Goal: Information Seeking & Learning: Find specific page/section

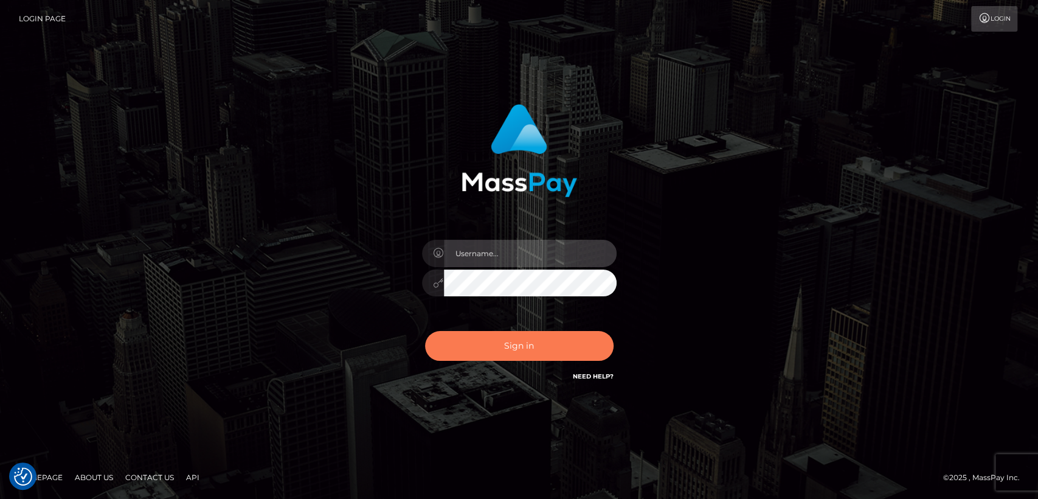
type input "nt.es"
click at [495, 344] on button "Sign in" at bounding box center [519, 346] width 189 height 30
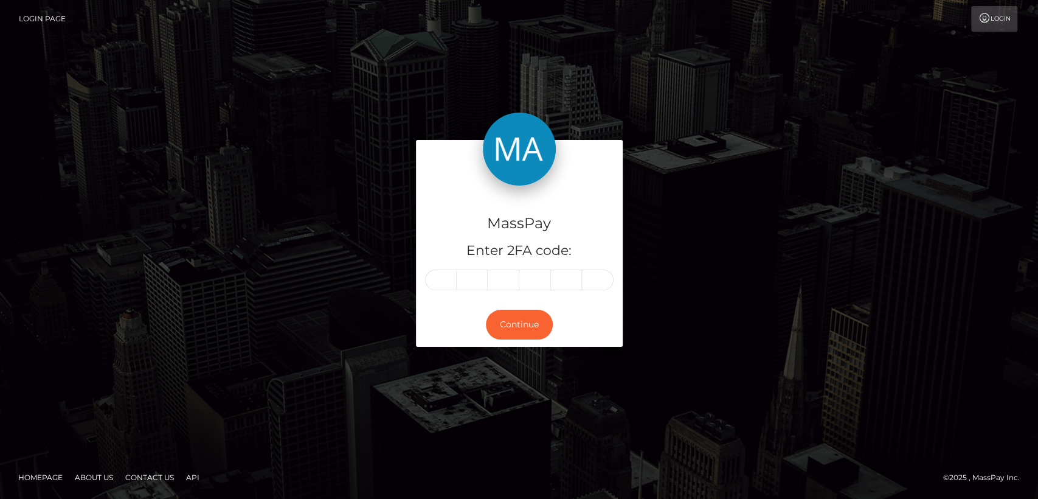
click at [455, 268] on div "MassPay Enter 2FA code:" at bounding box center [519, 243] width 207 height 117
click at [442, 274] on input "text" at bounding box center [441, 279] width 32 height 21
paste input "5"
type input "5"
type input "0"
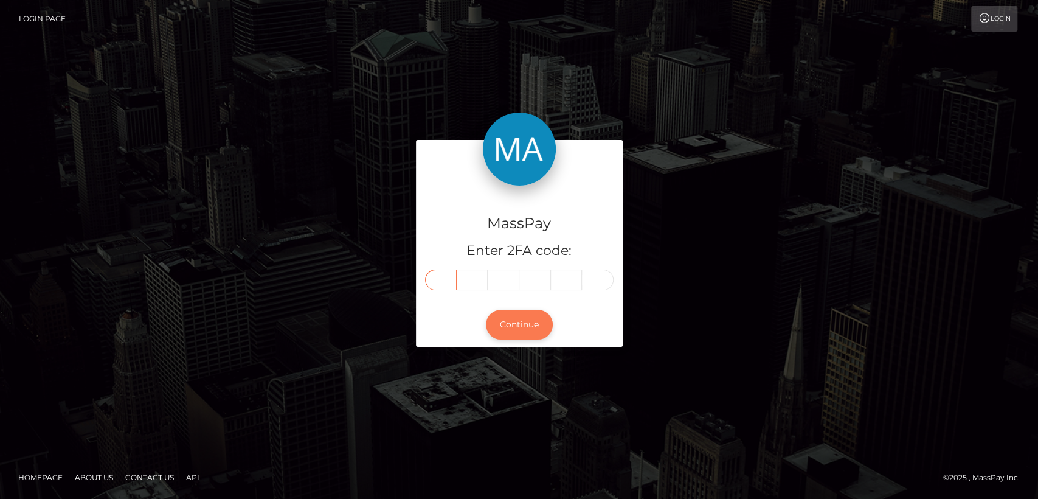
type input "4"
type input "2"
type input "7"
type input "4"
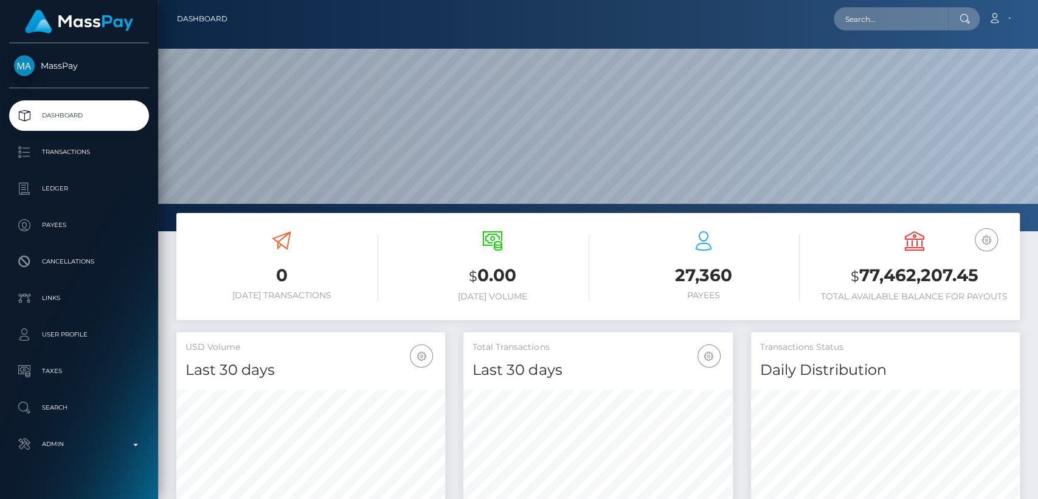
scroll to position [215, 269]
click at [927, 16] on input "text" at bounding box center [891, 18] width 114 height 23
paste input "geraldinedalumpines10@gmail.com"
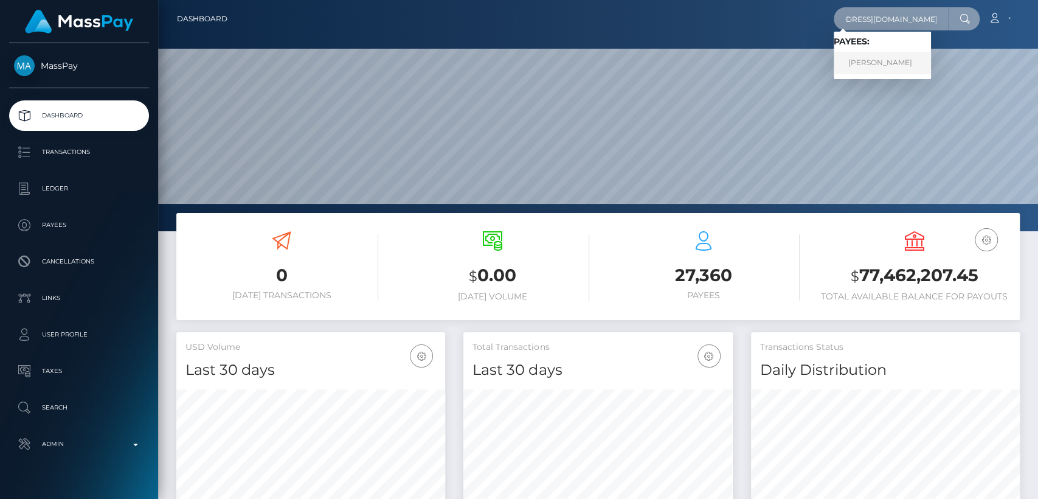
type input "[EMAIL_ADDRESS][DOMAIN_NAME]"
click at [911, 56] on link "Geraldine Dalumpines" at bounding box center [882, 63] width 97 height 23
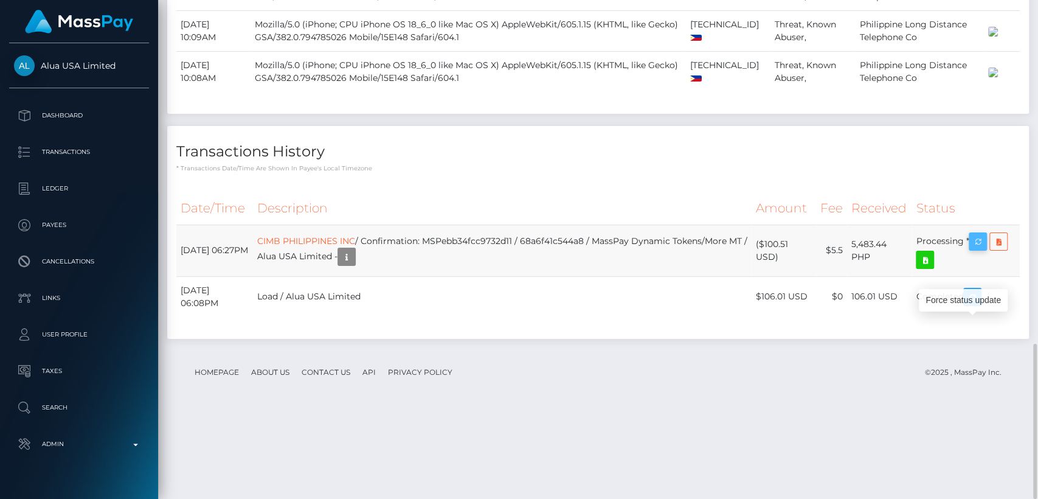
scroll to position [146, 269]
click at [982, 249] on icon "button" at bounding box center [978, 241] width 15 height 15
click at [968, 298] on div "Force status update" at bounding box center [963, 300] width 89 height 23
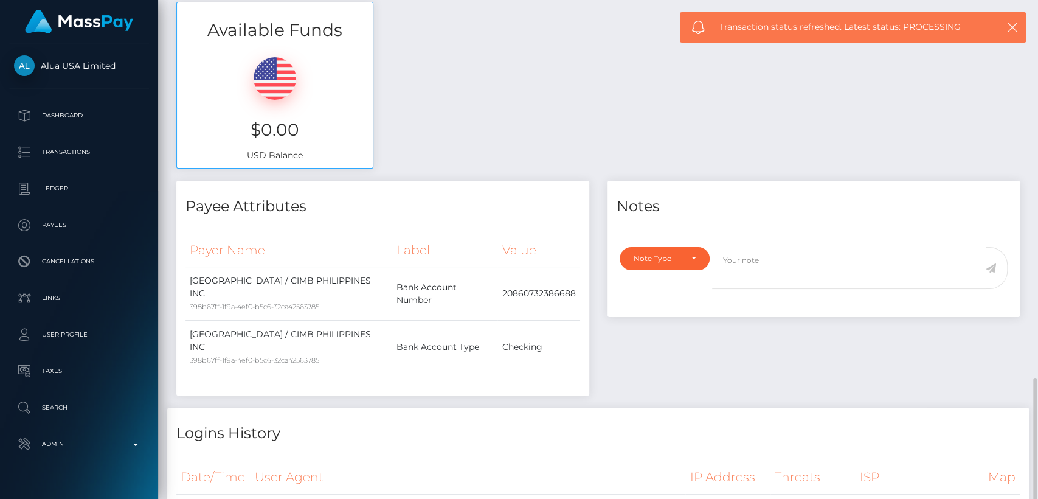
scroll to position [0, 0]
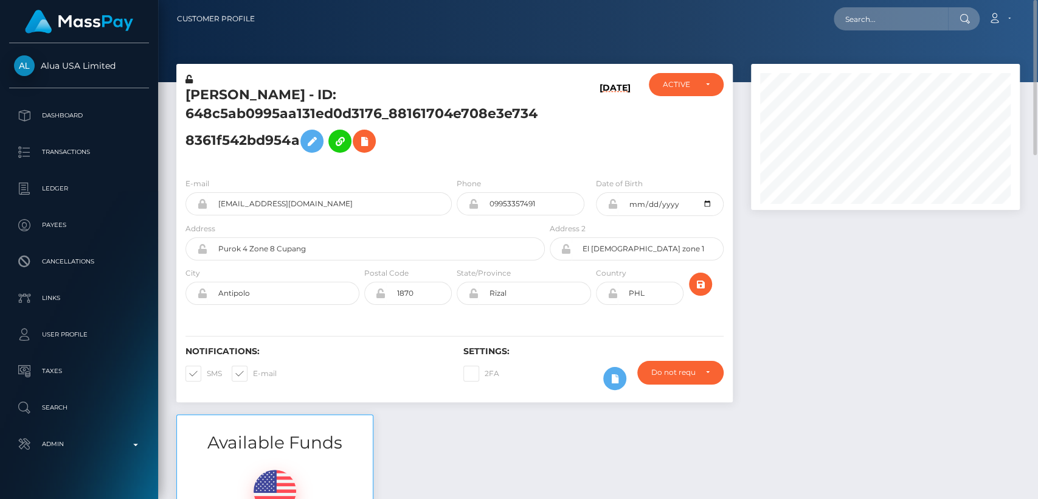
click at [229, 94] on h5 "Geraldine Dalumpines - ID: 648c5ab0995aa131ed0d3176_88161704e708e3e7348361f542b…" at bounding box center [361, 122] width 353 height 73
copy h5 "Geraldine"
click at [434, 356] on div "Notifications: SMS E-mail" at bounding box center [315, 371] width 278 height 50
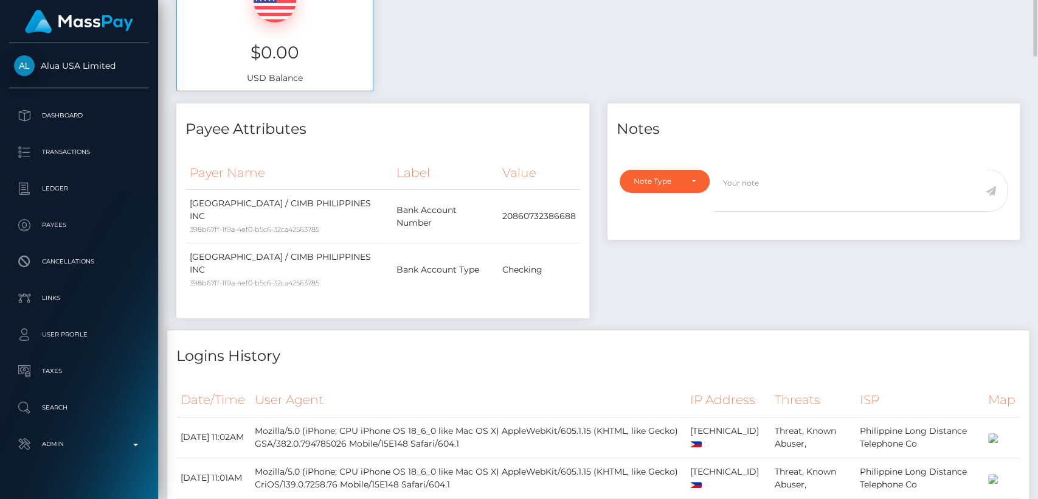
scroll to position [1100, 0]
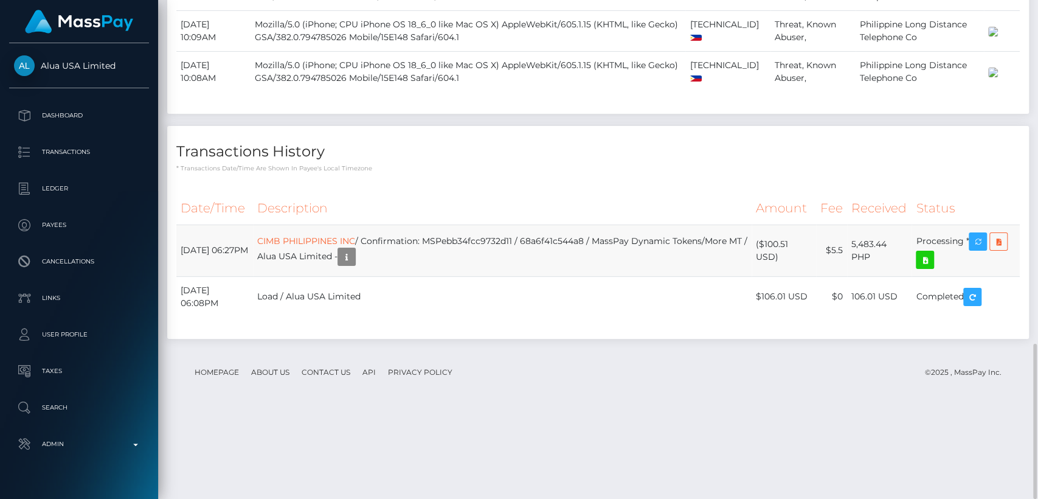
drag, startPoint x: 248, startPoint y: 328, endPoint x: 177, endPoint y: 331, distance: 71.2
click at [177, 276] on td "August 21, 2025 06:27PM" at bounding box center [214, 250] width 77 height 52
click at [199, 276] on td "August 21, 2025 06:27PM" at bounding box center [214, 250] width 77 height 52
copy td "August 21, 2025"
click at [451, 333] on div "Date/Time Description Amount Fee Received Status" at bounding box center [598, 262] width 844 height 141
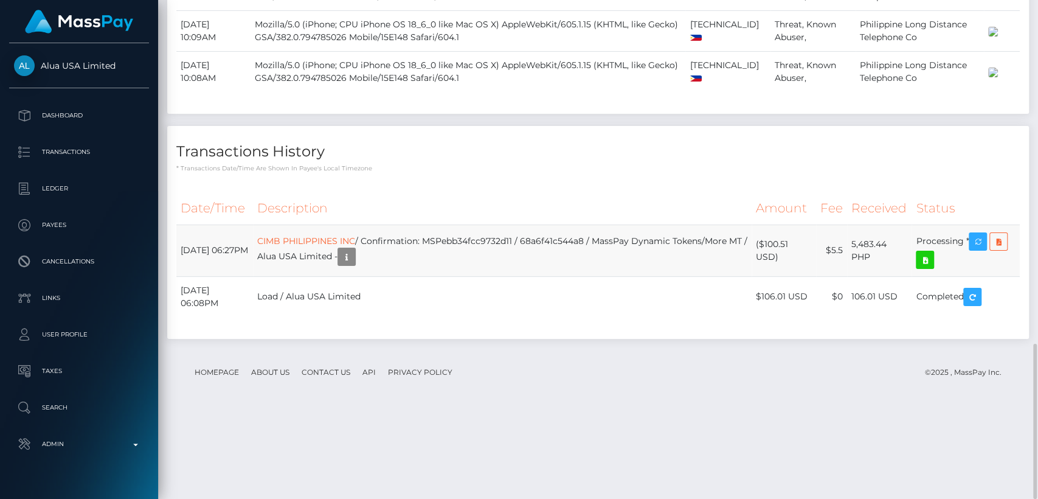
drag, startPoint x: 778, startPoint y: 342, endPoint x: 764, endPoint y: 327, distance: 20.7
click at [764, 276] on td "($100.51 USD)" at bounding box center [784, 250] width 64 height 52
copy td "$100.51 USD"
click at [307, 162] on h4 "Transactions History" at bounding box center [598, 151] width 844 height 21
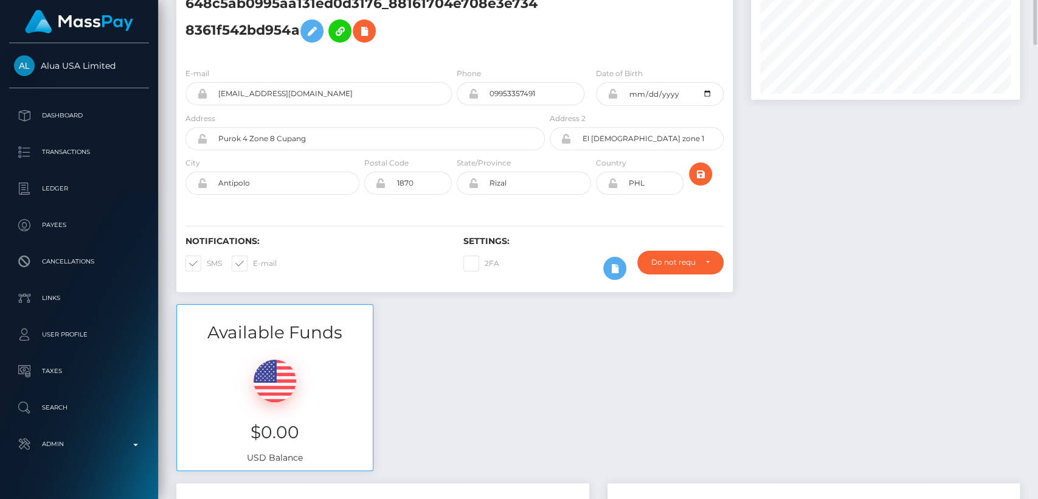
scroll to position [0, 0]
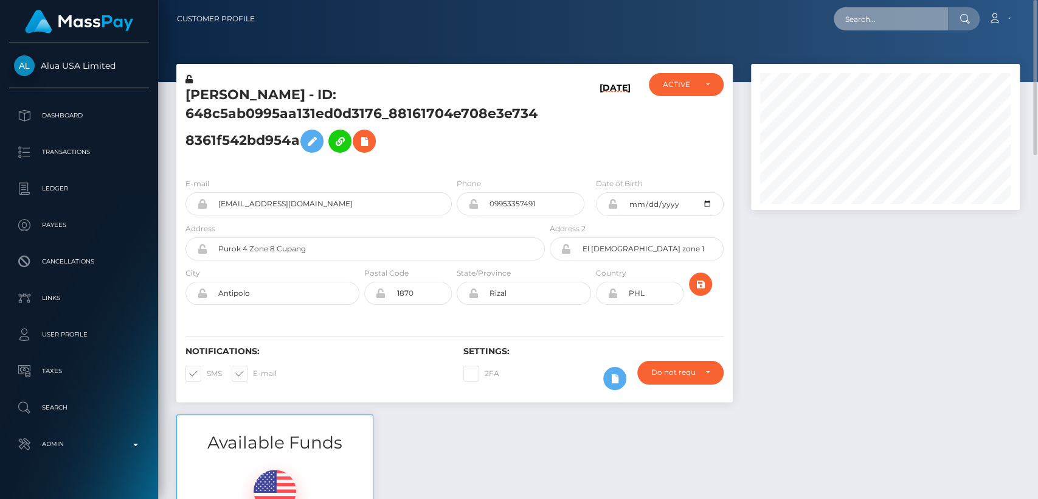
click at [875, 17] on input "text" at bounding box center [891, 18] width 114 height 23
paste input "ellielove92@hotmail.co.uk"
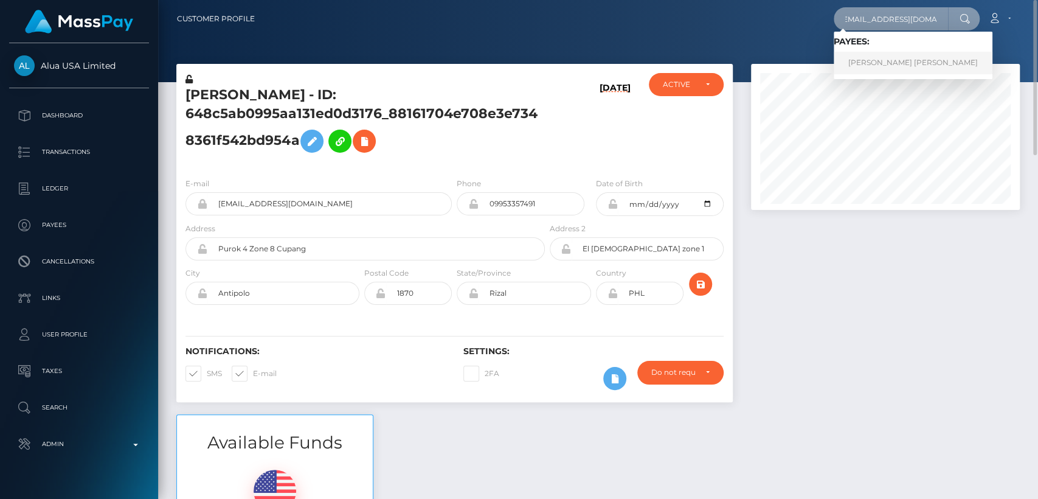
type input "ellielove92@hotmail.co.uk"
click at [862, 67] on link "ELLIE LOUISE LOVE" at bounding box center [913, 63] width 159 height 23
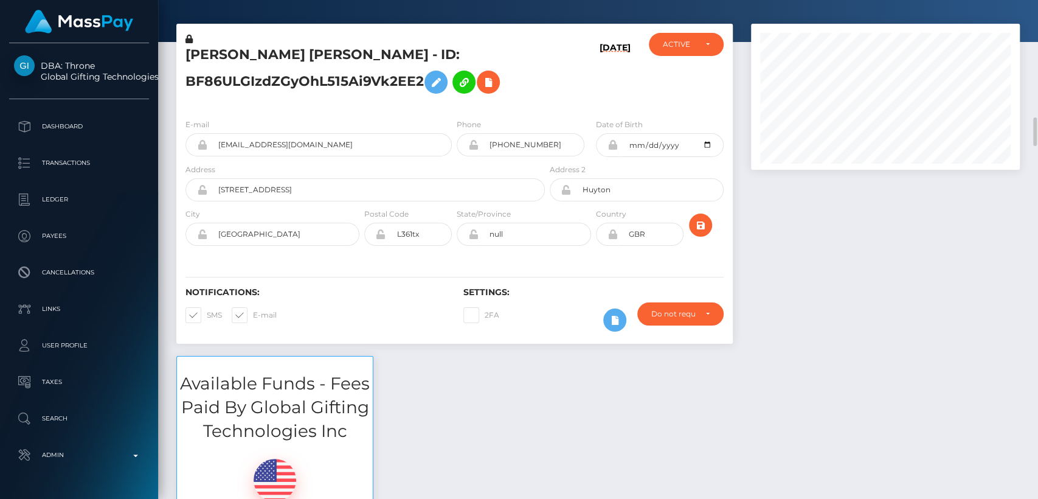
scroll to position [9, 0]
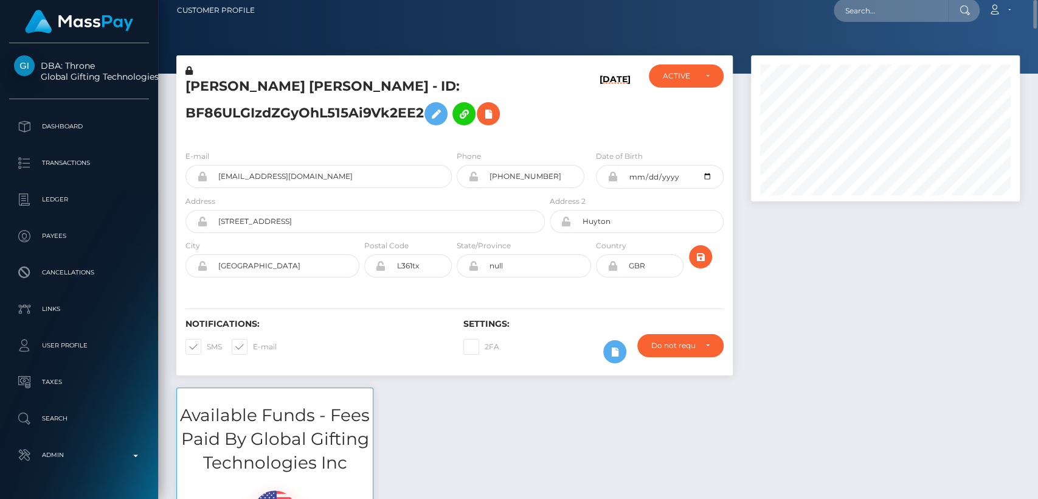
click at [209, 89] on h5 "ELLIE LOUISE LOVE - ID: BF86ULGIzdZGyOhL515Ai9Vk2EE2" at bounding box center [361, 104] width 353 height 54
copy h5 "ELLIE"
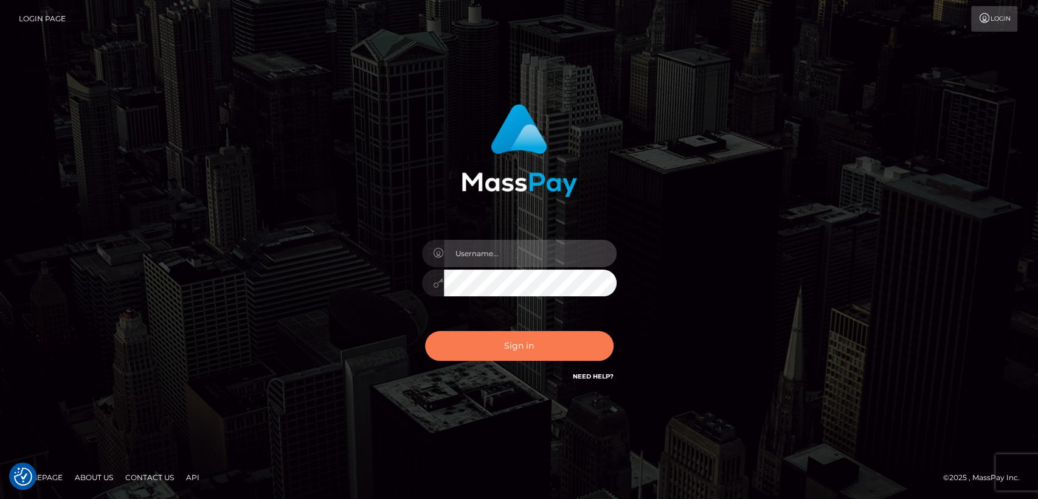
type input "[DOMAIN_NAME]"
click at [510, 350] on button "Sign in" at bounding box center [519, 346] width 189 height 30
type input "[DOMAIN_NAME]"
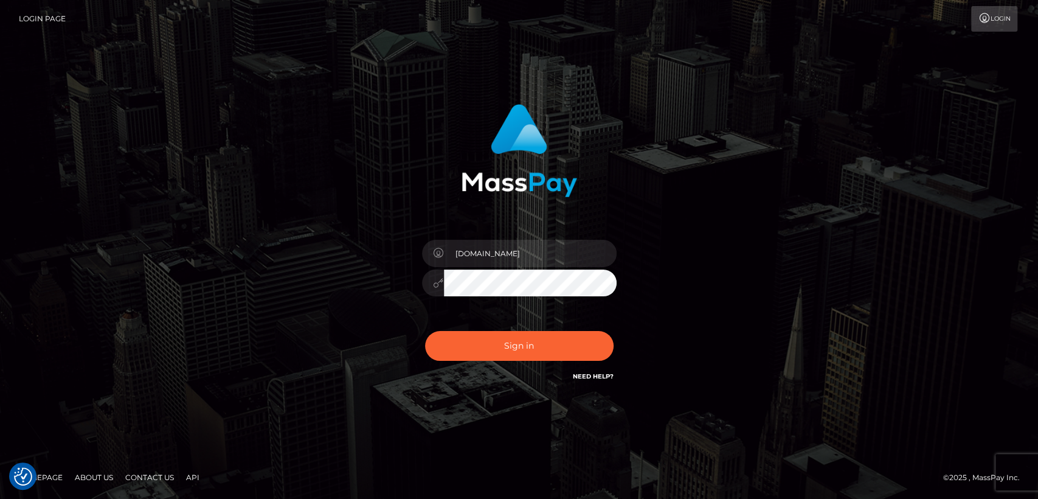
click at [377, 386] on div "[DOMAIN_NAME] Sign in" at bounding box center [518, 243] width 319 height 297
click at [501, 348] on button "Sign in" at bounding box center [519, 346] width 189 height 30
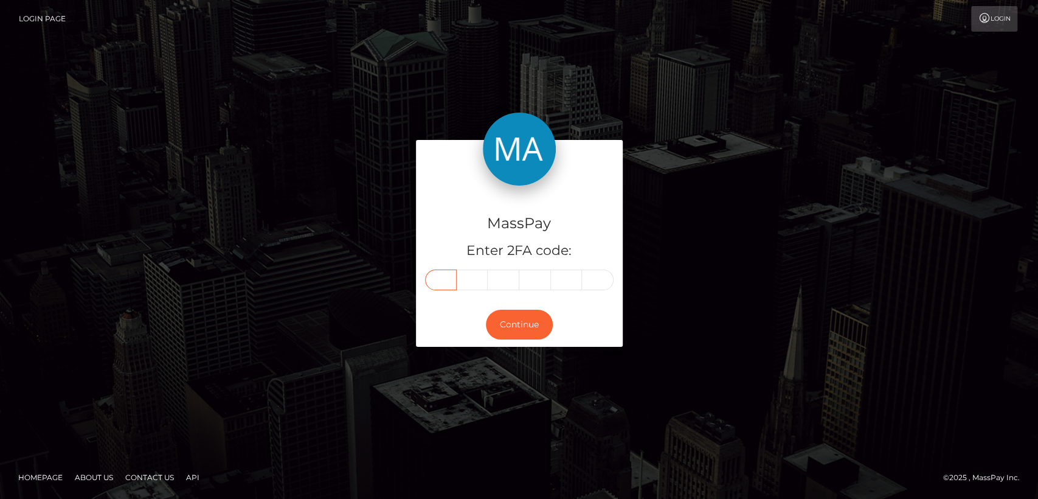
click at [438, 278] on input "text" at bounding box center [441, 279] width 32 height 21
paste input "1"
type input "1"
type input "9"
type input "1"
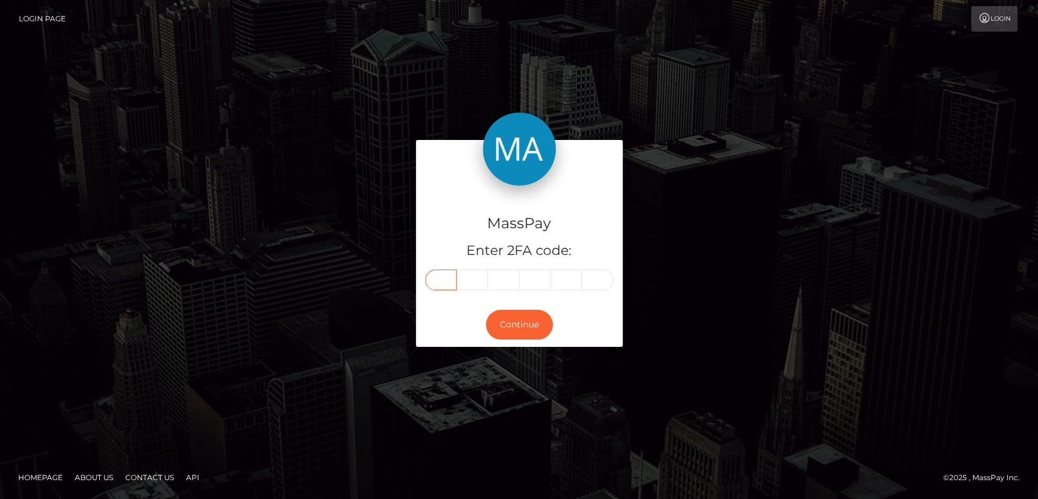
type input "2"
type input "7"
type input "0"
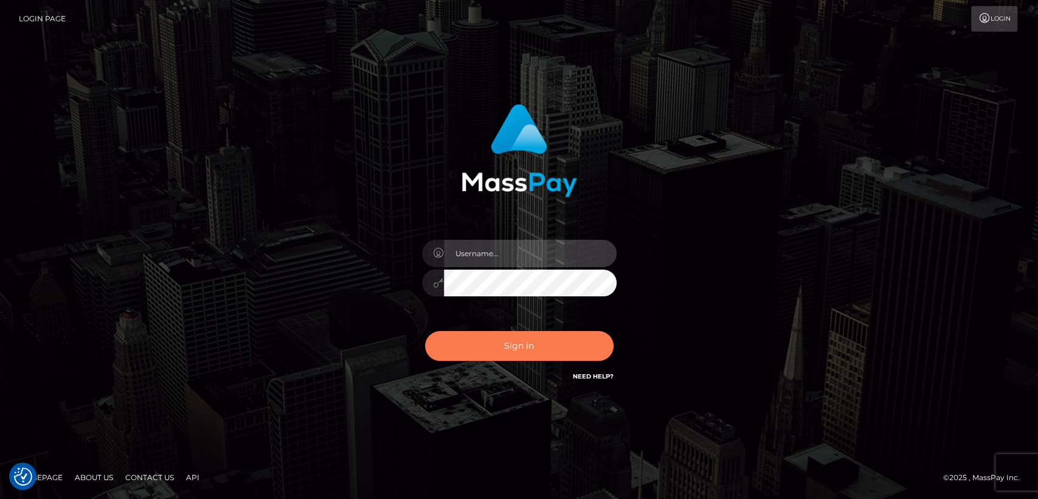
type input "[DOMAIN_NAME]"
click at [555, 346] on button "Sign in" at bounding box center [519, 346] width 189 height 30
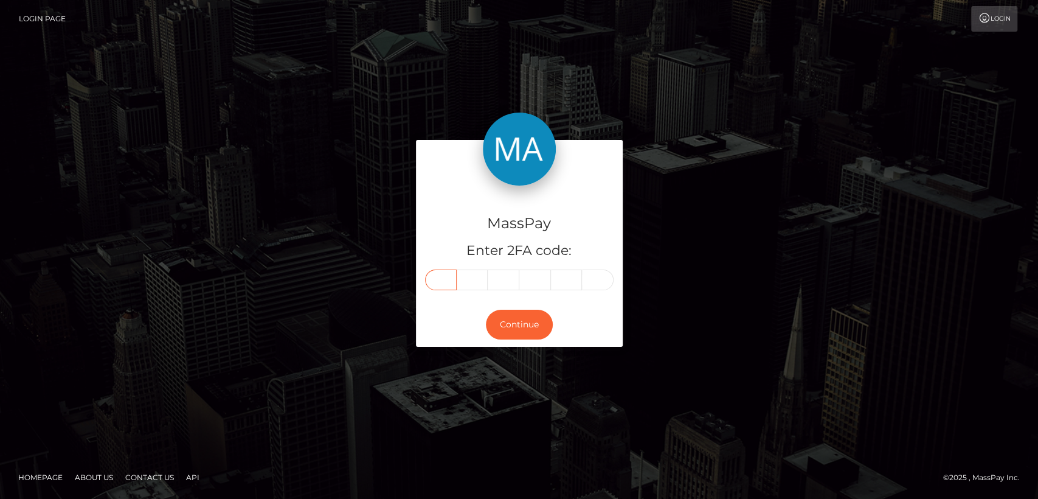
click at [435, 286] on input "text" at bounding box center [441, 279] width 32 height 21
paste input "5"
type input "5"
type input "0"
type input "5"
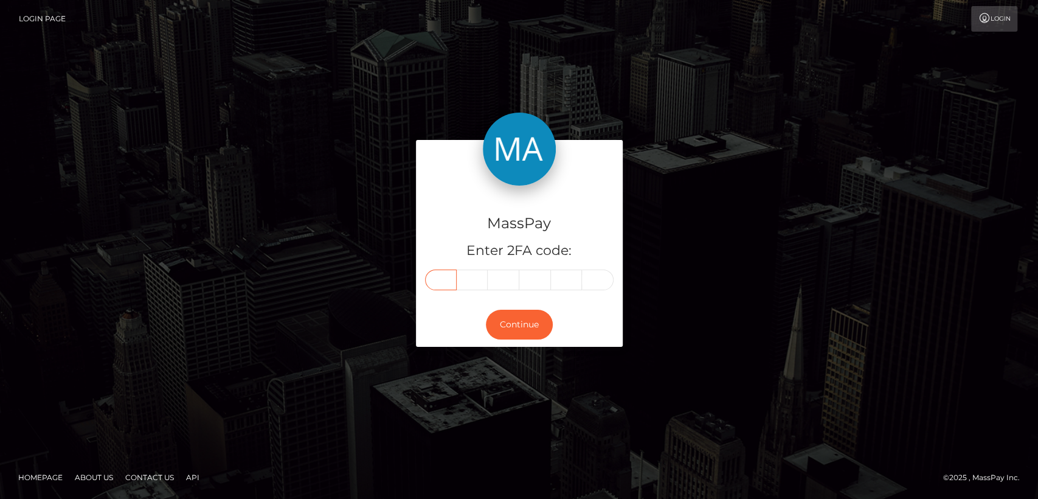
type input "4"
type input "1"
type input "2"
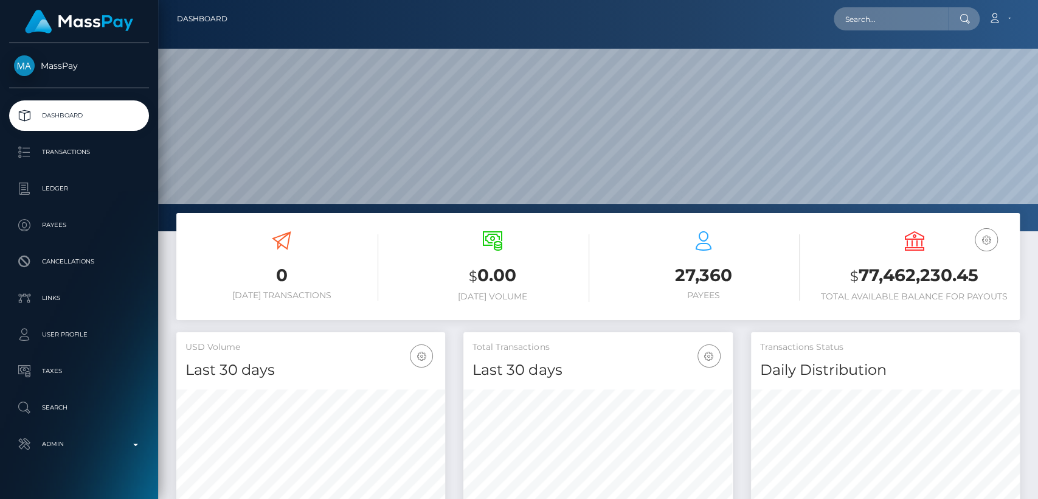
scroll to position [215, 269]
click at [904, 14] on input "text" at bounding box center [891, 18] width 114 height 23
paste input "lolchezy@gmail.com"
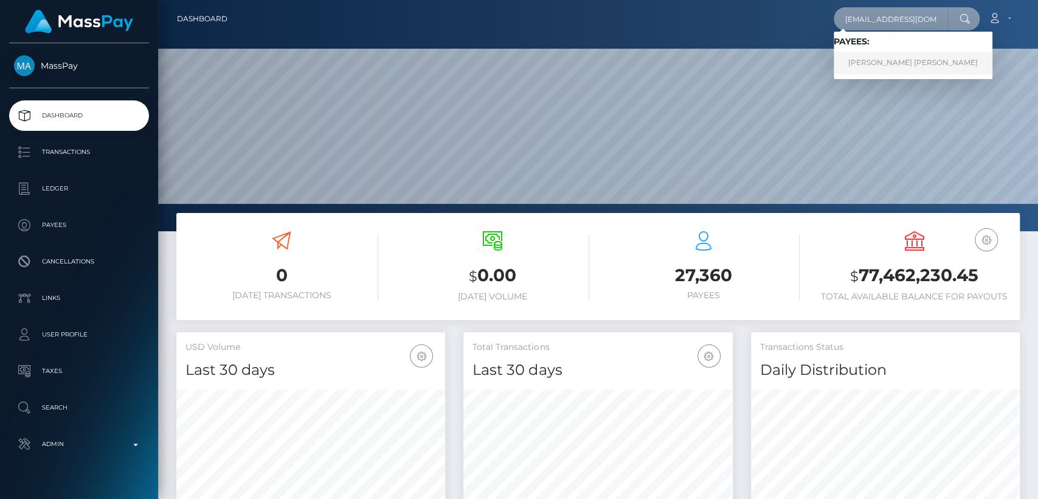
type input "lolchezy@gmail.com"
click at [906, 64] on link "VALERI DIMITROV STOYANOV" at bounding box center [913, 63] width 159 height 23
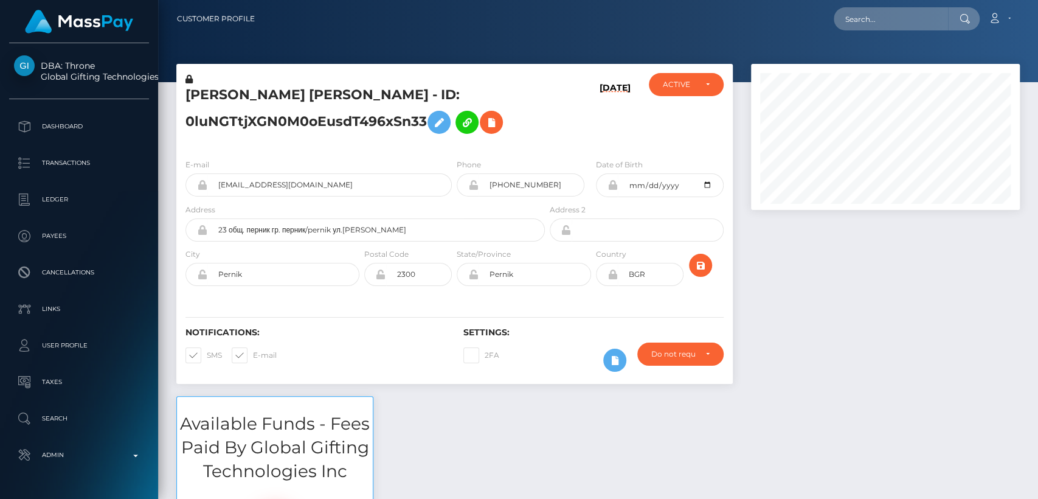
scroll to position [146, 269]
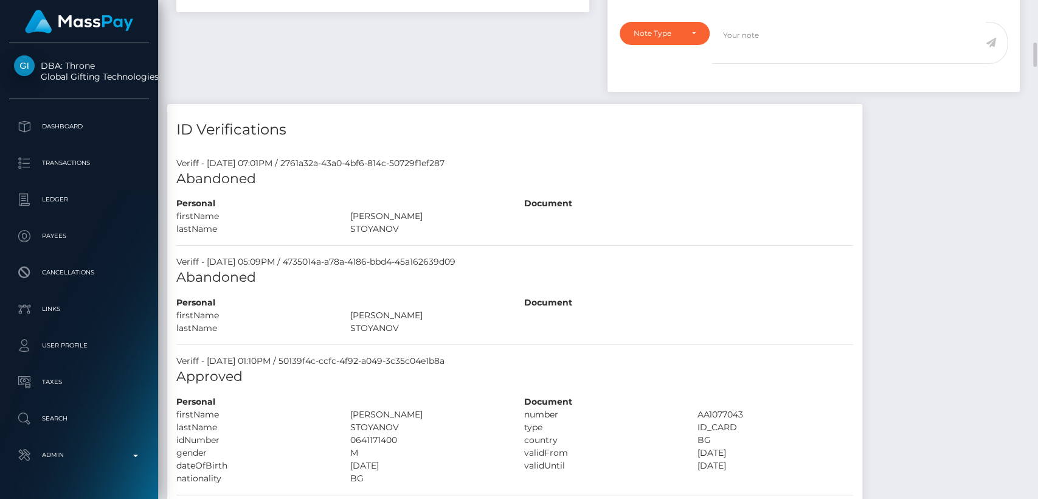
click at [716, 373] on div "Approved" at bounding box center [514, 381] width 695 height 28
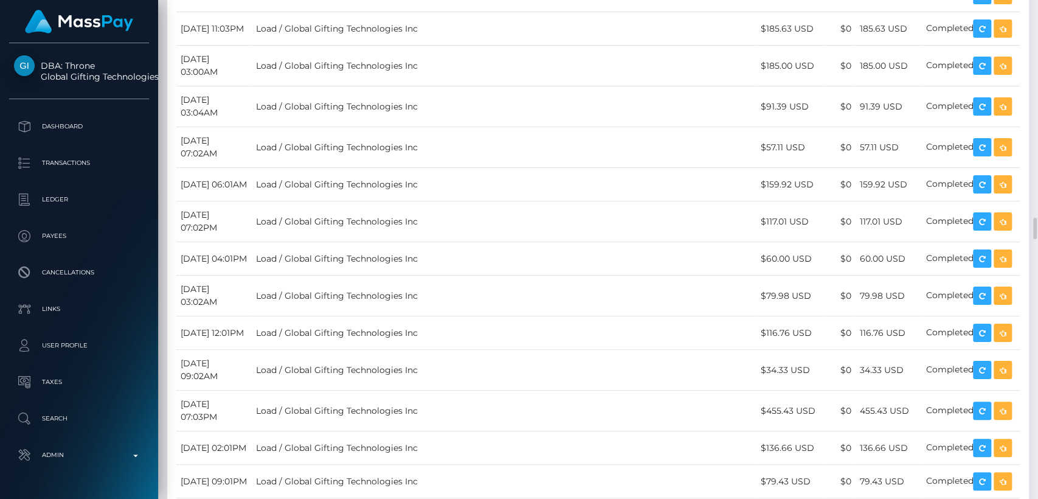
scroll to position [5007, 0]
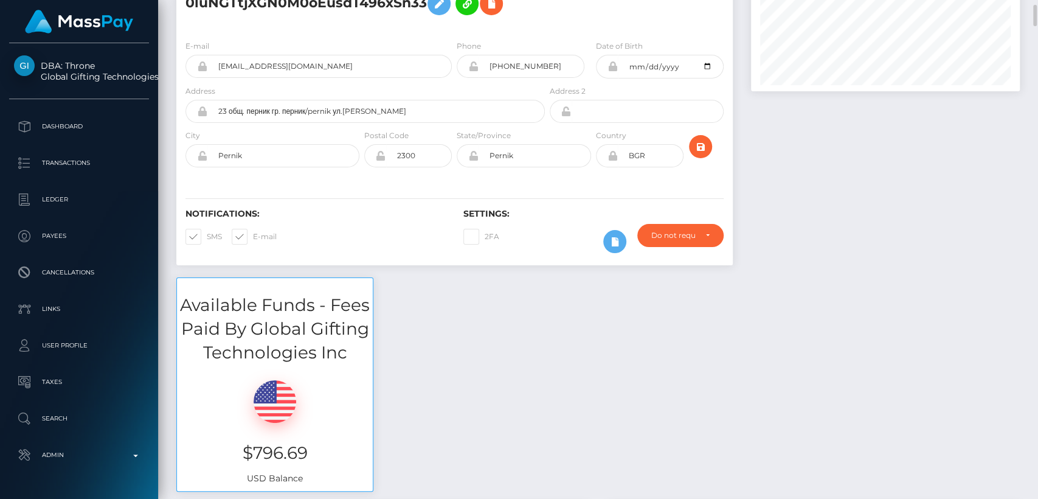
scroll to position [120, 0]
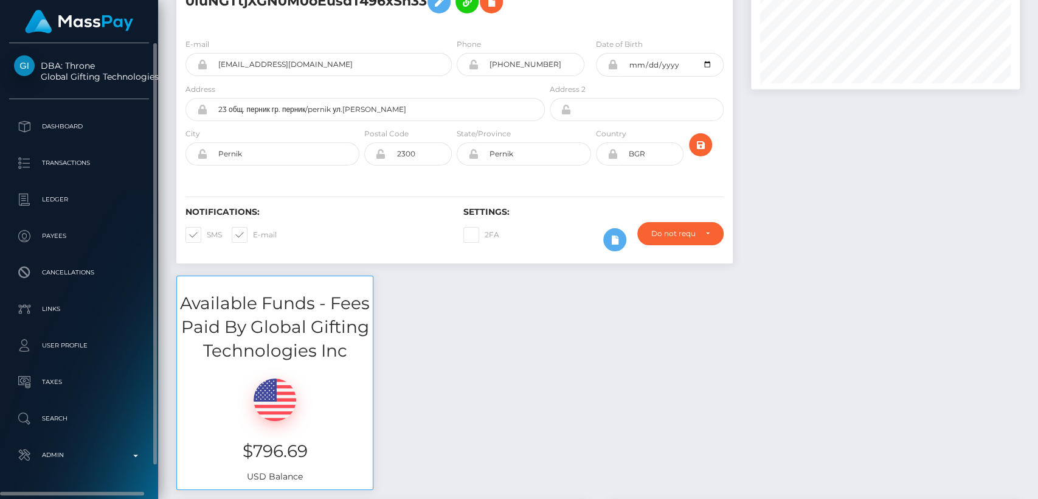
drag, startPoint x: 64, startPoint y: 44, endPoint x: 146, endPoint y: 75, distance: 87.8
click at [146, 75] on div "DBA: Throne Global Gifting Technologies Inc Dashboard Transactions Ledger Payee…" at bounding box center [79, 269] width 158 height 453
click at [137, 75] on span "DBA: Throne Global Gifting Technologies Inc" at bounding box center [79, 71] width 140 height 22
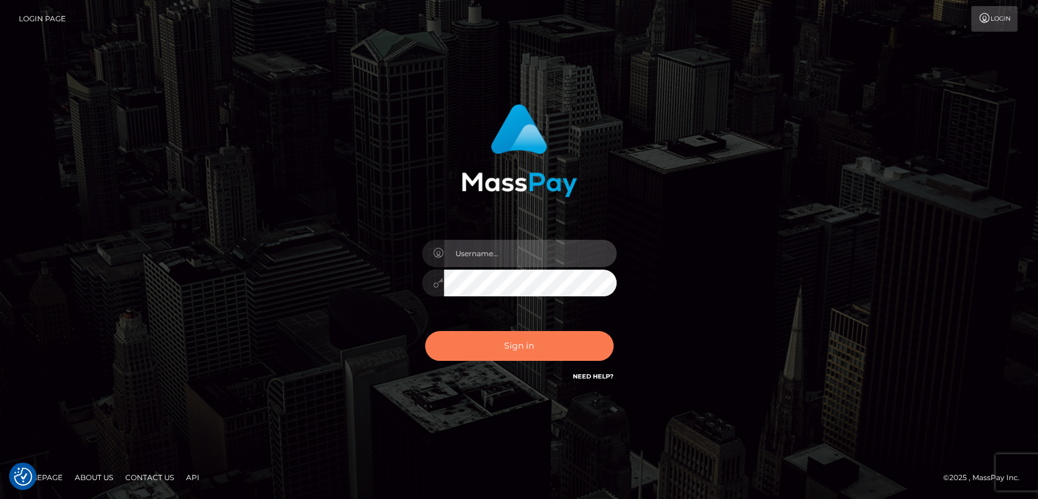
type input "nt.es"
click at [529, 346] on button "Sign in" at bounding box center [519, 346] width 189 height 30
type input "[DOMAIN_NAME]"
click at [521, 342] on button "Sign in" at bounding box center [519, 346] width 189 height 30
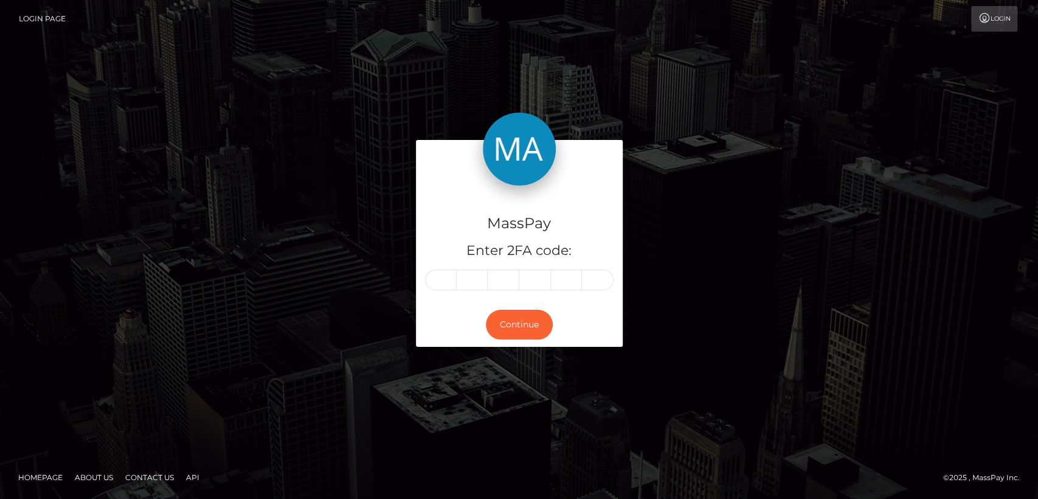
type input "5"
type input "1"
type input "8"
type input "0"
type input "8"
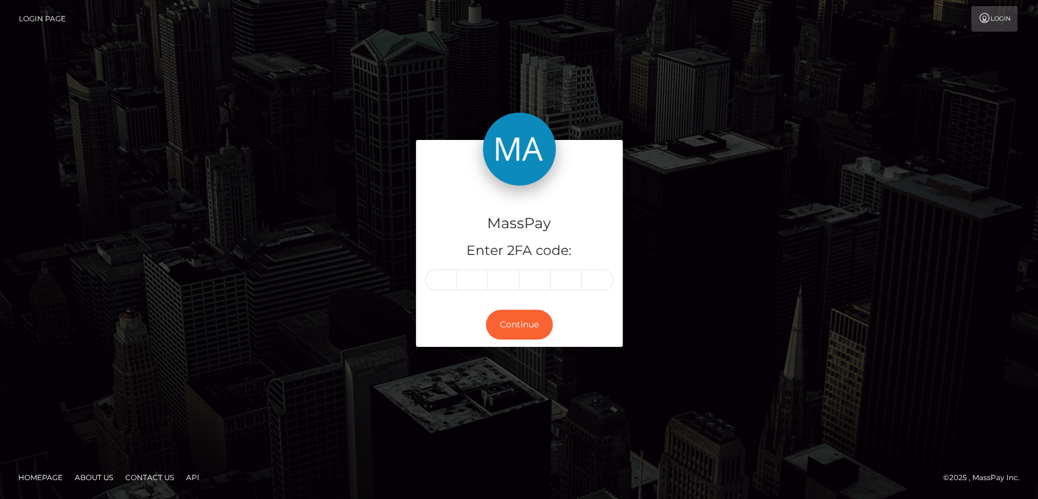
type input "6"
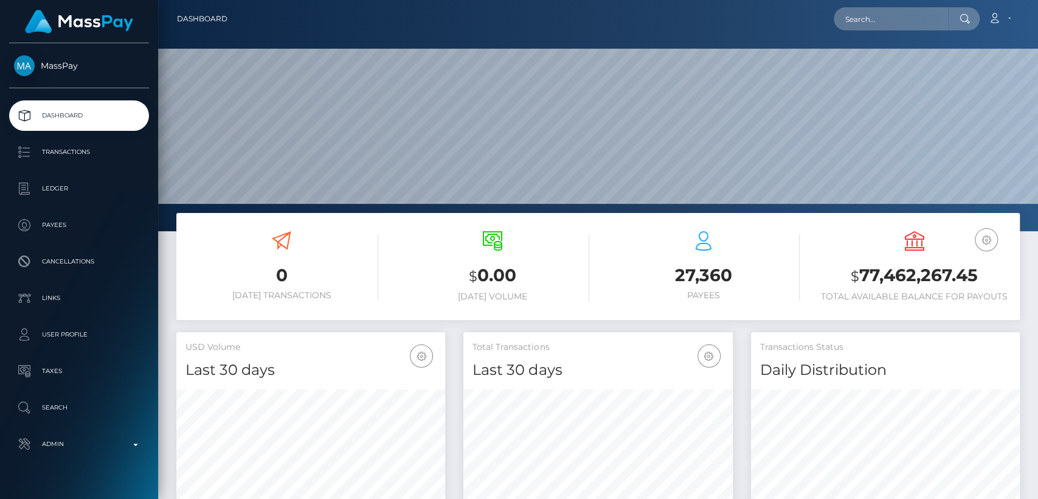
scroll to position [215, 269]
click at [898, 16] on input "text" at bounding box center [891, 18] width 114 height 23
paste input "[EMAIL_ADDRESS][DOMAIN_NAME]"
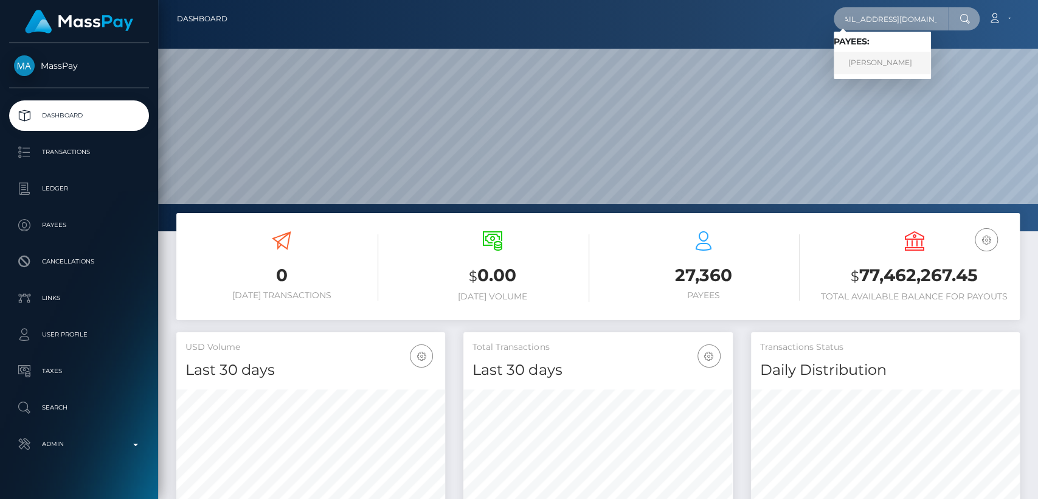
type input "sarahayden.xo@hotmail.com"
click at [876, 60] on link "Sara Whitty" at bounding box center [882, 63] width 97 height 23
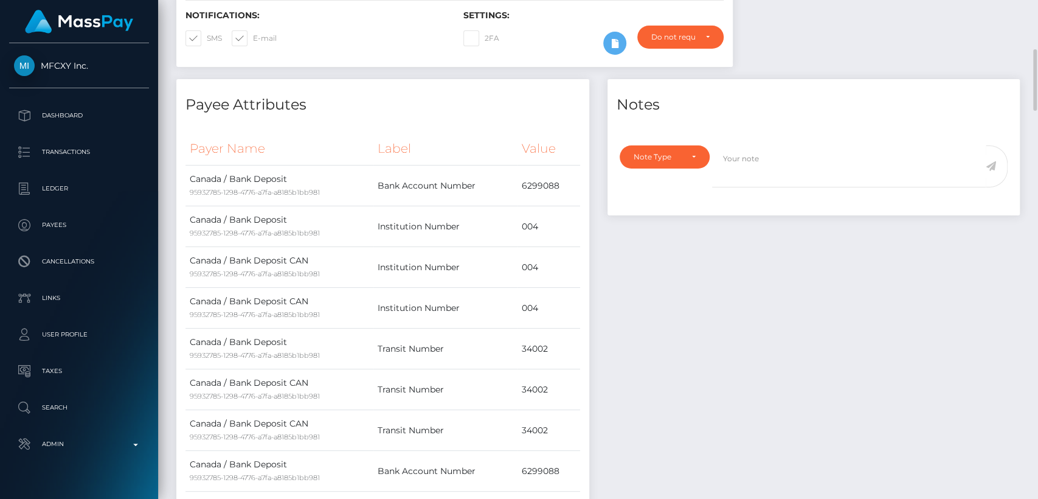
scroll to position [146, 269]
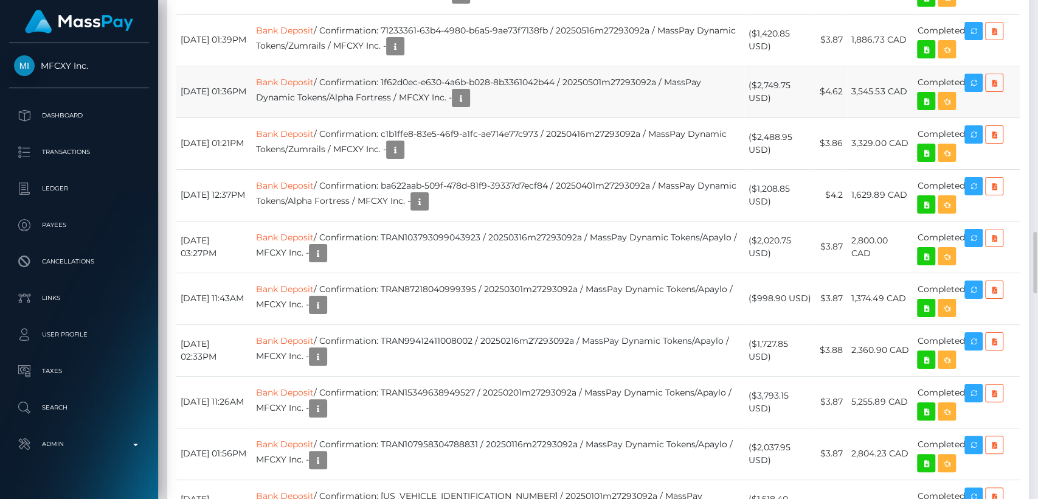
click at [637, 117] on td "Bank Deposit / Confirmation: 1f62d0ec-e630-4a6b-b028-8b3361042b44 / 20250501m27…" at bounding box center [498, 92] width 493 height 52
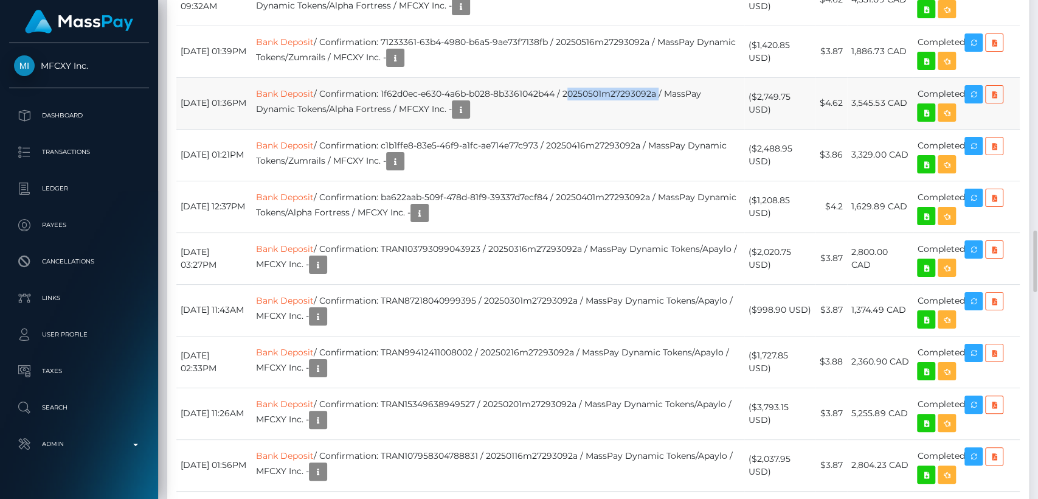
click at [637, 129] on td "Bank Deposit / Confirmation: 1f62d0ec-e630-4a6b-b028-8b3361042b44 / 20250501m27…" at bounding box center [498, 103] width 493 height 52
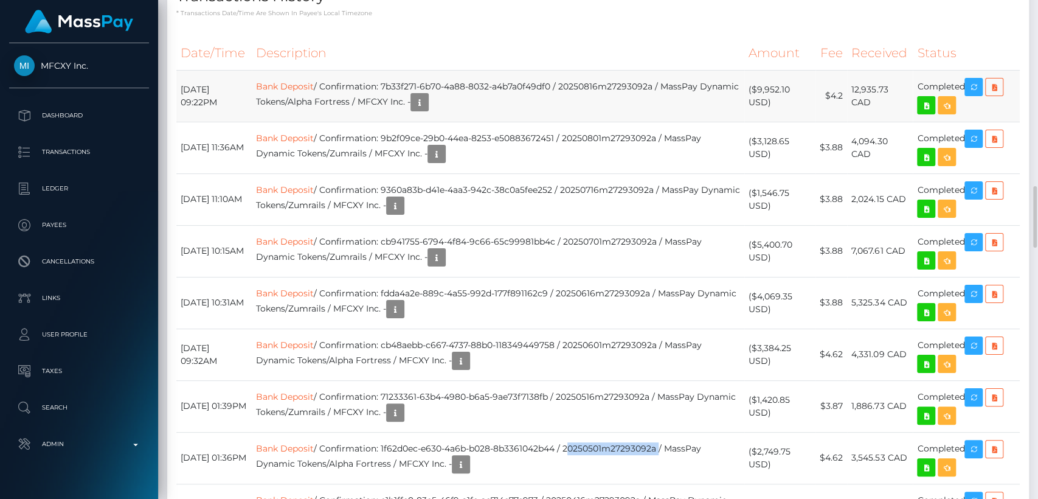
scroll to position [1505, 0]
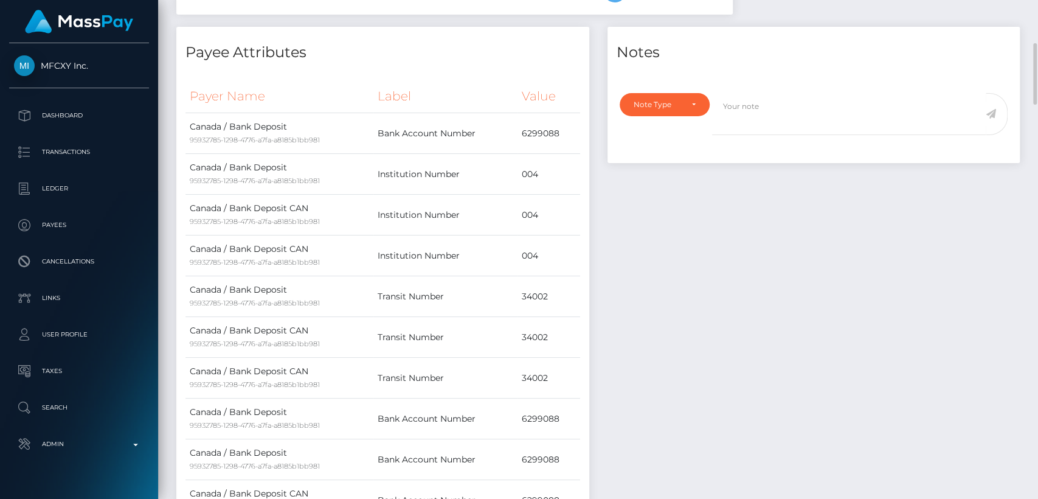
click at [639, 155] on div "Notes Note Type Compliance Clear Compliance General Note Type" at bounding box center [813, 311] width 431 height 568
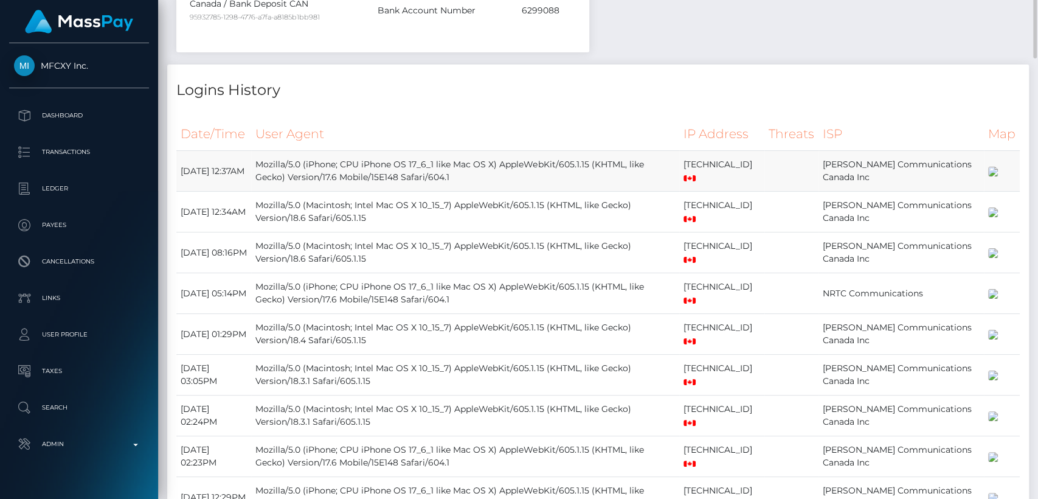
scroll to position [929, 0]
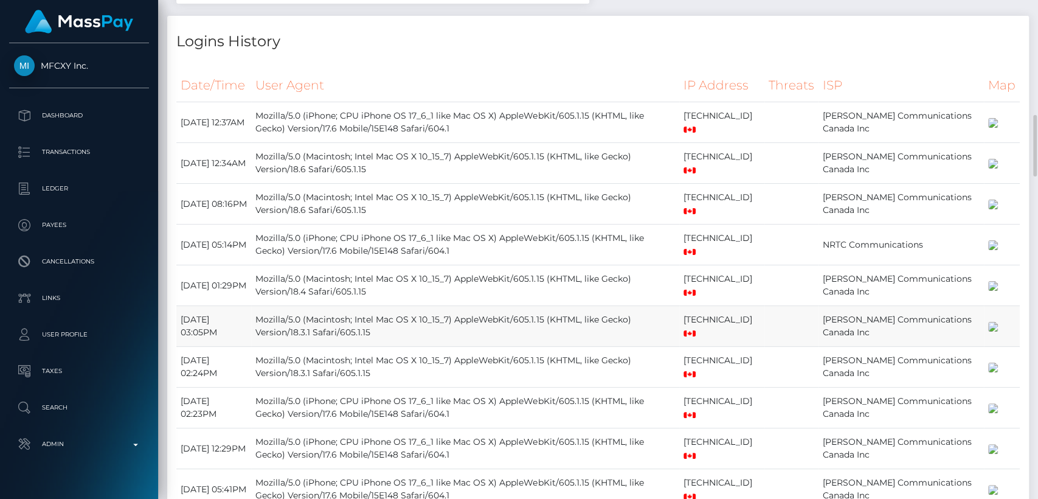
drag, startPoint x: 639, startPoint y: 156, endPoint x: 643, endPoint y: 437, distance: 281.6
drag, startPoint x: 643, startPoint y: 437, endPoint x: 591, endPoint y: 74, distance: 366.7
click at [591, 74] on th "User Agent" at bounding box center [465, 85] width 428 height 33
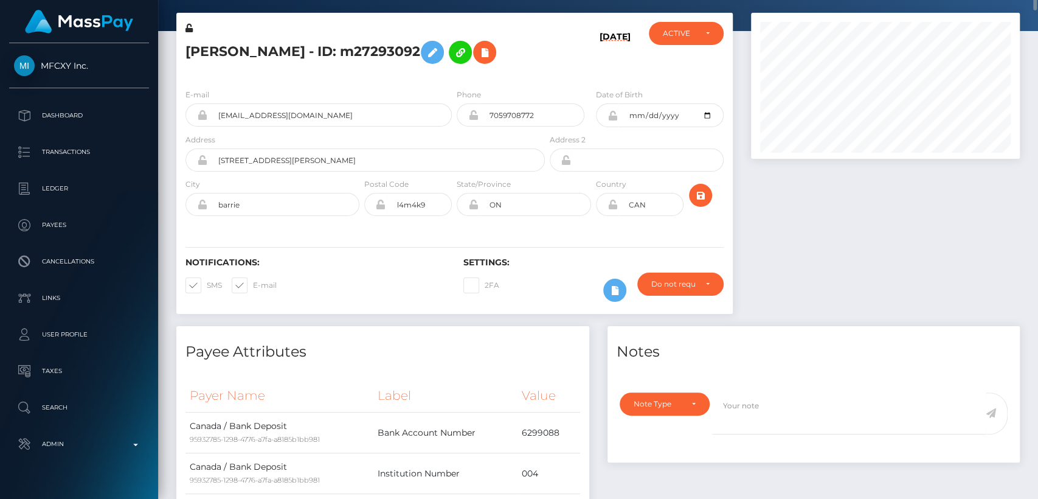
scroll to position [0, 0]
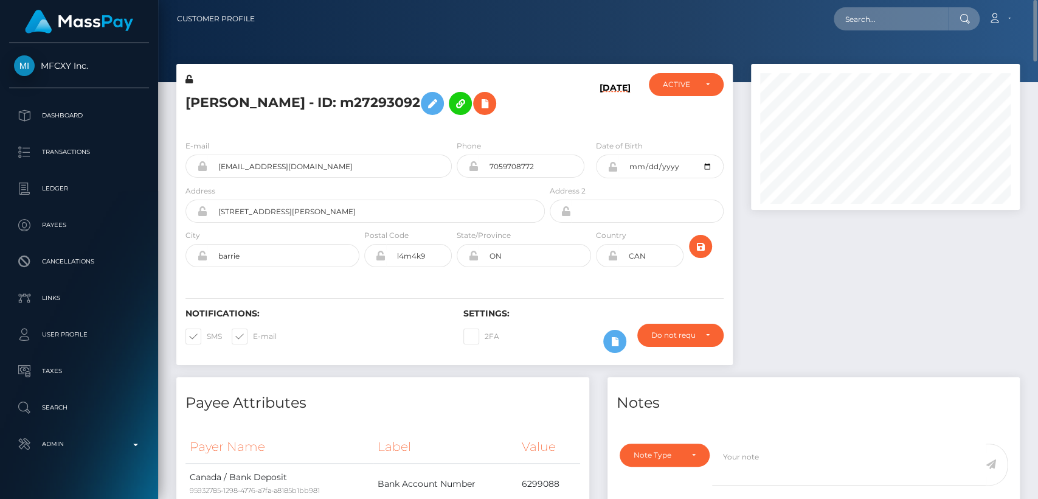
click at [212, 106] on h5 "Sara Whitty - ID: m27293092" at bounding box center [361, 103] width 353 height 35
click at [213, 106] on h5 "Sara Whitty - ID: m27293092" at bounding box center [361, 103] width 353 height 35
click at [200, 102] on h5 "Sara Whitty - ID: m27293092" at bounding box center [361, 103] width 353 height 35
copy h5 "Sara"
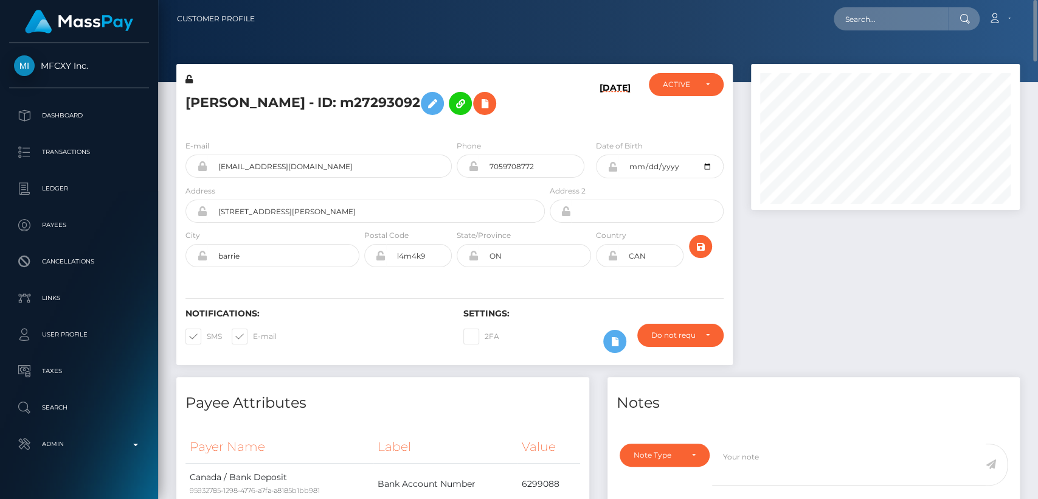
click at [395, 401] on h4 "Payee Attributes" at bounding box center [382, 402] width 395 height 21
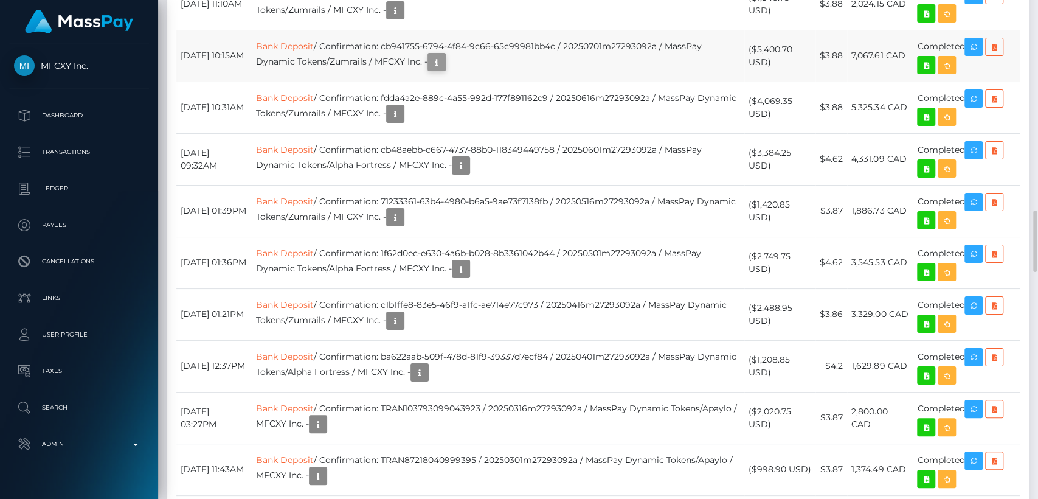
scroll to position [146, 269]
drag, startPoint x: 40, startPoint y: 52, endPoint x: 88, endPoint y: 59, distance: 49.2
click at [88, 59] on div "MFCXY Inc. Dashboard Transactions Ledger Payees Cancellations Links Taxes" at bounding box center [79, 269] width 158 height 453
copy span "MFCXY Inc."
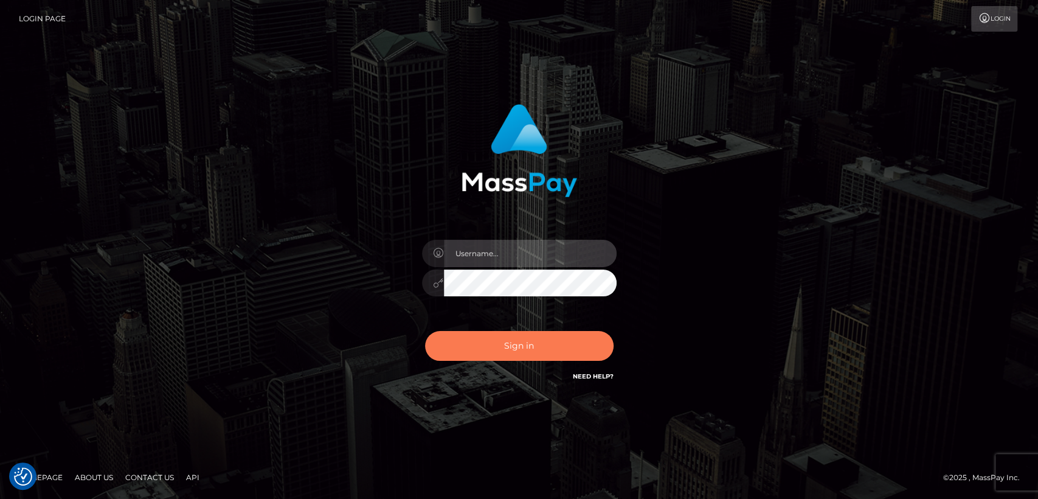
type input "[DOMAIN_NAME]"
click at [529, 346] on button "Sign in" at bounding box center [519, 346] width 189 height 30
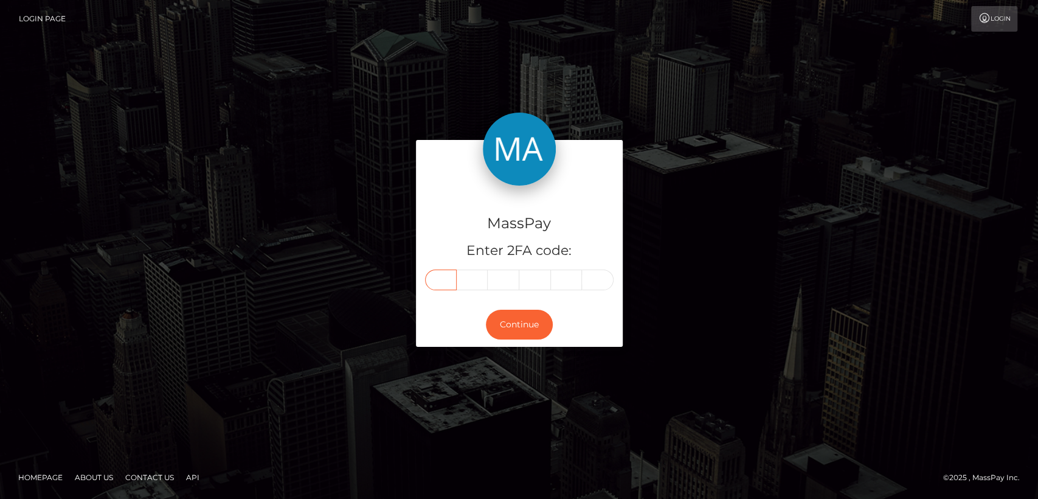
click at [435, 274] on input "text" at bounding box center [441, 279] width 32 height 21
paste input "1"
type input "1"
type input "8"
type input "2"
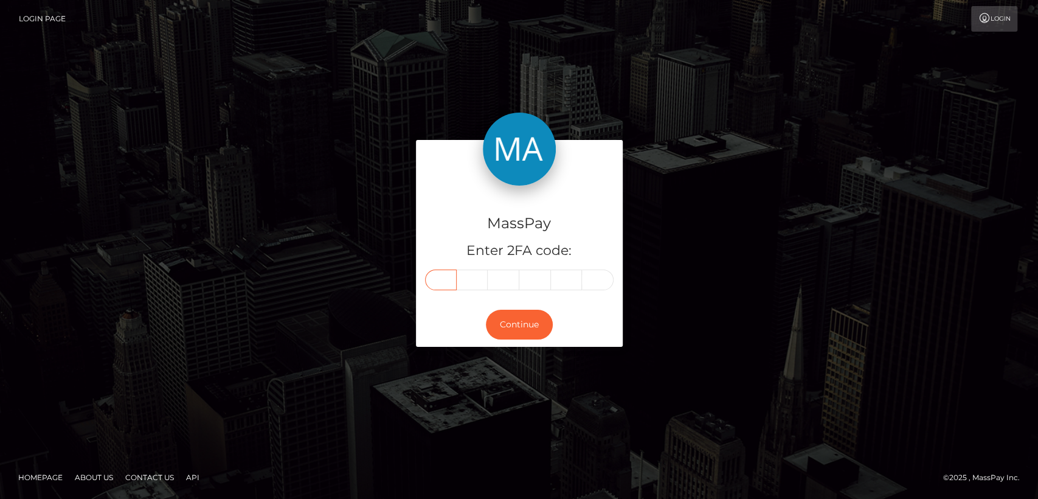
type input "5"
type input "7"
type input "4"
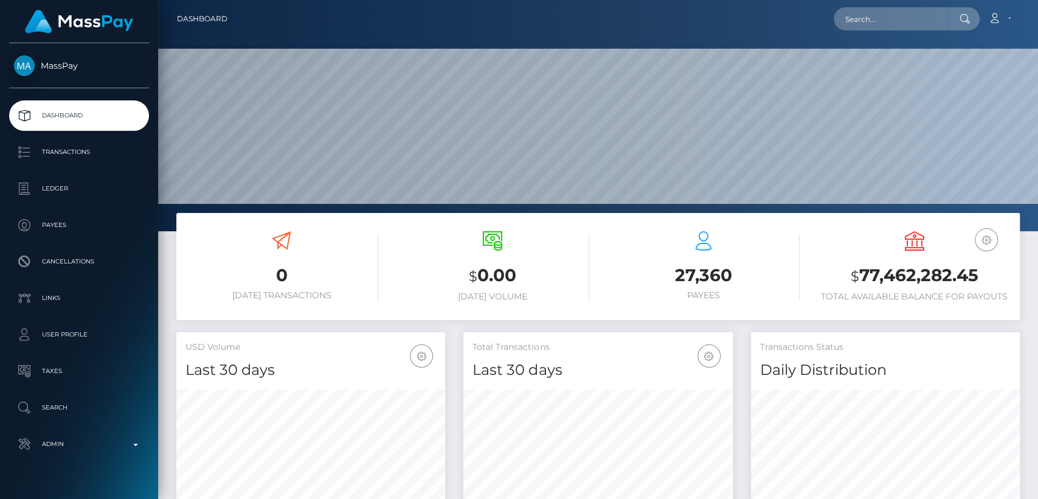
scroll to position [215, 269]
click at [861, 21] on input "text" at bounding box center [891, 18] width 114 height 23
paste input "kelsietaylor031087@gmail.com"
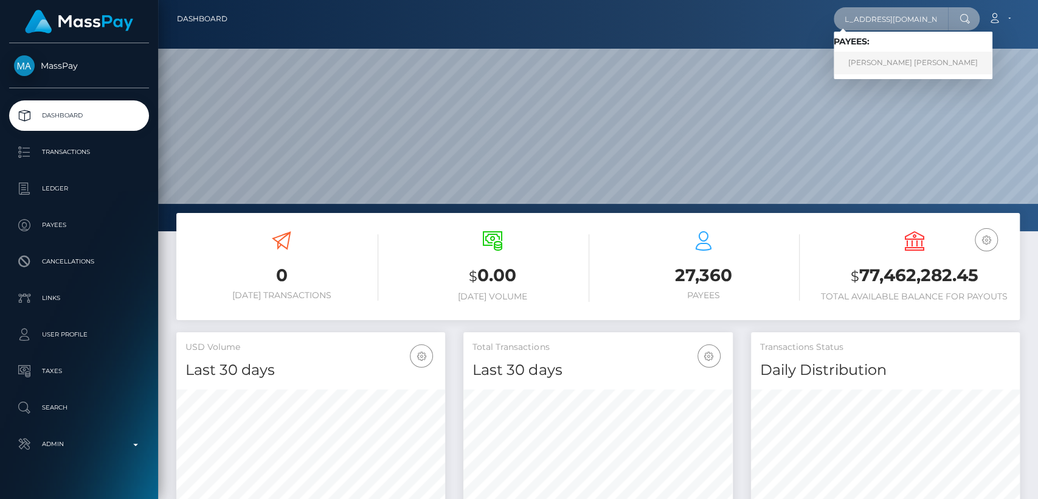
type input "kelsietaylor031087@gmail.com"
click at [876, 64] on link "KELSIE ANN SHAUGHNESSY" at bounding box center [913, 63] width 159 height 23
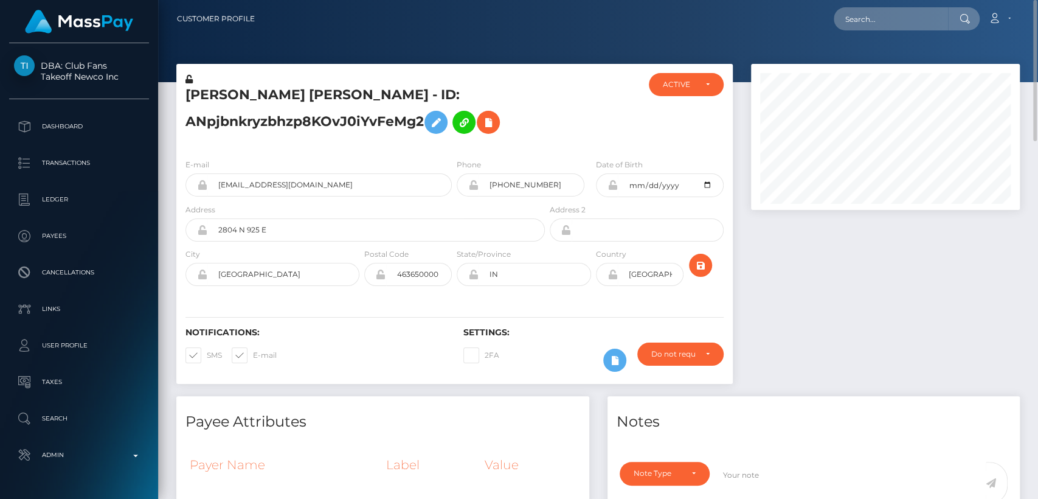
click at [217, 98] on h5 "[PERSON_NAME] [PERSON_NAME] - ID: ANpjbnkryzbhzp8KOvJ0iYvFeMg2" at bounding box center [361, 113] width 353 height 54
copy h5 "KELSIE"
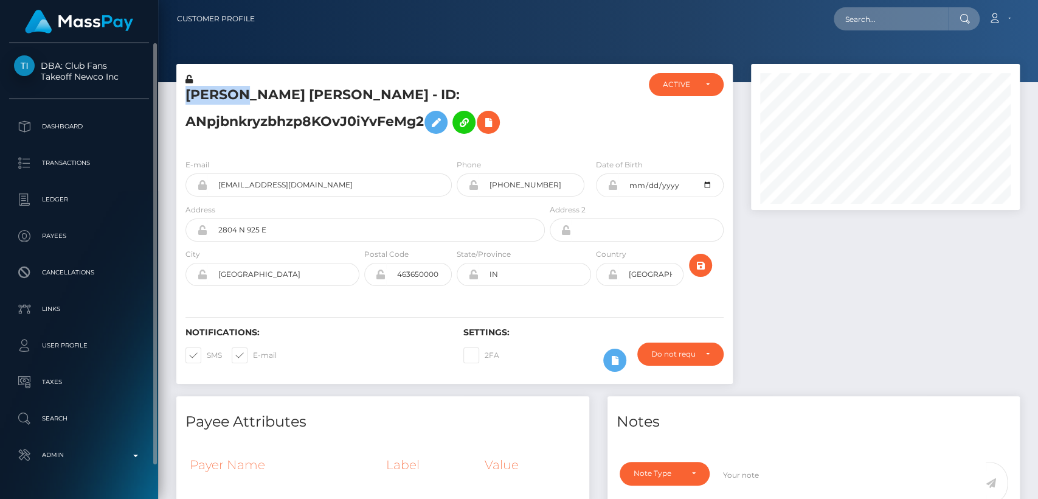
drag, startPoint x: 44, startPoint y: 52, endPoint x: 64, endPoint y: 58, distance: 20.8
click at [64, 58] on div "DBA: Club Fans Takeoff Newco Inc Dashboard Transactions Ledger Payees" at bounding box center [79, 269] width 158 height 453
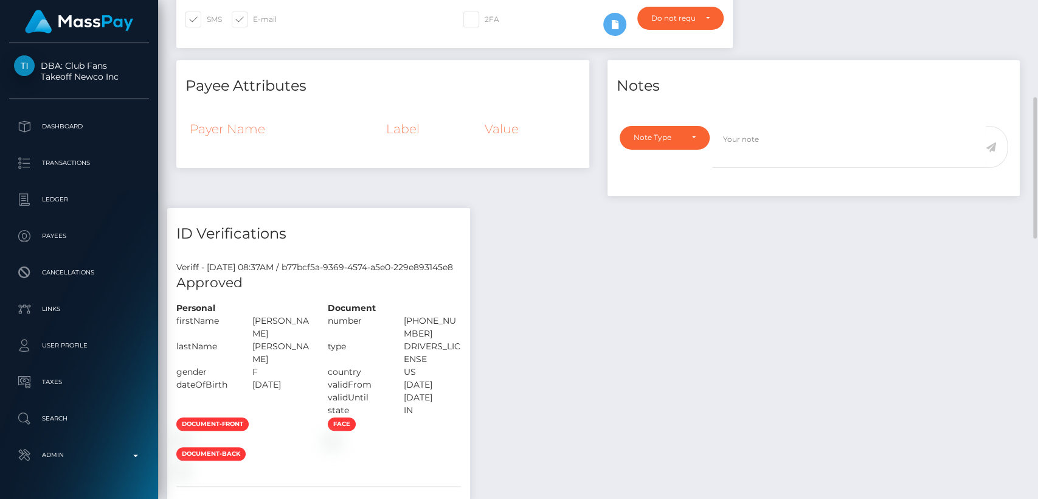
scroll to position [328, 0]
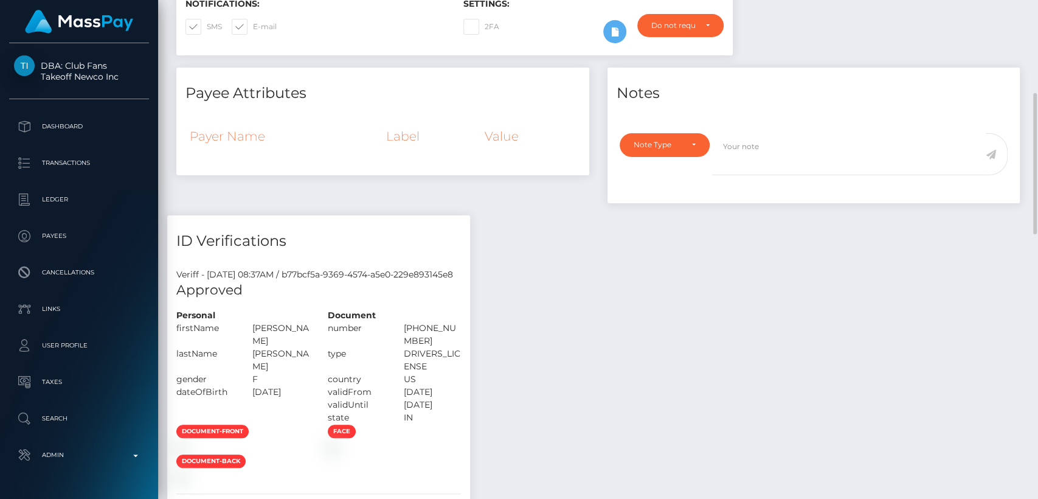
click at [364, 215] on div "ID Verifications" at bounding box center [318, 233] width 303 height 36
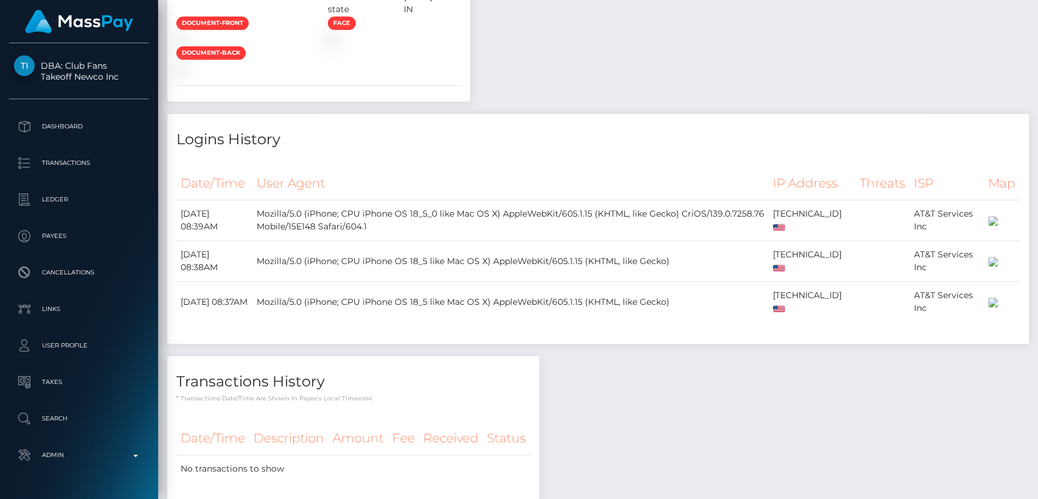
scroll to position [0, 0]
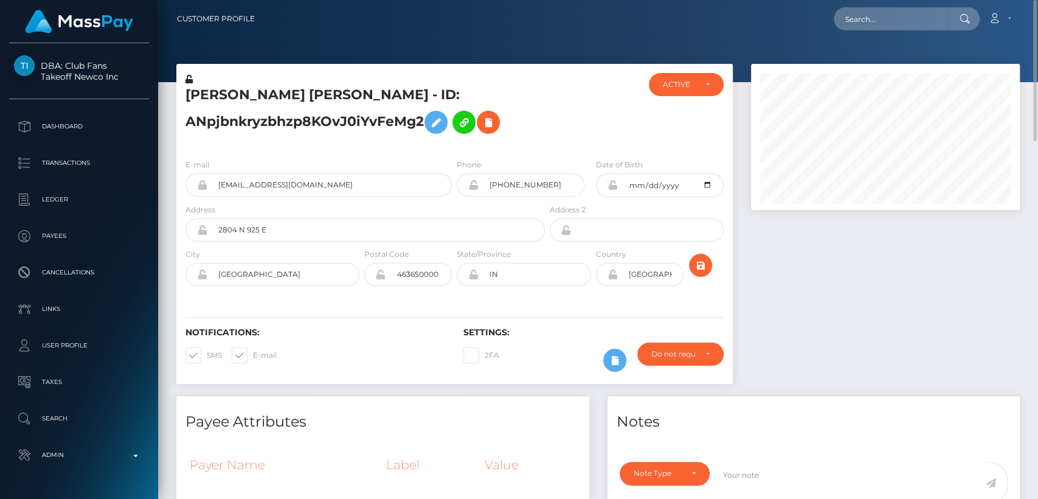
click at [334, 44] on div at bounding box center [598, 41] width 880 height 82
click at [869, 21] on input "text" at bounding box center [891, 18] width 114 height 23
paste input "[EMAIL_ADDRESS][DOMAIN_NAME]"
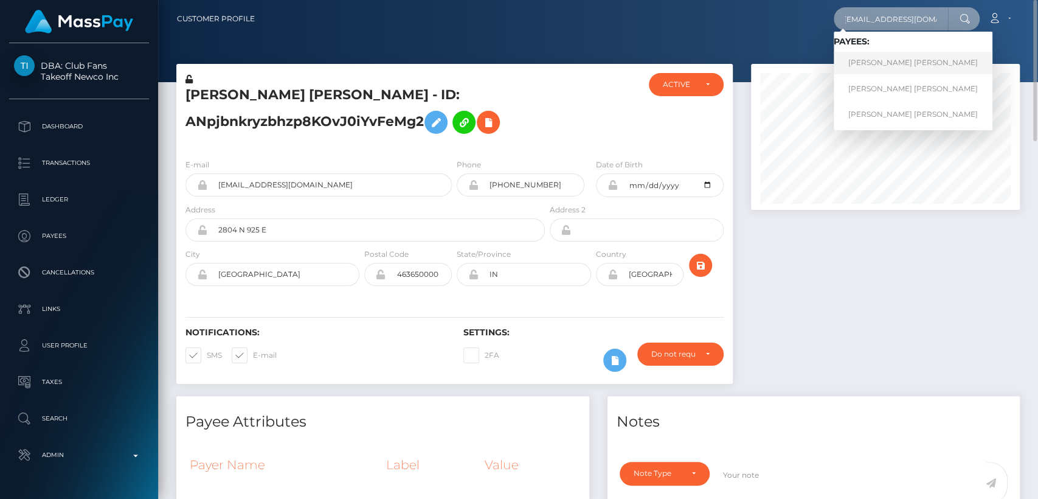
type input "[EMAIL_ADDRESS][DOMAIN_NAME]"
click at [857, 60] on link "[PERSON_NAME] [PERSON_NAME]" at bounding box center [913, 63] width 159 height 23
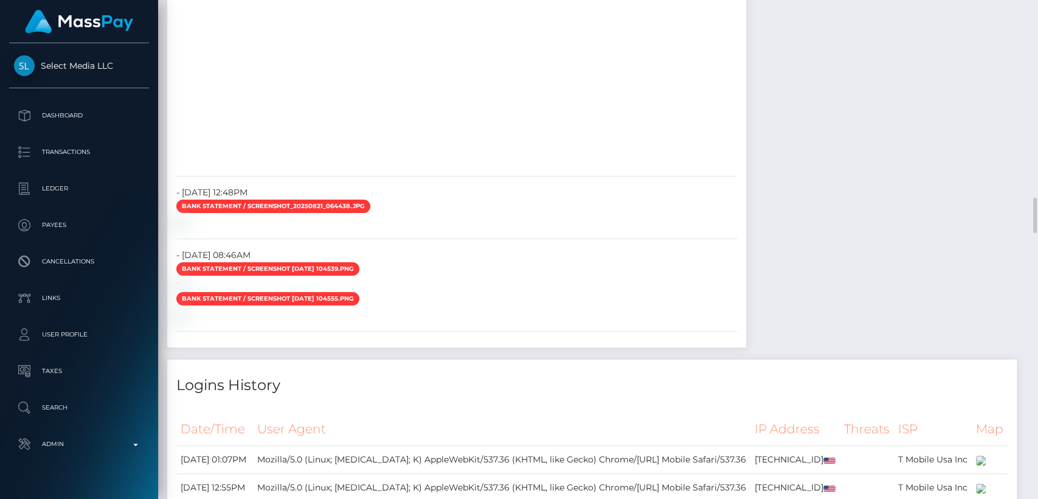
scroll to position [2802, 0]
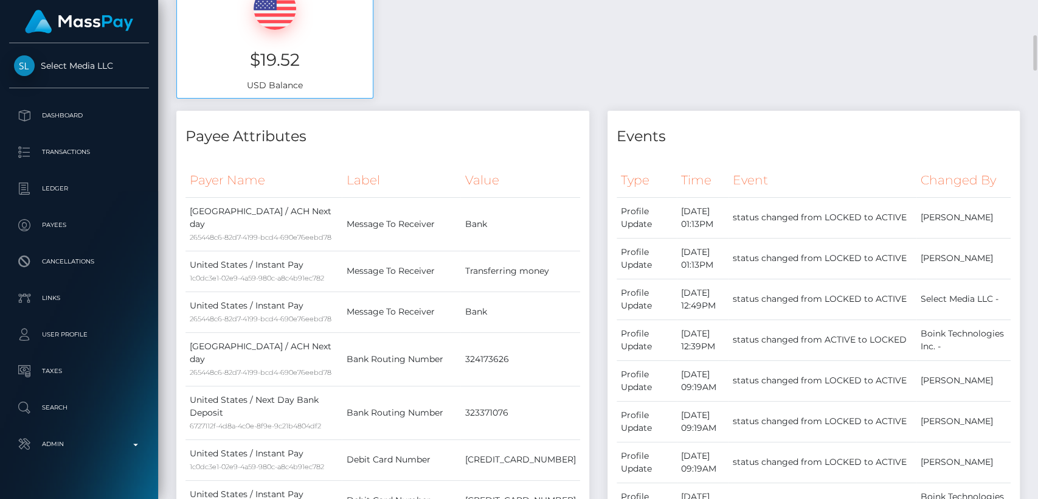
scroll to position [465, 0]
click at [535, 75] on div "Available Funds $19.52 USD Balance" at bounding box center [598, 20] width 862 height 179
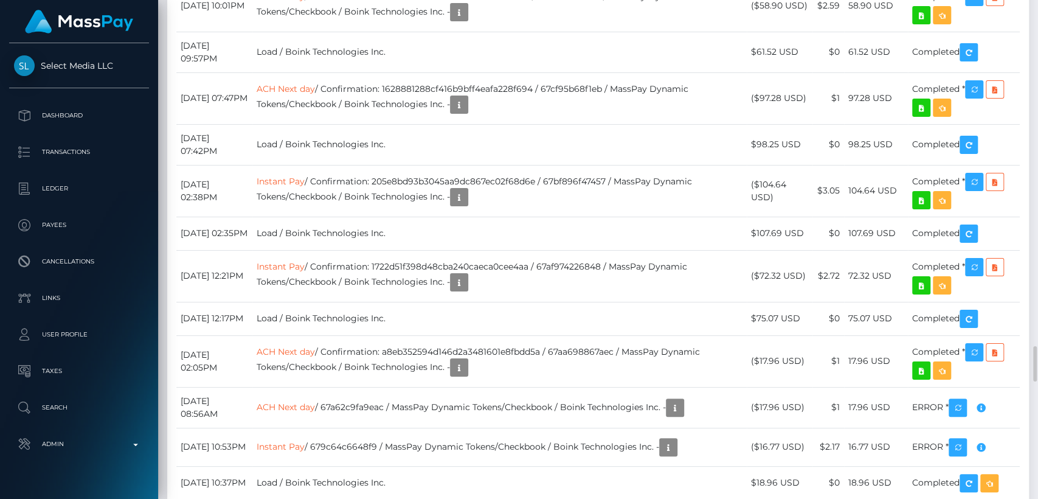
scroll to position [4829, 0]
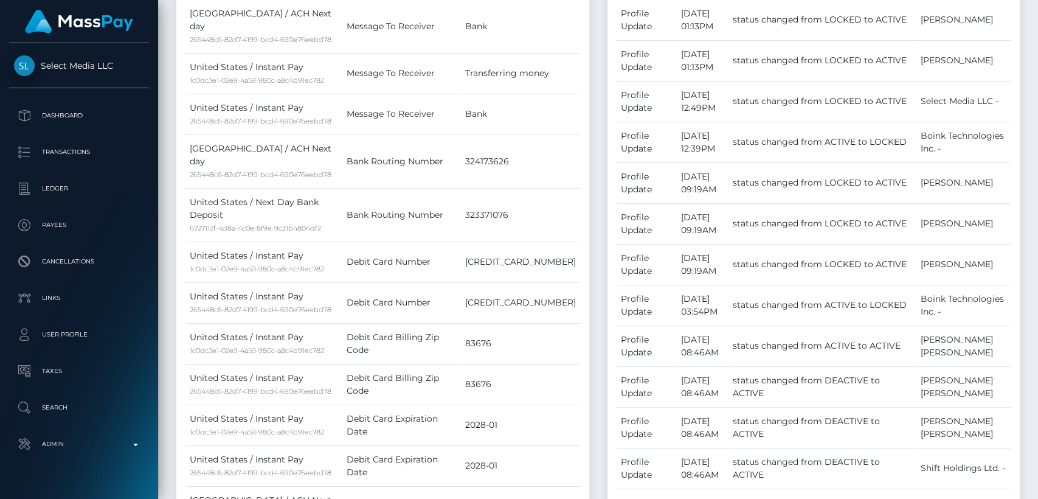
scroll to position [0, 0]
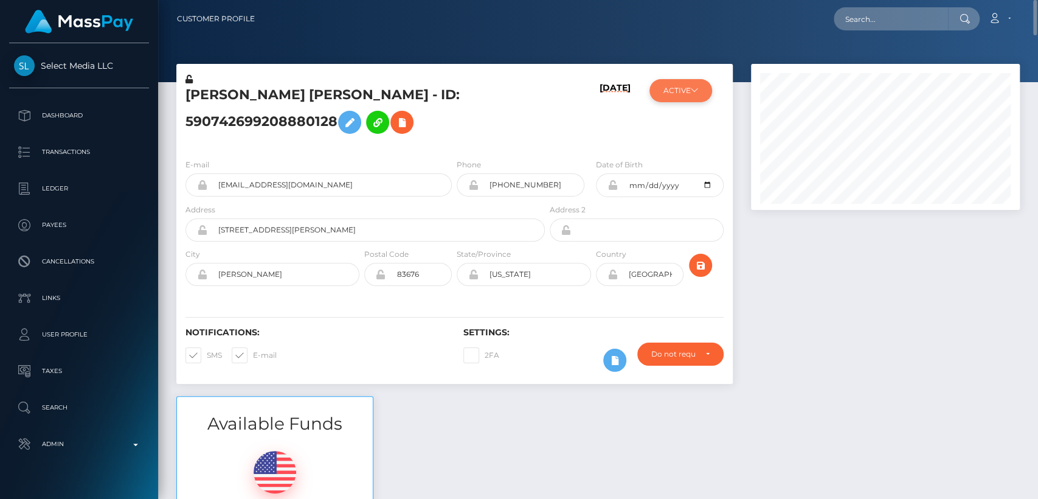
click at [681, 98] on button "ACTIVE" at bounding box center [681, 90] width 63 height 23
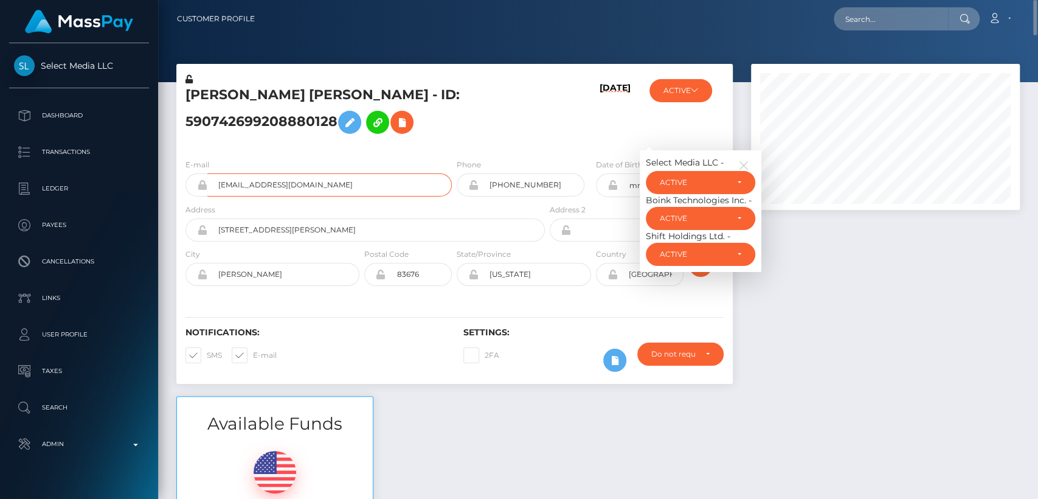
click at [291, 196] on input "llovinglife02@yahoo.com" at bounding box center [329, 184] width 244 height 23
click at [290, 196] on input "llovinglife02@yahoo.com" at bounding box center [329, 184] width 244 height 23
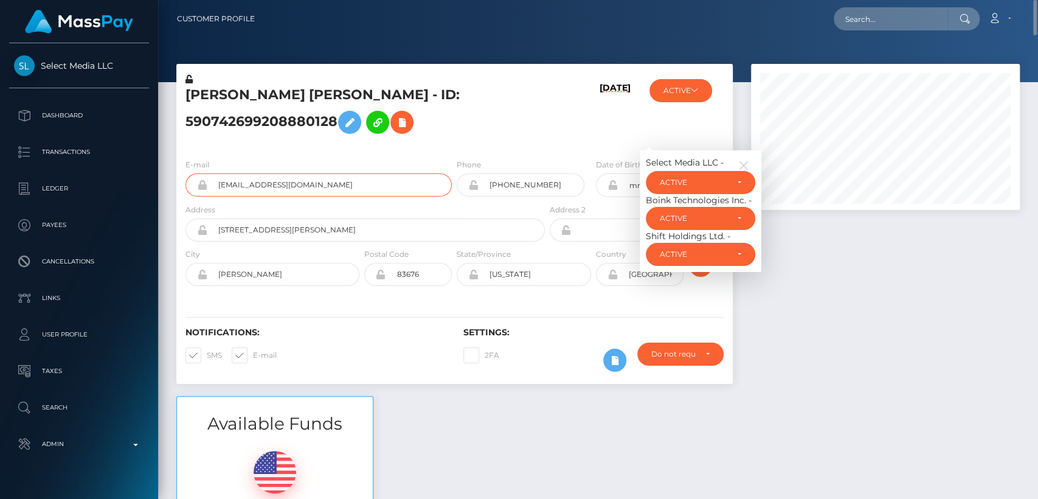
click at [290, 196] on input "llovinglife02@yahoo.com" at bounding box center [329, 184] width 244 height 23
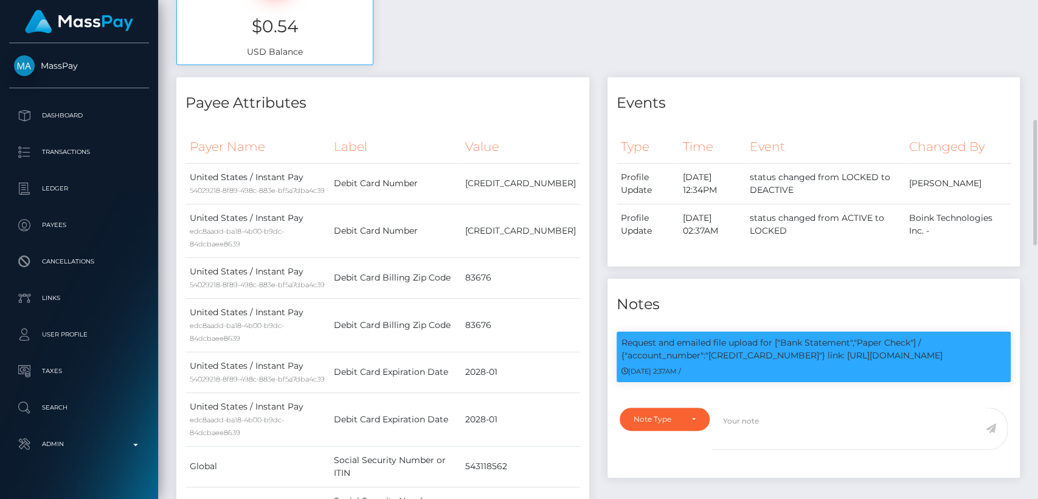
scroll to position [146, 269]
click at [740, 347] on p "Request and emailed file upload for ["Bank Statement","Paper Check"] / {"accoun…" at bounding box center [814, 349] width 385 height 26
click at [741, 356] on p "Request and emailed file upload for ["Bank Statement","Paper Check"] / {"accoun…" at bounding box center [814, 349] width 385 height 26
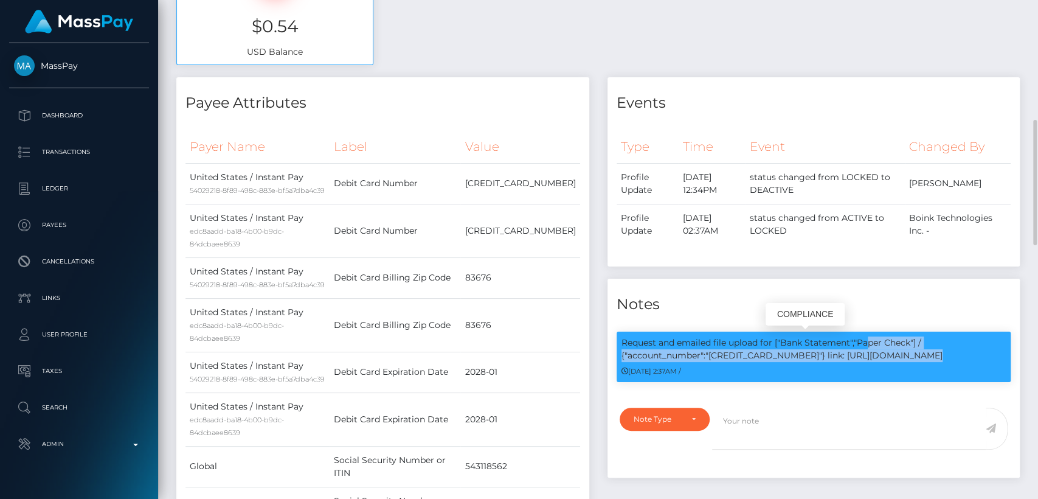
click at [741, 356] on p "Request and emailed file upload for ["Bank Statement","Paper Check"] / {"accoun…" at bounding box center [814, 349] width 385 height 26
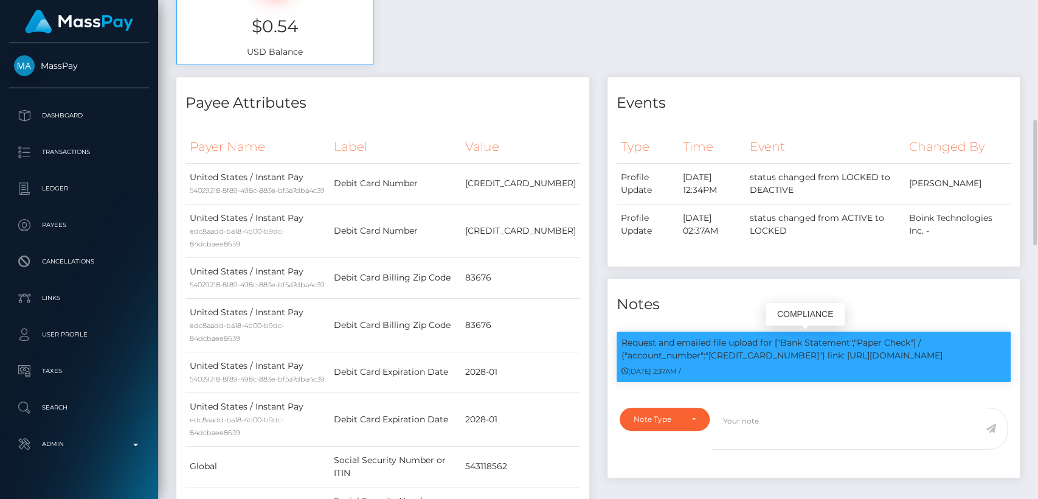
click at [741, 356] on p "Request and emailed file upload for ["Bank Statement","Paper Check"] / {"accoun…" at bounding box center [814, 349] width 385 height 26
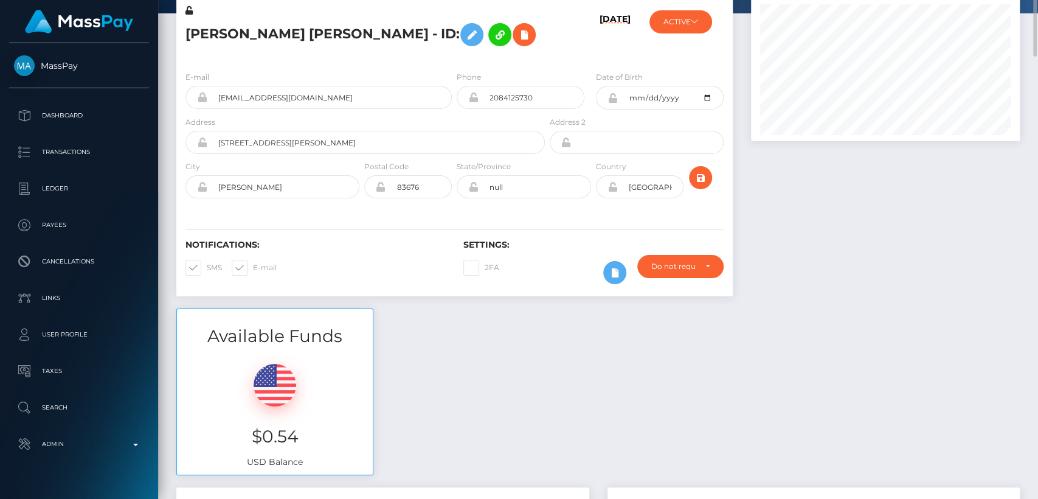
scroll to position [0, 0]
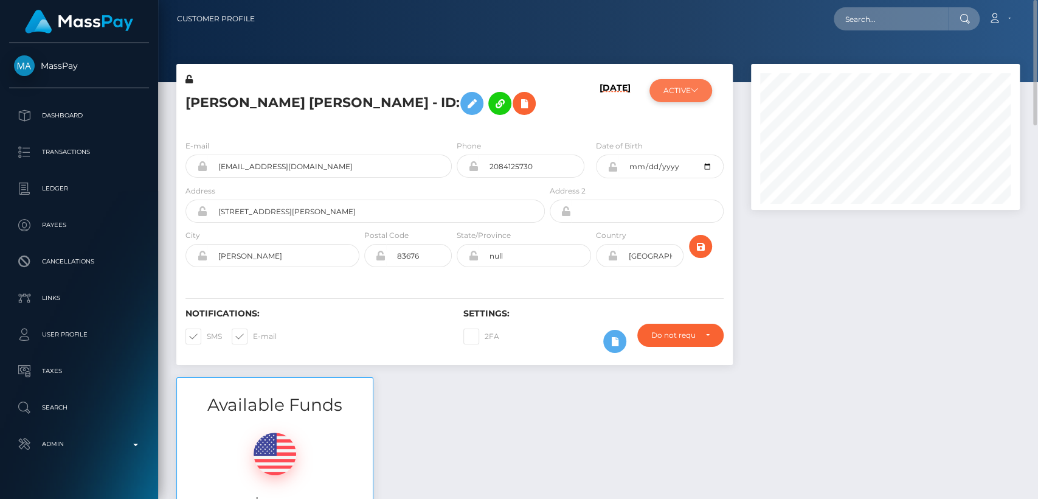
click at [688, 96] on button "ACTIVE" at bounding box center [681, 90] width 63 height 23
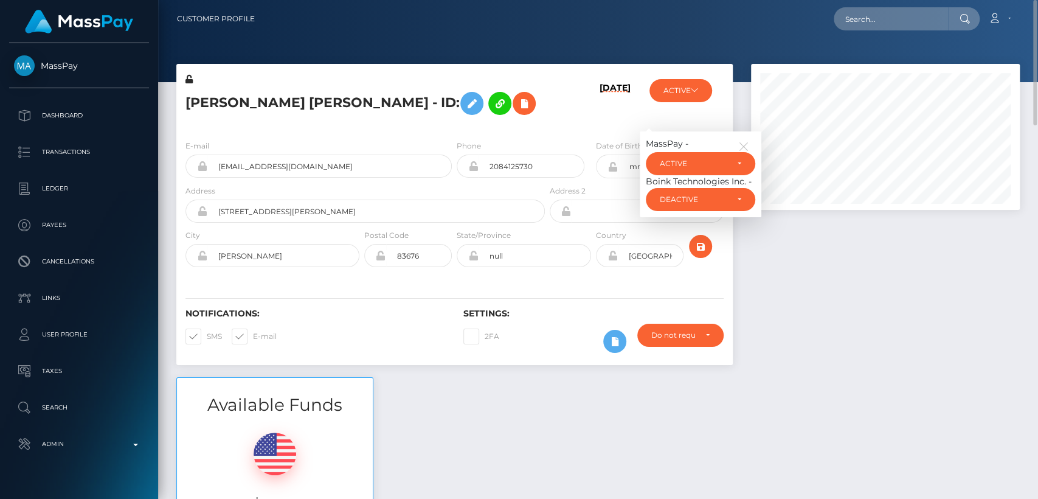
click at [695, 181] on div "Boink Technologies Inc. -" at bounding box center [700, 181] width 109 height 13
click at [300, 172] on input "Andymoran418@msn.com" at bounding box center [329, 165] width 244 height 23
click at [299, 172] on input "Andymoran418@msn.com" at bounding box center [329, 165] width 244 height 23
click at [299, 171] on input "Andymoran418@msn.com" at bounding box center [329, 165] width 244 height 23
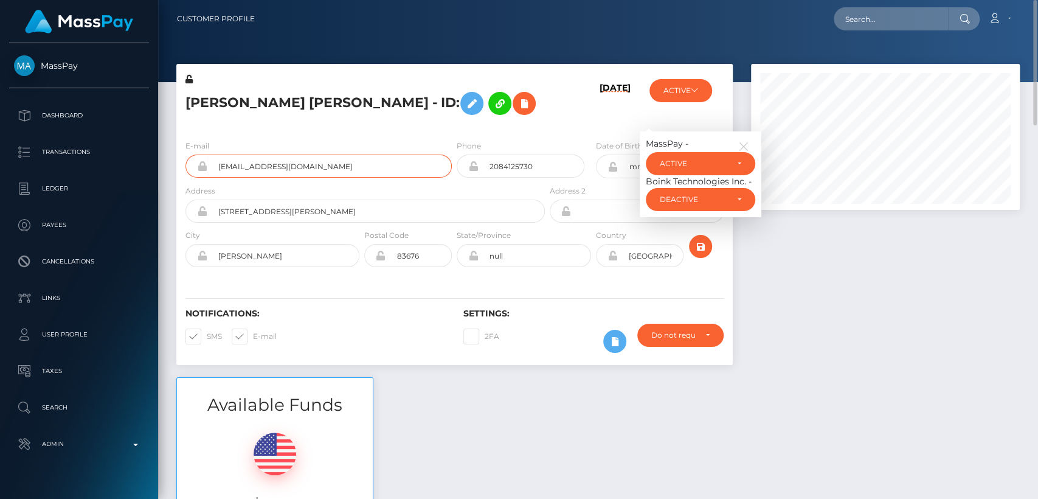
click at [299, 171] on input "Andymoran418@msn.com" at bounding box center [329, 165] width 244 height 23
click at [882, 12] on input "text" at bounding box center [891, 18] width 114 height 23
paste input "Andymoran418@msn.com"
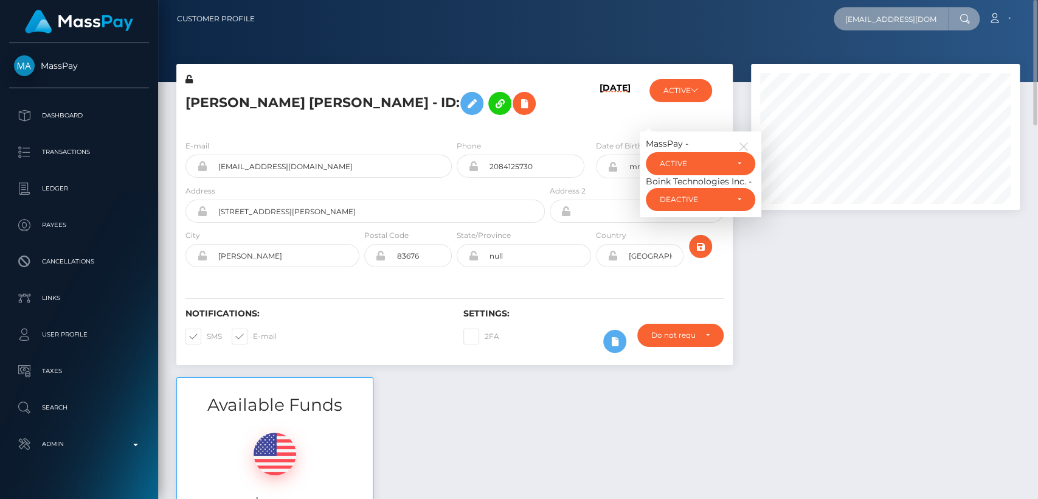
scroll to position [0, 7]
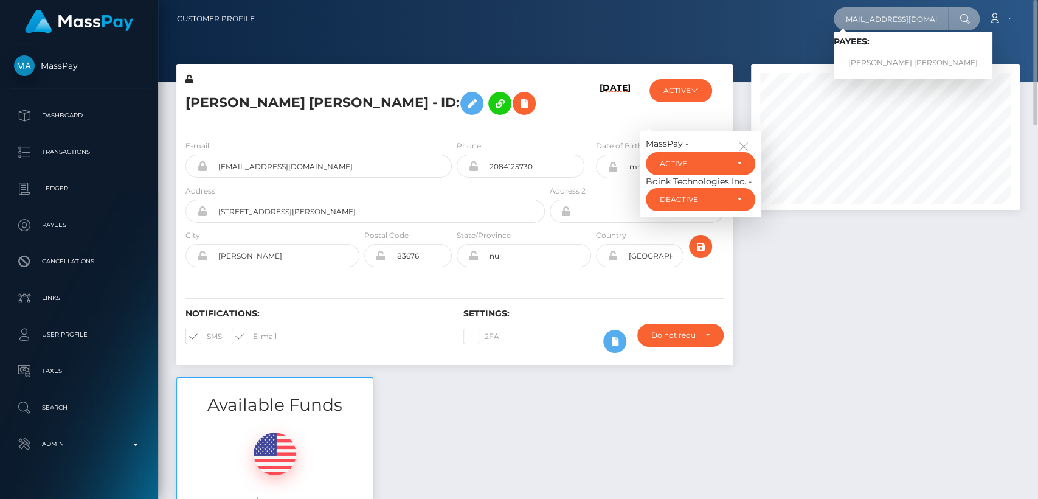
type input "Andymoran418@msn.com"
click at [744, 148] on icon "button" at bounding box center [743, 146] width 11 height 11
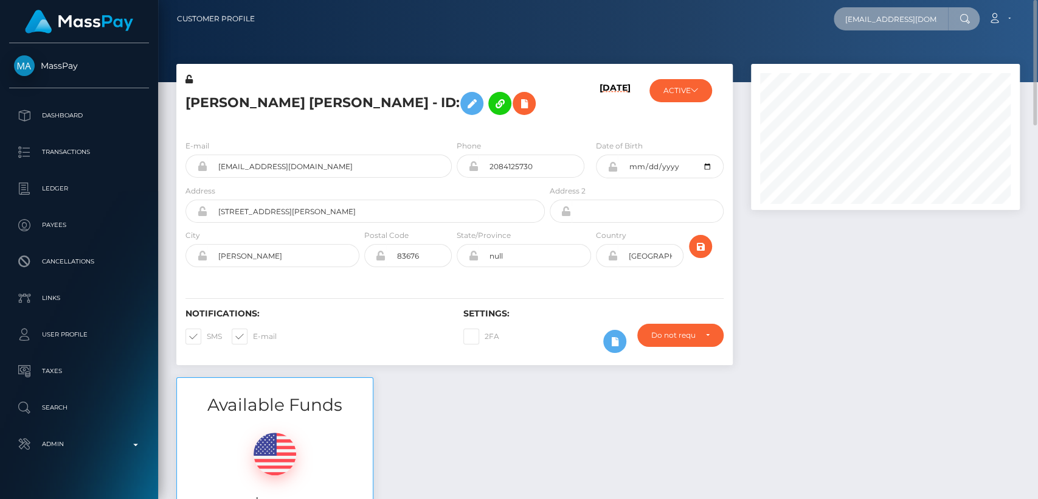
click at [883, 26] on input "Andymoran418@msn.com" at bounding box center [891, 18] width 114 height 23
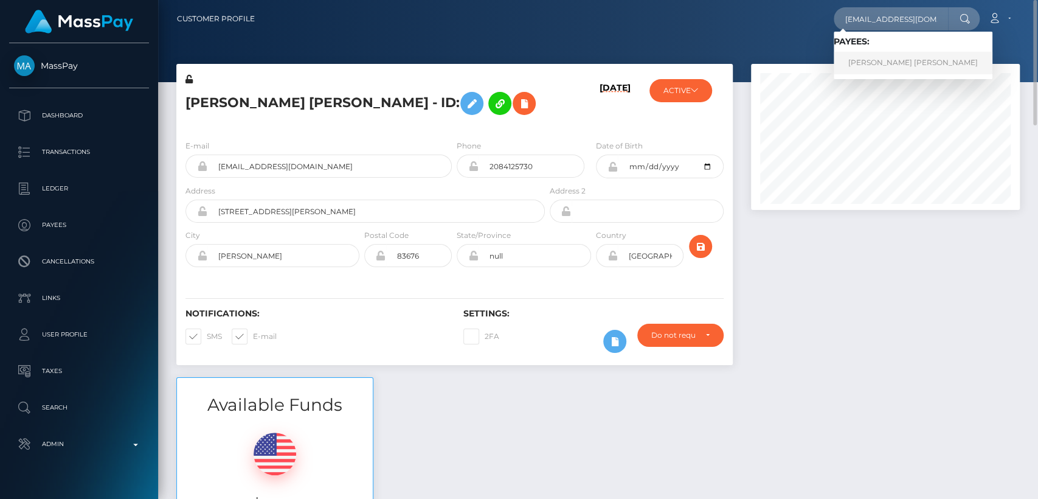
click at [891, 56] on link "ANDREW JAMES MORAN" at bounding box center [913, 63] width 159 height 23
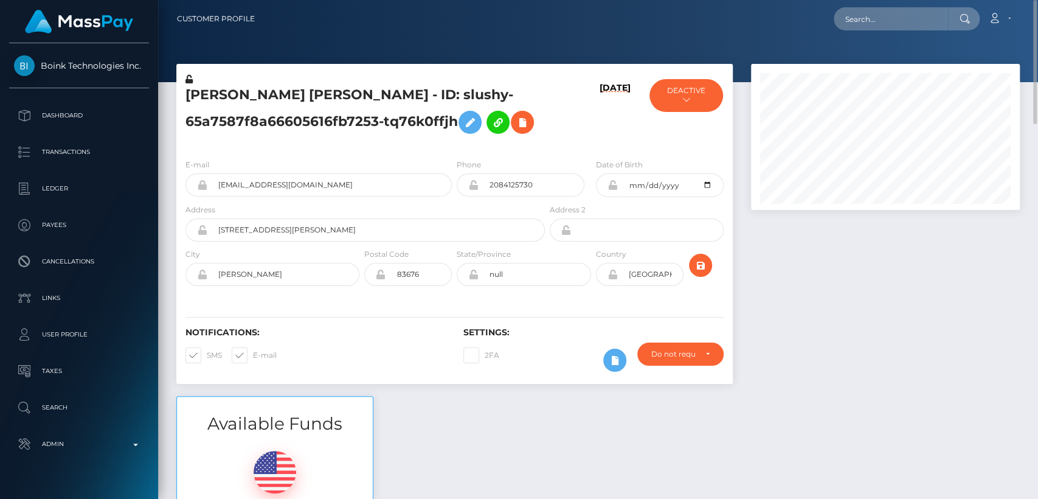
click at [221, 92] on h5 "[PERSON_NAME] [PERSON_NAME] - ID: slushy-65a7587f8a66605616fb7253-tq76k0ffjh" at bounding box center [361, 113] width 353 height 54
copy h5 "[PERSON_NAME]"
click at [272, 179] on input "Andymoran418@msn.com" at bounding box center [329, 184] width 244 height 23
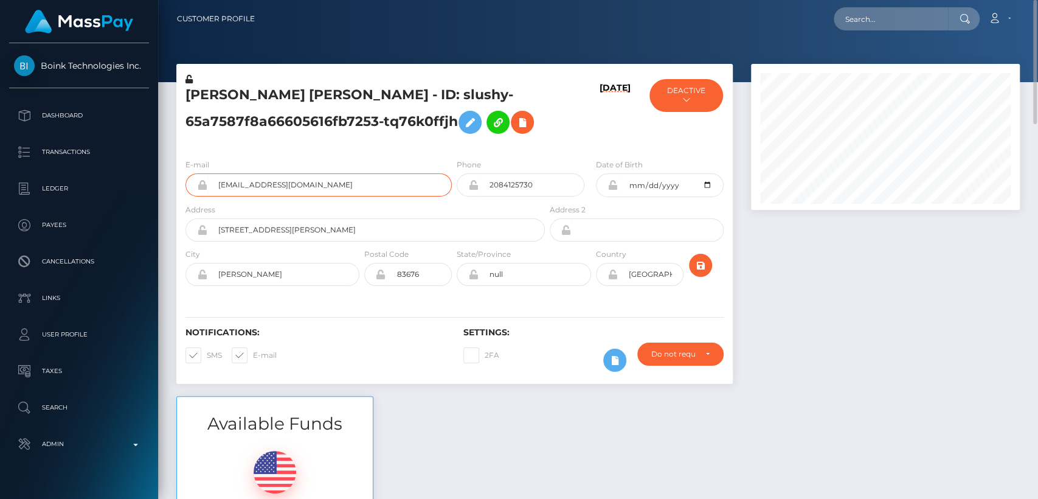
click at [272, 179] on input "Andymoran418@msn.com" at bounding box center [329, 184] width 244 height 23
click at [468, 428] on div "Available Funds $0.54 USD Balance" at bounding box center [598, 485] width 862 height 179
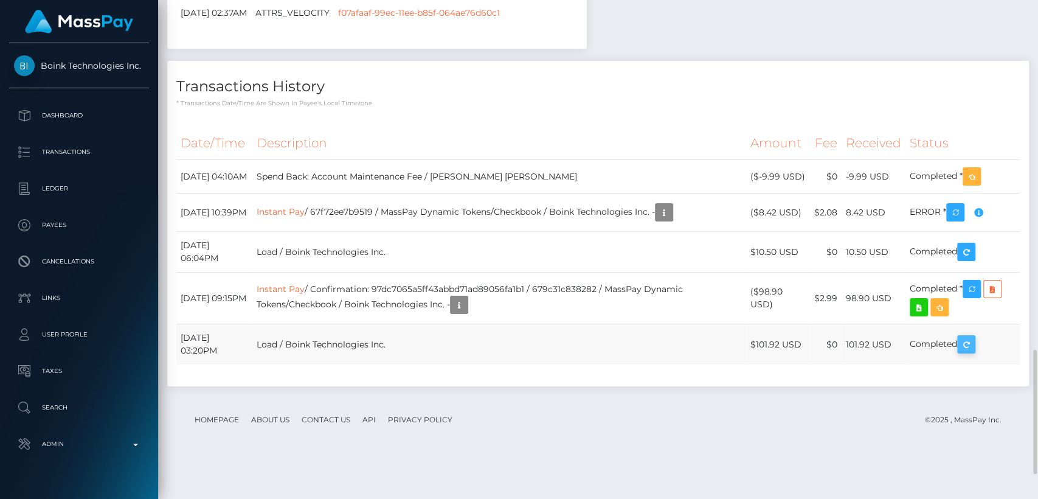
scroll to position [146, 269]
drag, startPoint x: 41, startPoint y: 50, endPoint x: 142, endPoint y: 72, distance: 103.3
click at [142, 72] on div "Boink Technologies Inc. Dashboard Transactions Ledger Payees Cancellations" at bounding box center [79, 269] width 158 height 453
copy span "Boink Technologies Inc."
click at [429, 97] on h4 "Transactions History" at bounding box center [598, 86] width 844 height 21
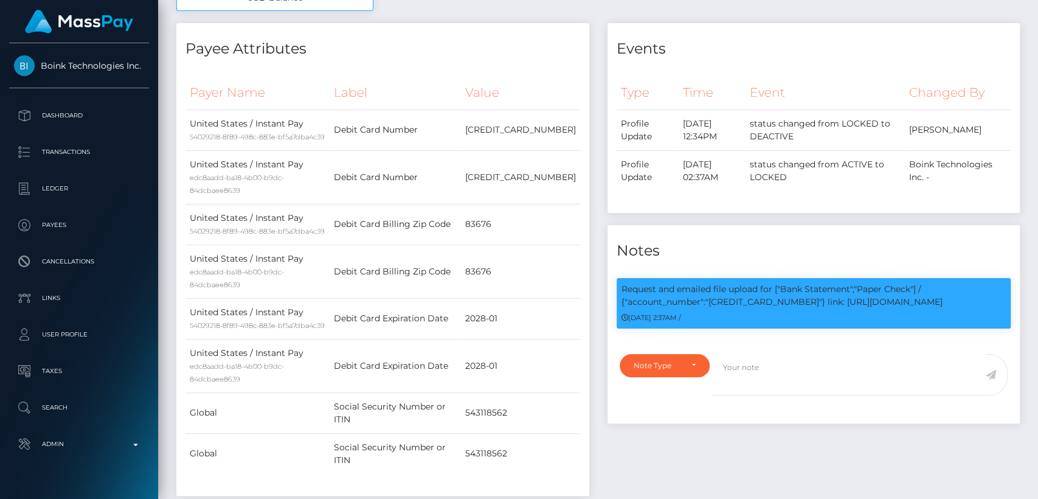
scroll to position [0, 0]
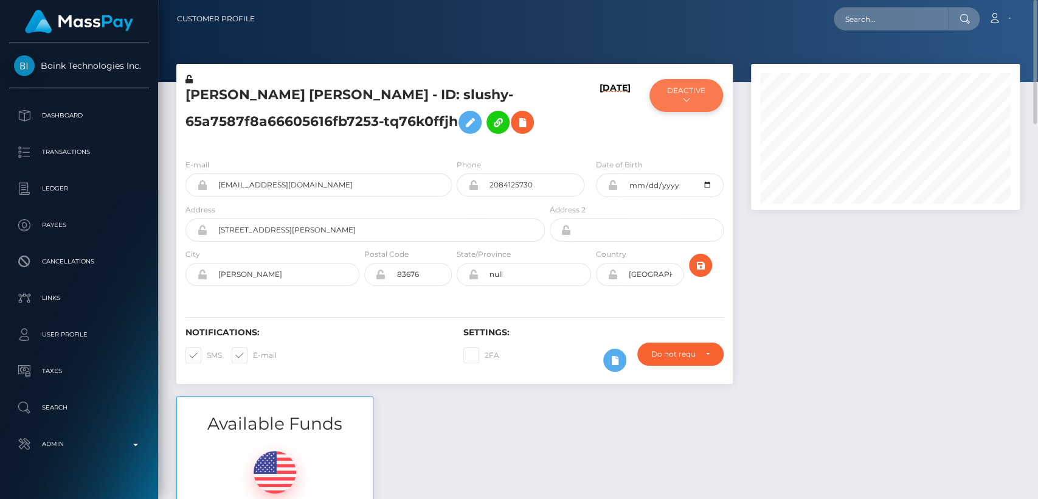
click at [671, 99] on button "DEACTIVE" at bounding box center [686, 95] width 73 height 33
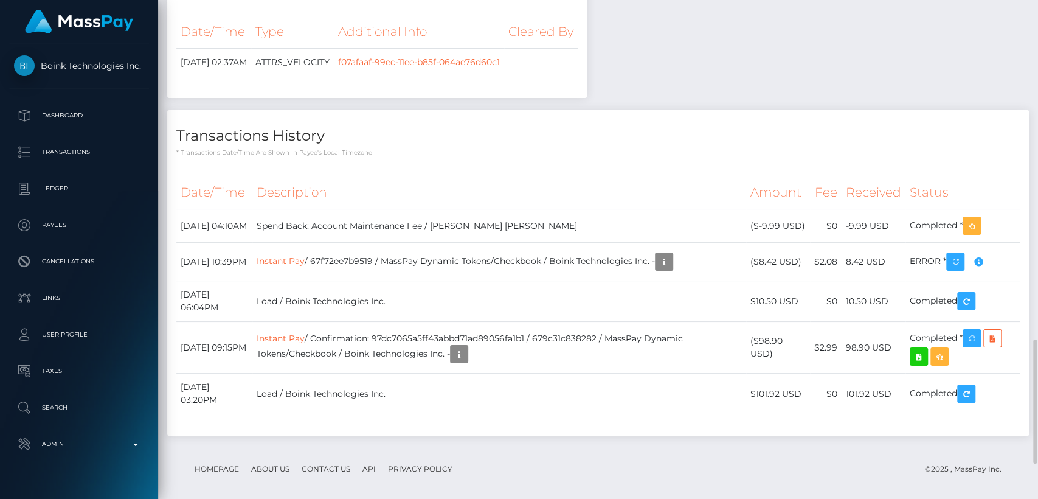
scroll to position [1359, 0]
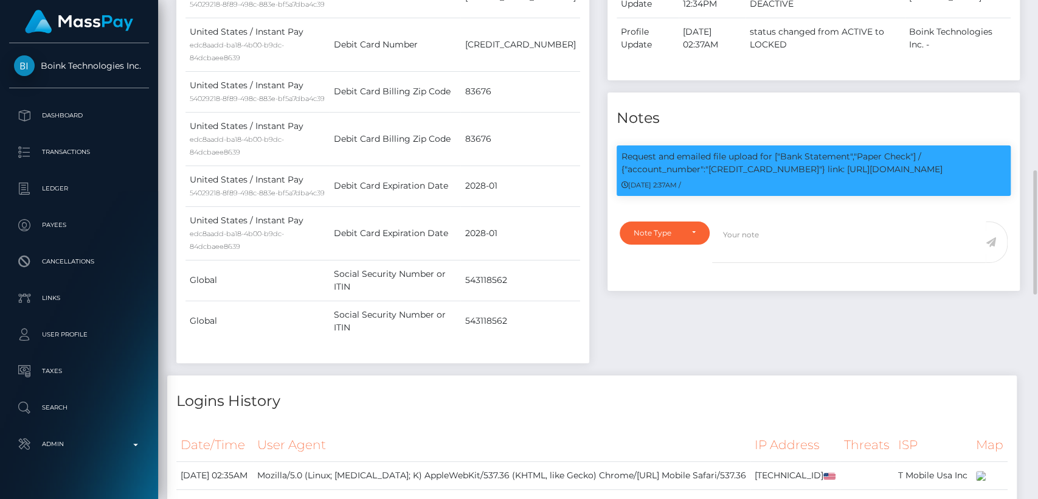
click at [399, 165] on td "Debit Card Expiration Date" at bounding box center [395, 185] width 131 height 41
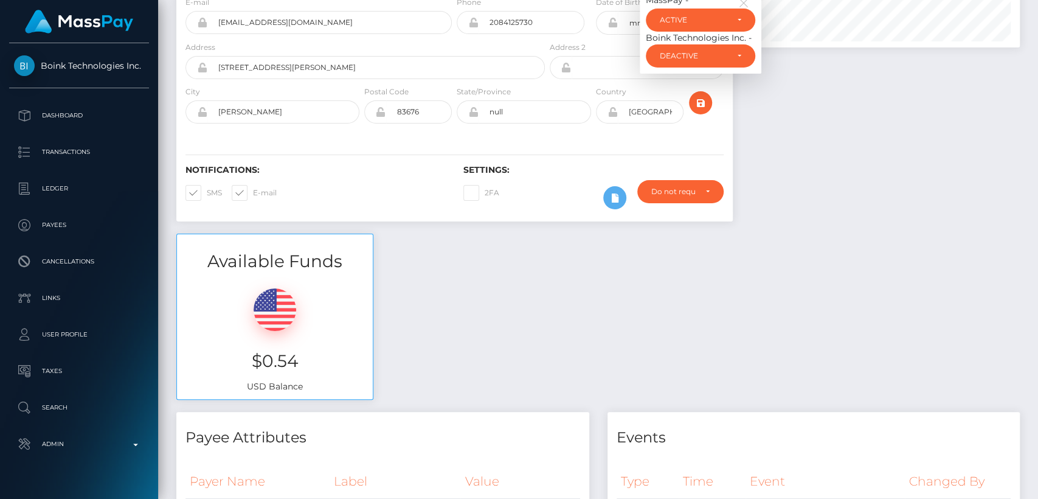
scroll to position [0, 0]
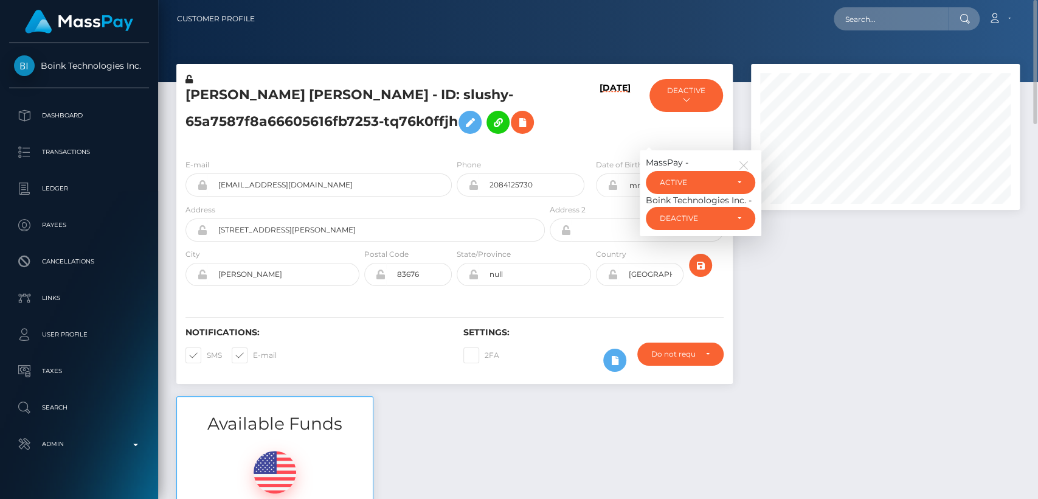
click at [406, 142] on div "ANDREW JAMES MORAN - ID: slushy-65a7587f8a66605616fb7253-tq76k0ffjh" at bounding box center [361, 111] width 371 height 76
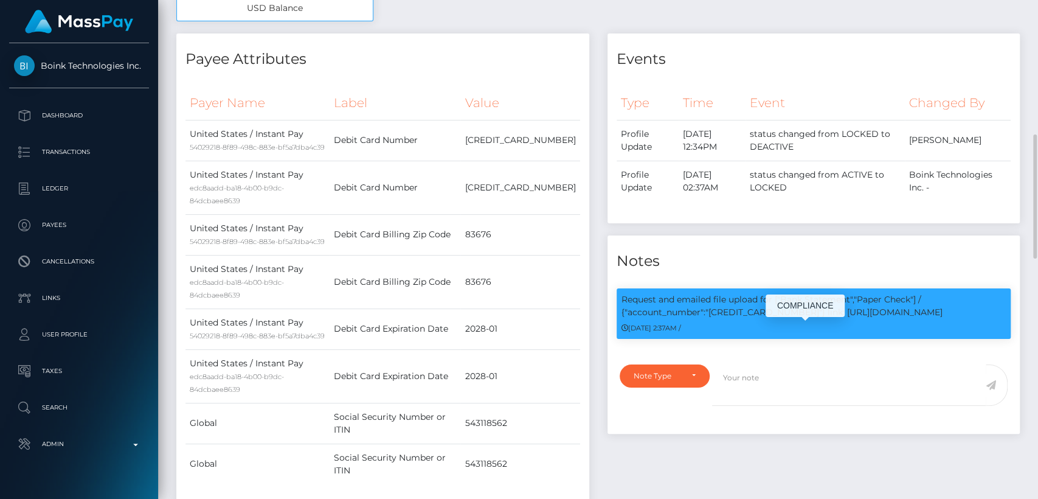
scroll to position [146, 269]
click at [738, 310] on p "Request and emailed file upload for ["Bank Statement","Paper Check"] / {"accoun…" at bounding box center [814, 306] width 385 height 26
click at [738, 311] on p "Request and emailed file upload for ["Bank Statement","Paper Check"] / {"accoun…" at bounding box center [814, 306] width 385 height 26
copy p "4758690317976151"
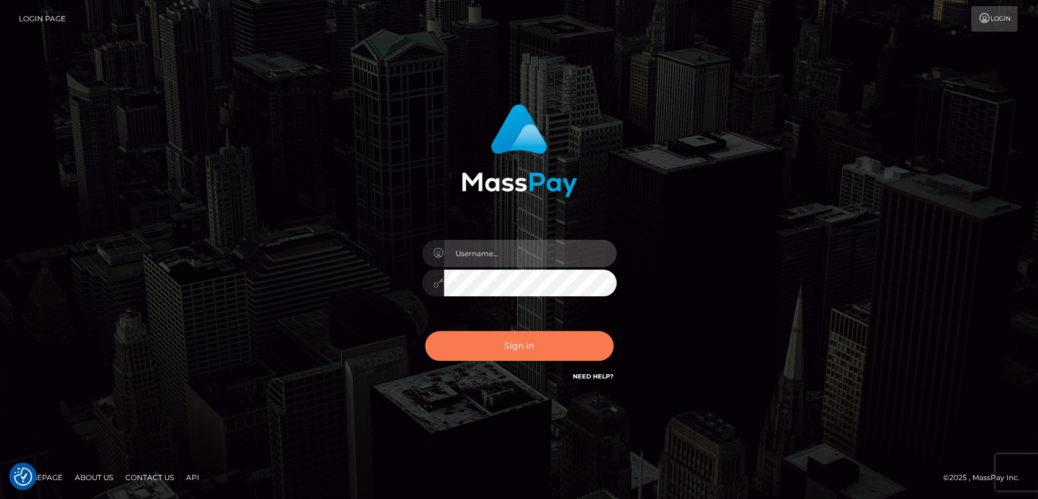
type input "[DOMAIN_NAME]"
click at [482, 333] on button "Sign in" at bounding box center [519, 346] width 189 height 30
type input "nt.es"
click at [529, 341] on button "Sign in" at bounding box center [519, 346] width 189 height 30
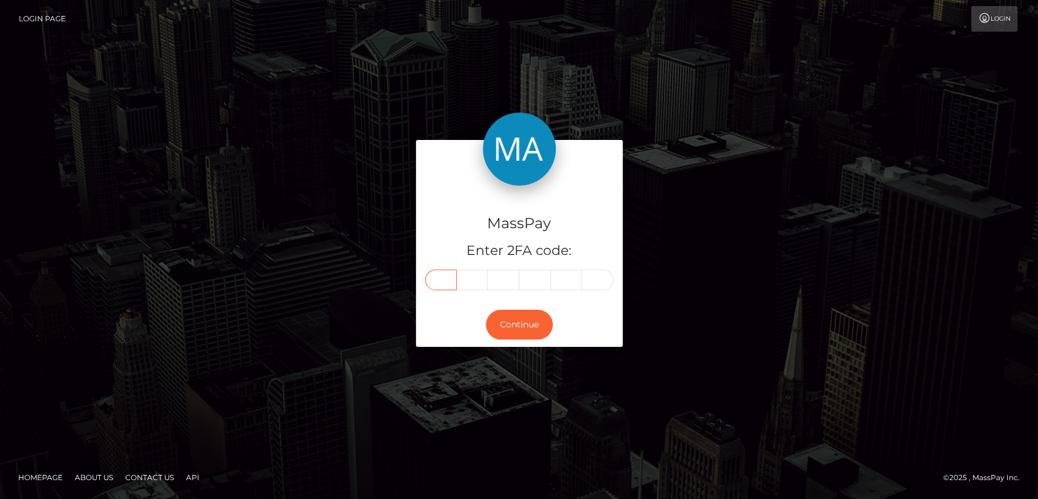
click at [444, 273] on input "text" at bounding box center [441, 279] width 32 height 21
paste input "4"
type input "4"
type input "7"
type input "0"
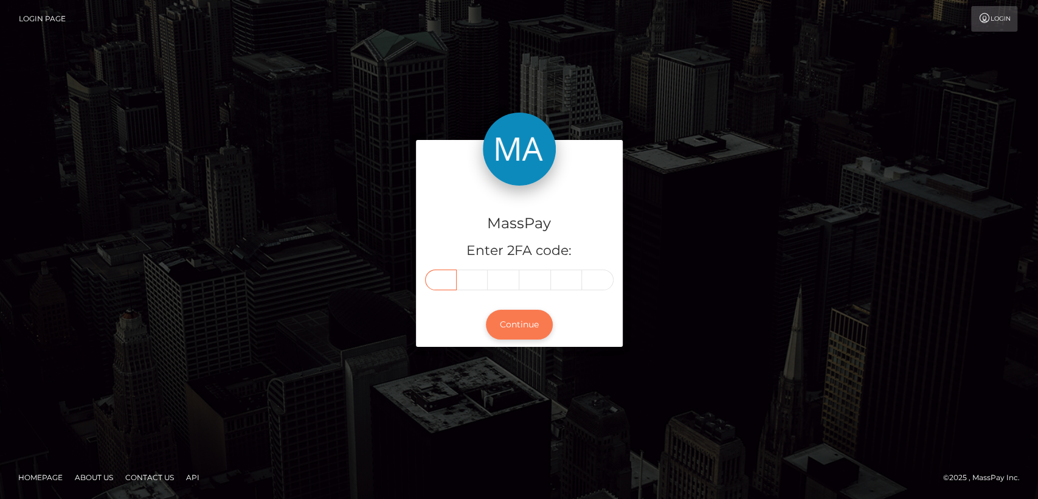
type input "2"
type input "7"
type input "1"
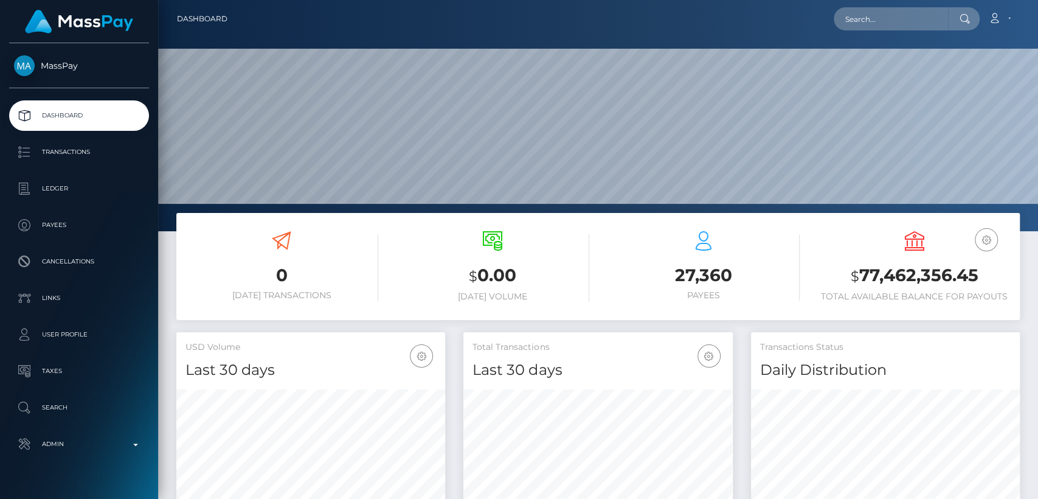
scroll to position [215, 269]
click at [871, 20] on input "text" at bounding box center [891, 18] width 114 height 23
paste input "hormowunmibabs61@gmail.com"
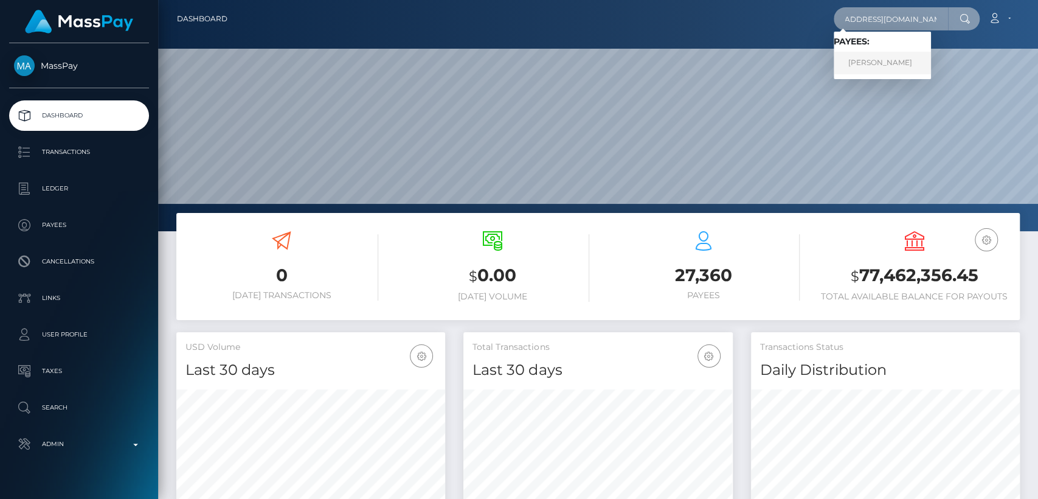
type input "hormowunmibabs61@gmail.com"
click at [878, 69] on link "ONYEKACHI MARYANN MGBOROGWU" at bounding box center [882, 63] width 97 height 23
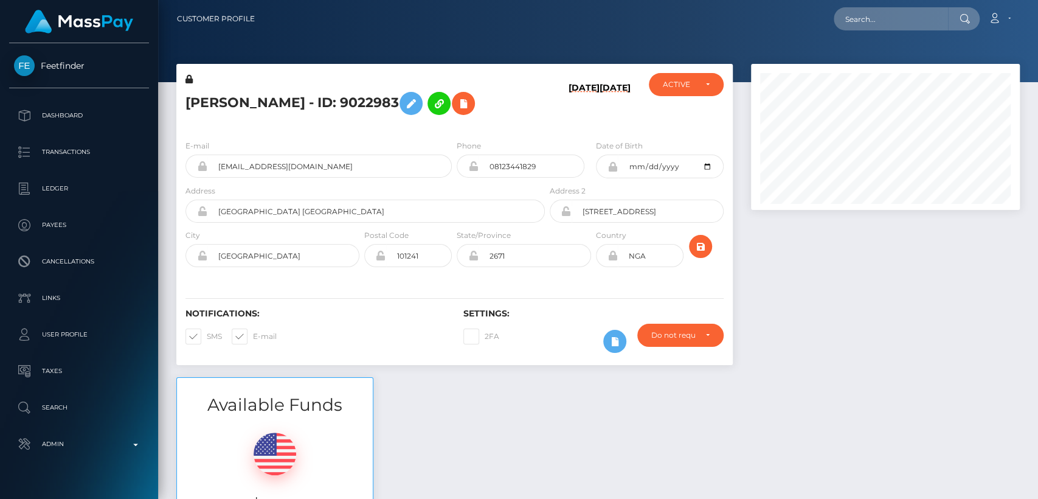
scroll to position [146, 269]
click at [231, 91] on h5 "ONYEKACHI MARYANN MGBOROGWU - ID: 9022983" at bounding box center [361, 103] width 353 height 35
copy h5 "ONYEKACHI"
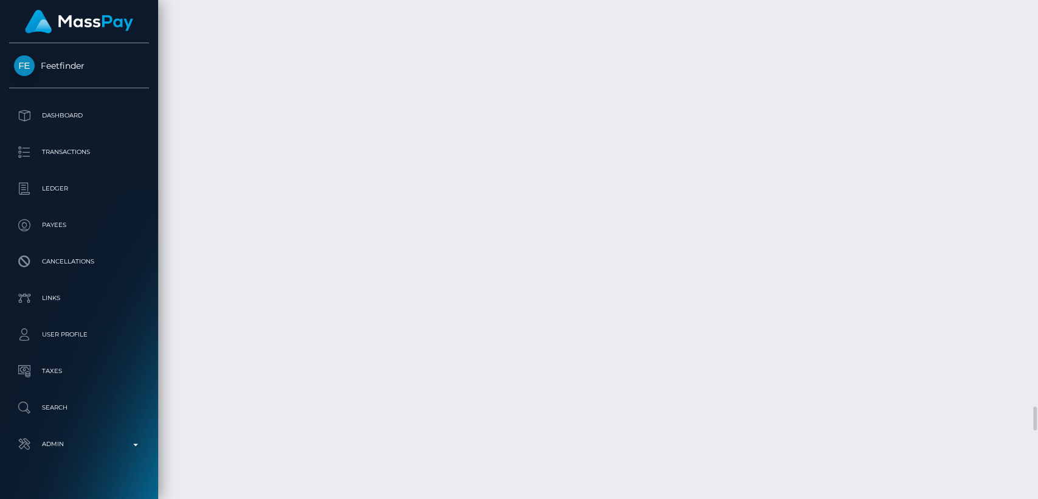
scroll to position [8441, 0]
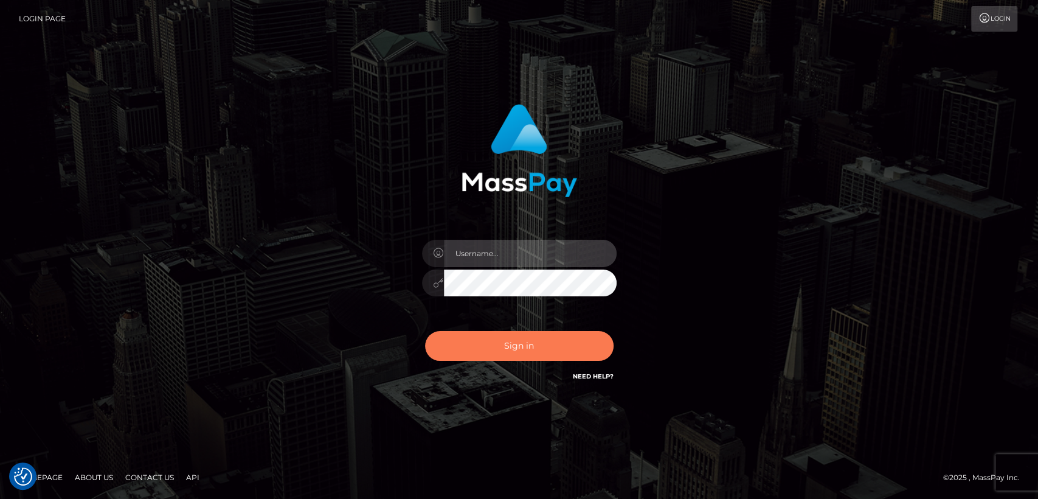
type input "[DOMAIN_NAME]"
click at [535, 337] on button "Sign in" at bounding box center [519, 346] width 189 height 30
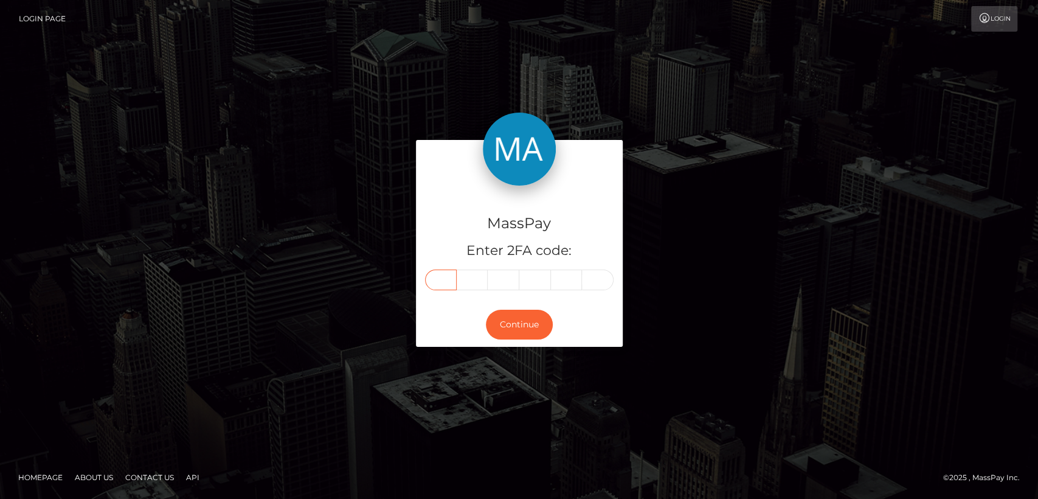
click at [440, 277] on input "text" at bounding box center [441, 279] width 32 height 21
paste input "8"
type input "8"
type input "5"
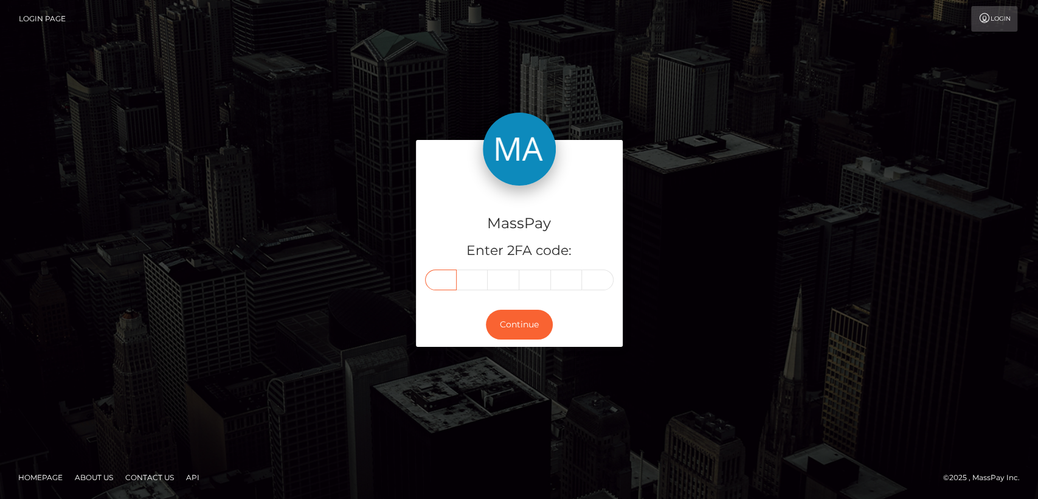
type input "4"
type input "8"
type input "6"
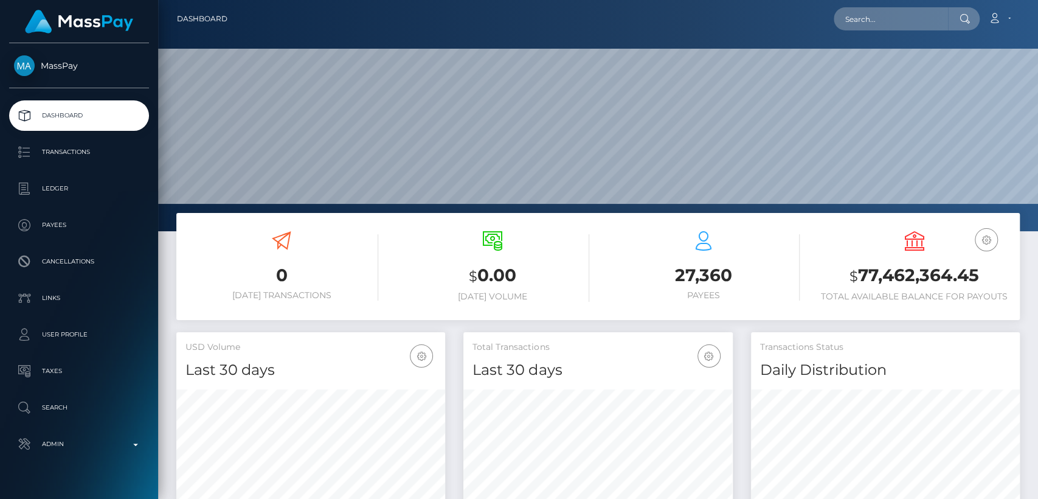
scroll to position [215, 269]
click at [907, 16] on input "text" at bounding box center [891, 18] width 114 height 23
paste input "macgregorflynn@hotmail.com"
type input "macgregorflynn@hotmail.com"
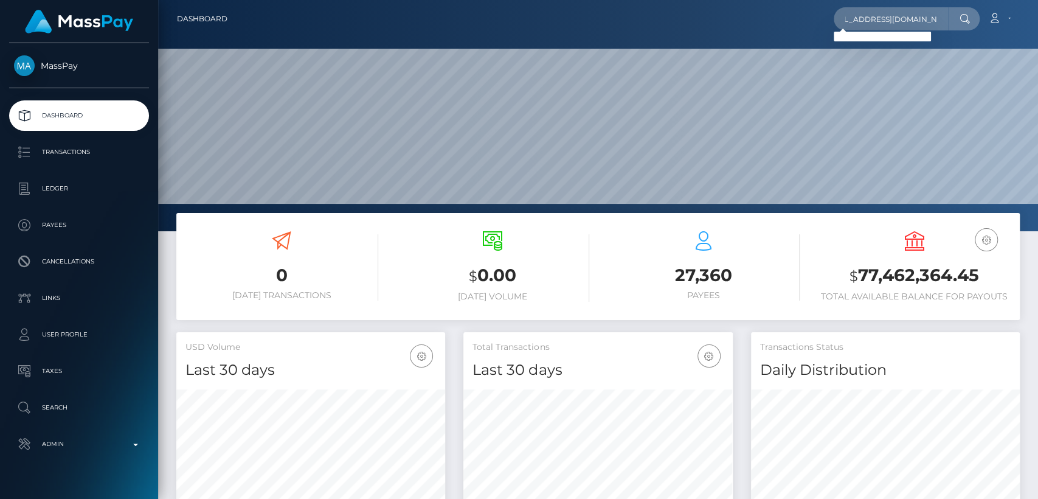
scroll to position [0, 0]
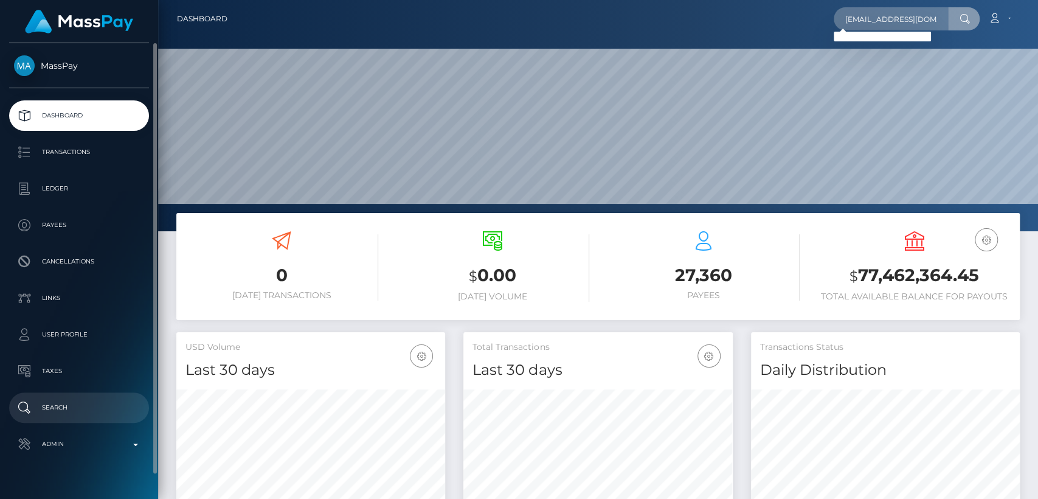
click at [34, 419] on link "Search" at bounding box center [79, 407] width 140 height 30
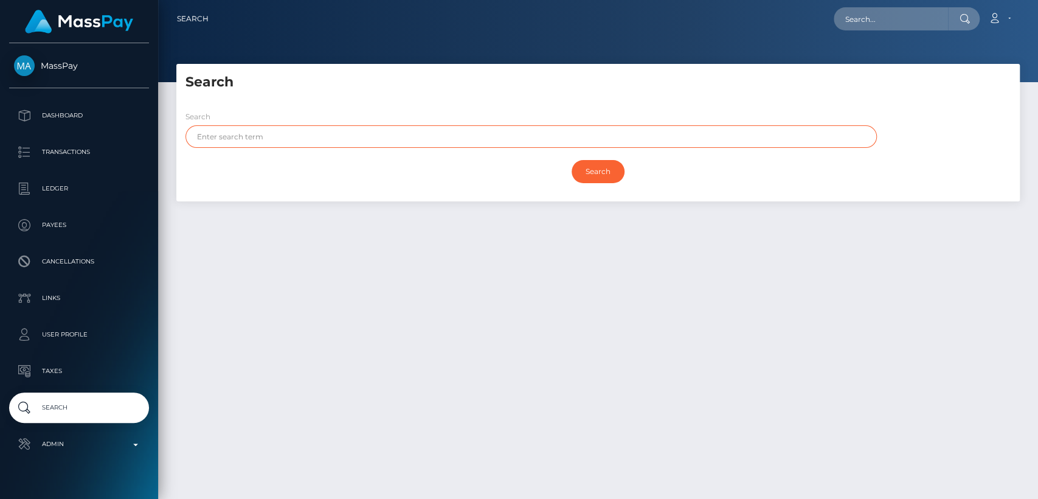
click at [508, 136] on input "text" at bounding box center [530, 136] width 691 height 23
paste input "[EMAIL_ADDRESS][DOMAIN_NAME]"
click at [217, 133] on input "[EMAIL_ADDRESS][DOMAIN_NAME]" at bounding box center [530, 136] width 691 height 23
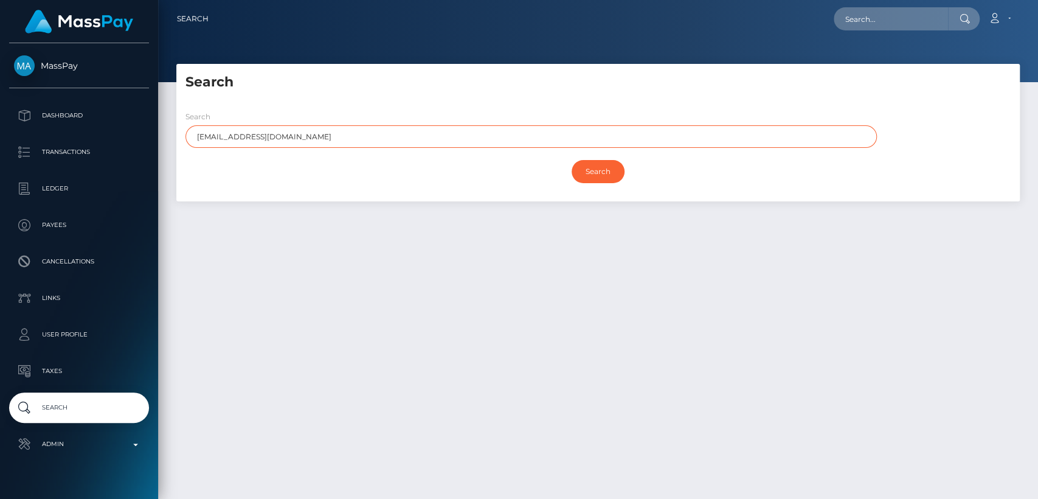
paste input "[PERSON_NAME]"
type input "[PERSON_NAME]"
click at [572, 160] on input "Search" at bounding box center [598, 171] width 53 height 23
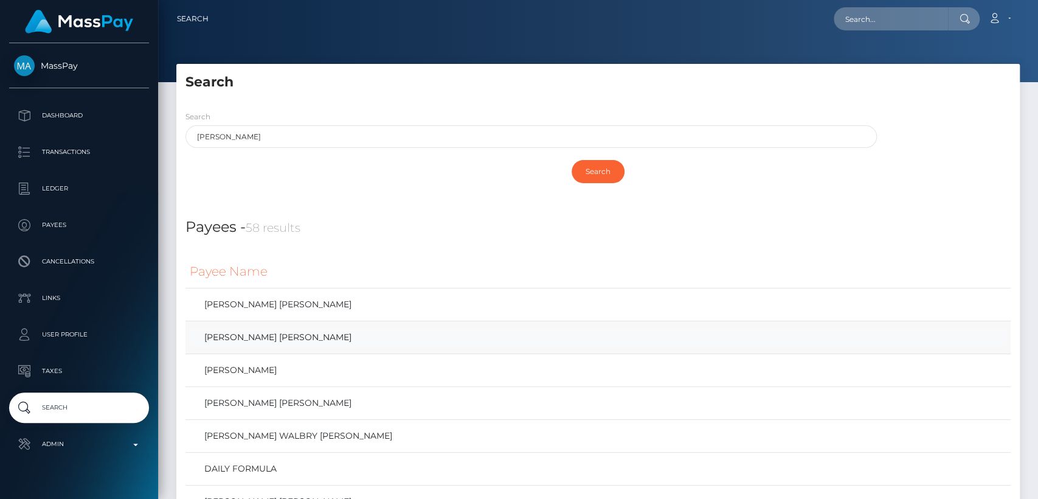
click at [275, 340] on link "[PERSON_NAME] [PERSON_NAME]" at bounding box center [598, 337] width 817 height 18
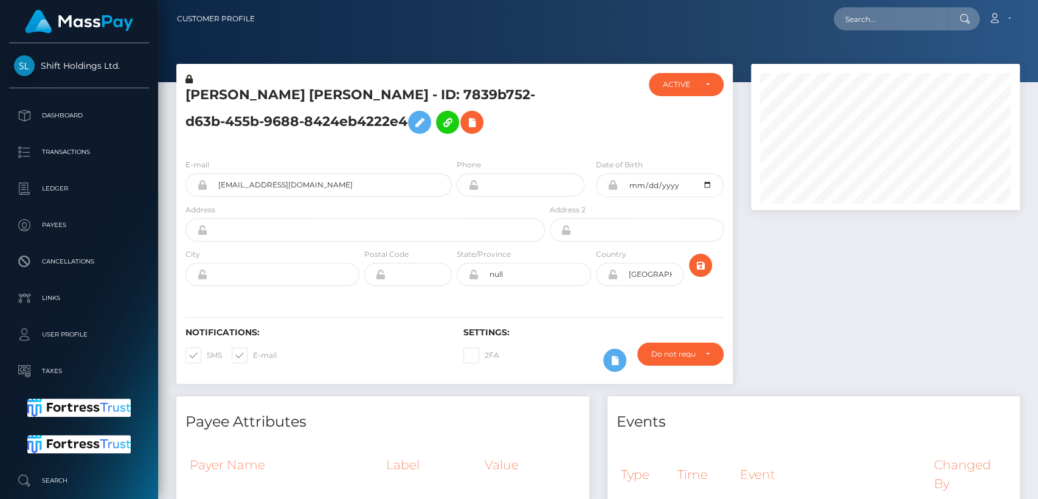
scroll to position [146, 269]
click at [258, 196] on input "model_scarlet@outlook.com" at bounding box center [329, 184] width 244 height 23
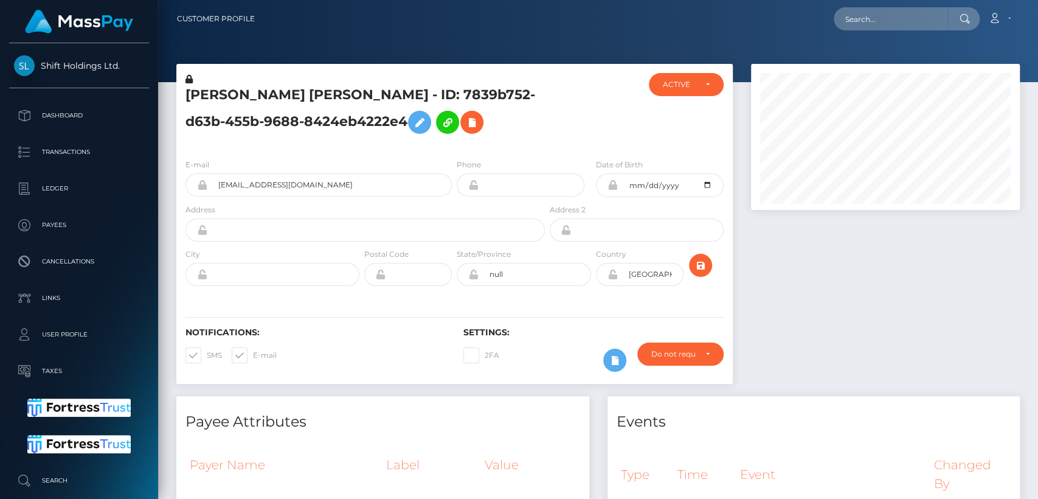
click at [221, 94] on h5 "FLYNN WILLIAM MACGREGOR-WRIGHT - ID: 7839b752-d63b-455b-9688-8424eb4222e4" at bounding box center [361, 113] width 353 height 54
copy h5 "FLYNN"
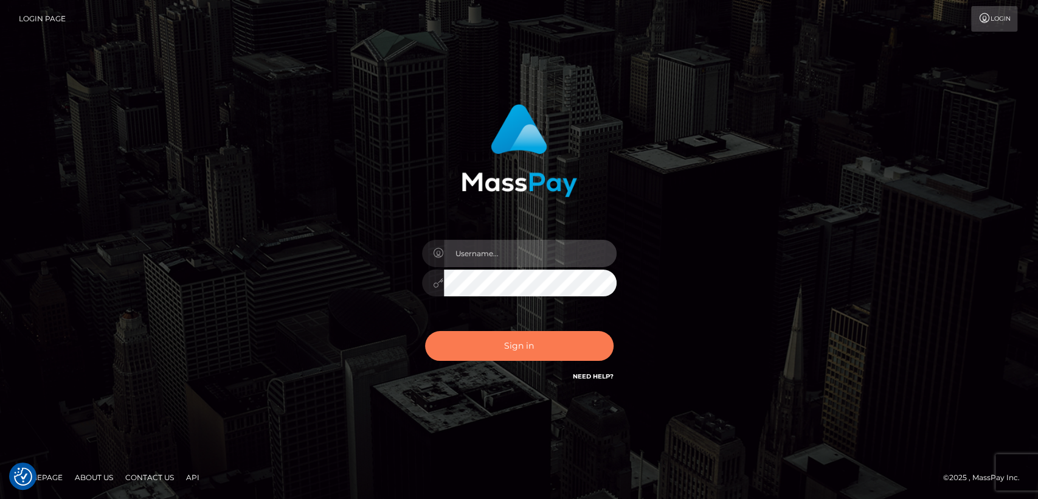
type input "nt.es"
click at [537, 347] on button "Sign in" at bounding box center [519, 346] width 189 height 30
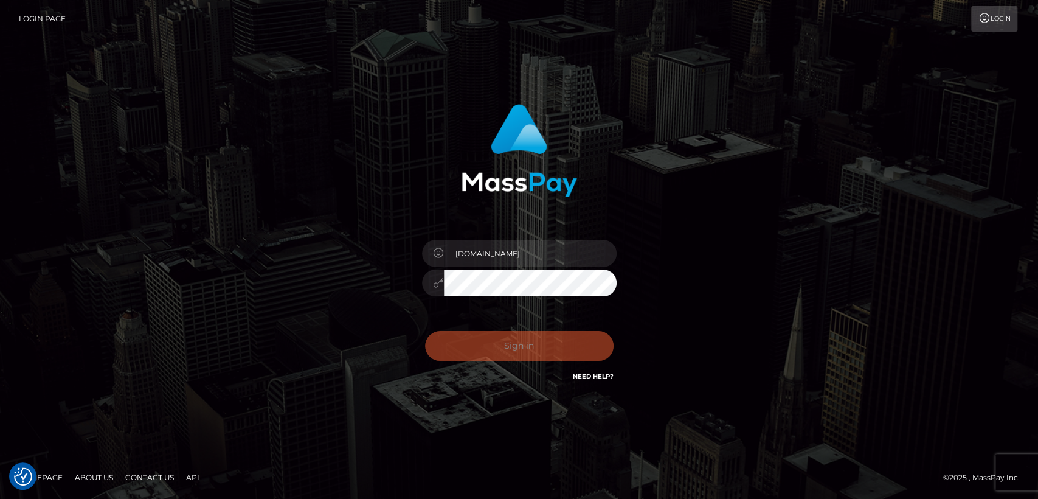
click at [826, 253] on div "nt.es Sign in" at bounding box center [519, 250] width 693 height 310
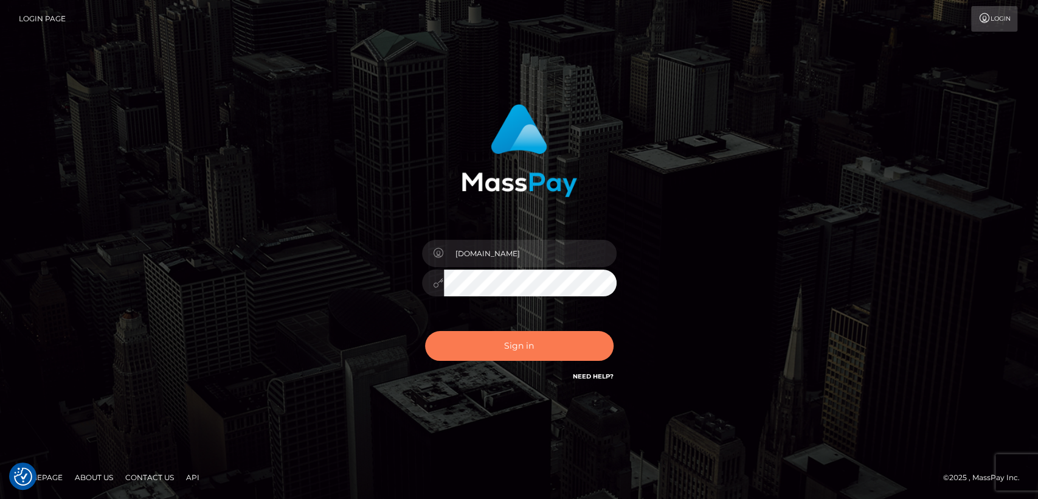
click at [430, 350] on button "Sign in" at bounding box center [519, 346] width 189 height 30
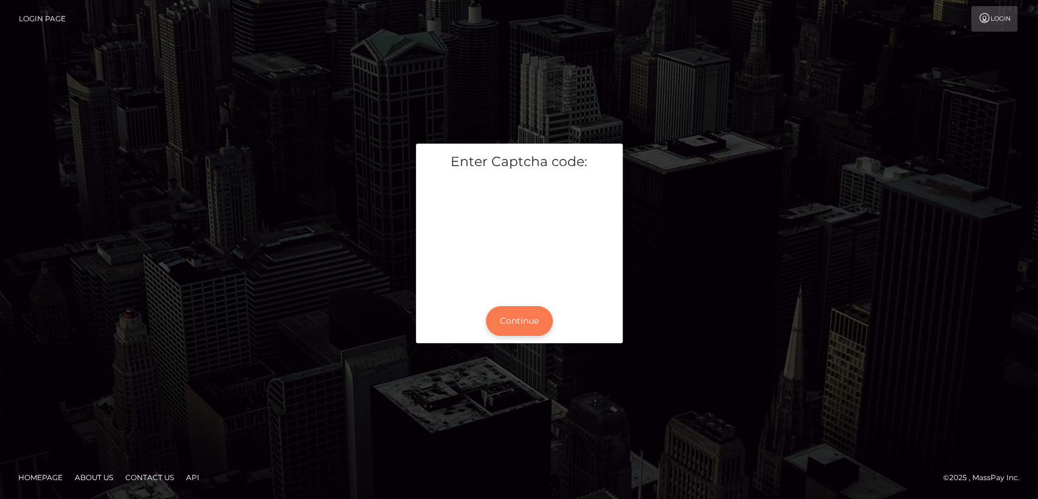
click at [499, 316] on button "Continue" at bounding box center [519, 321] width 67 height 30
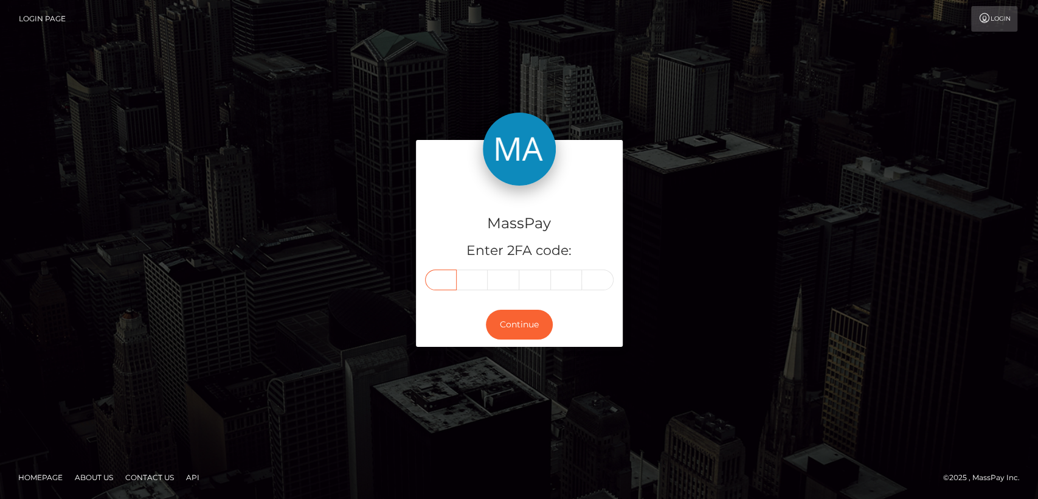
click at [446, 275] on input "text" at bounding box center [441, 279] width 32 height 21
paste input "5"
type input "5"
type input "6"
type input "2"
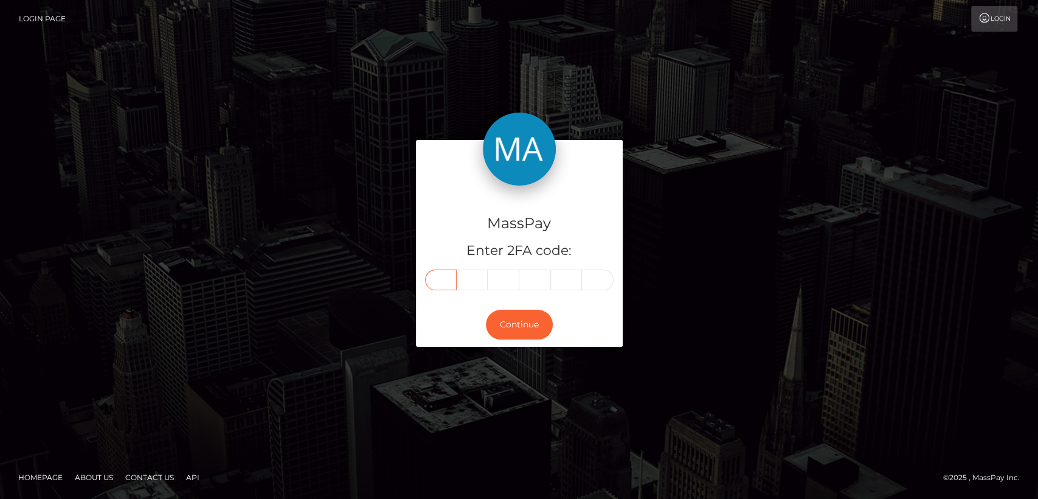
type input "1"
type input "3"
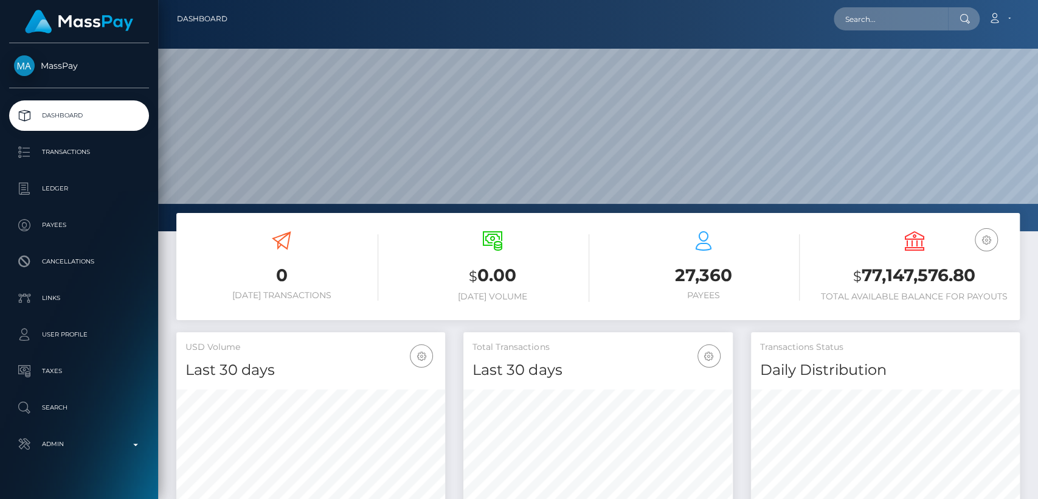
scroll to position [215, 269]
click at [864, 19] on input "text" at bounding box center [891, 18] width 114 height 23
paste input "[EMAIL_ADDRESS][DOMAIN_NAME]"
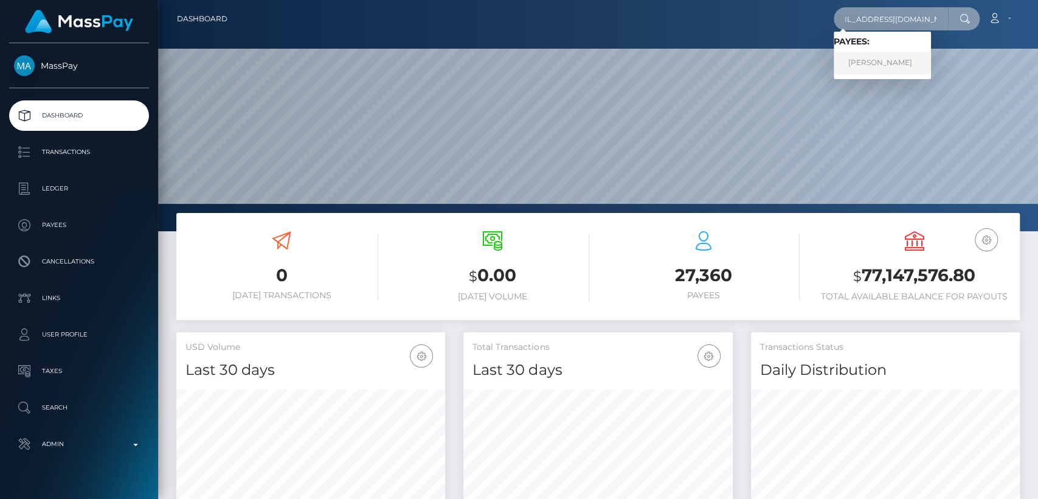
type input "[EMAIL_ADDRESS][DOMAIN_NAME]"
click at [899, 60] on link "[PERSON_NAME]" at bounding box center [882, 63] width 97 height 23
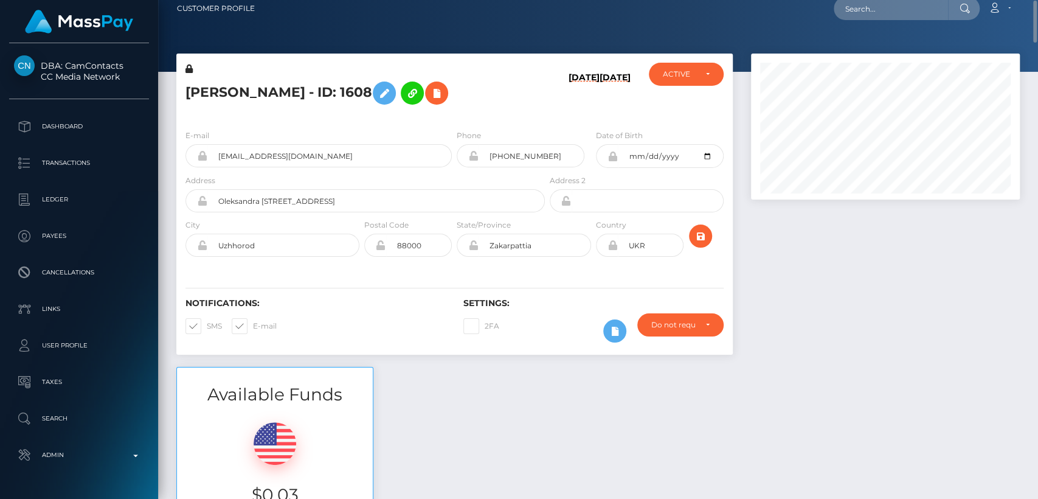
scroll to position [9, 0]
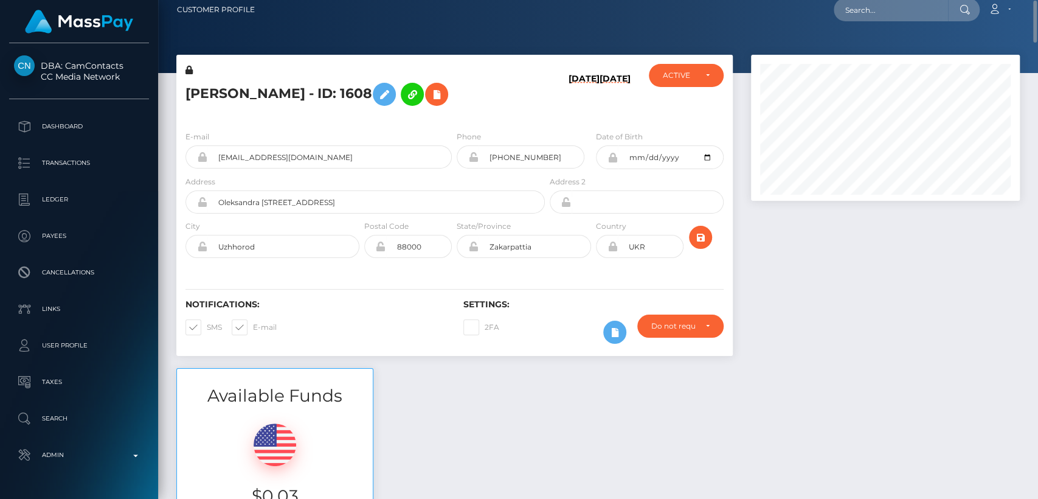
click at [213, 94] on h5 "TETIANA SHYSHKOVA - ID: 1608" at bounding box center [361, 94] width 353 height 35
click at [213, 95] on h5 "TETIANA SHYSHKOVA - ID: 1608" at bounding box center [361, 94] width 353 height 35
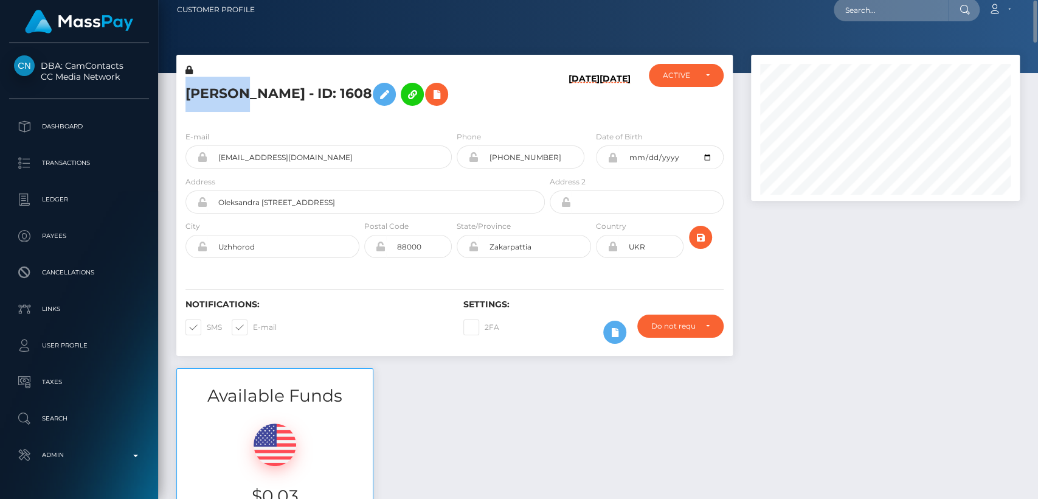
click at [213, 95] on h5 "TETIANA SHYSHKOVA - ID: 1608" at bounding box center [361, 94] width 353 height 35
click at [246, 95] on h5 "TETIANA SHYSHKOVA - ID: 1608" at bounding box center [361, 94] width 353 height 35
click at [215, 89] on h5 "TETIANA SHYSHKOVA - ID: 1608" at bounding box center [361, 94] width 353 height 35
copy h5 "TETIANA"
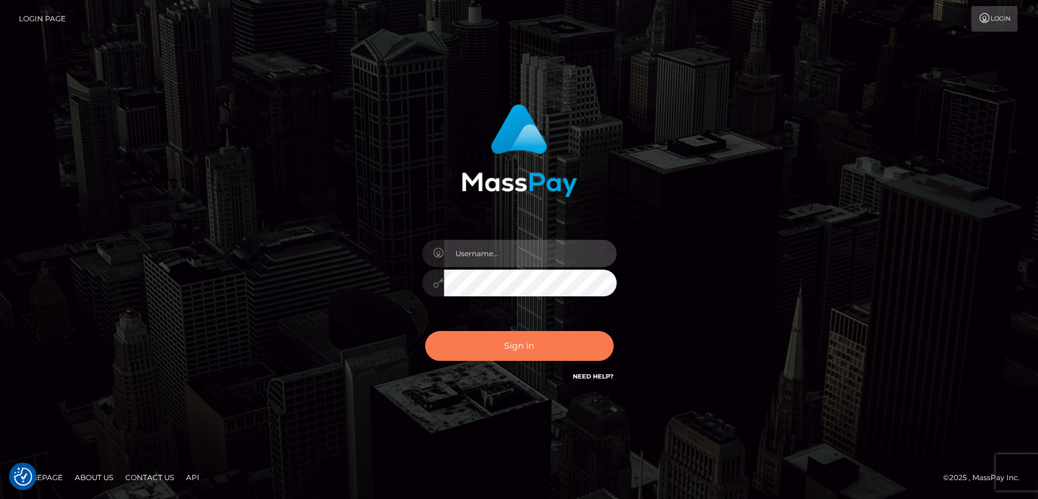
type input "[DOMAIN_NAME]"
click at [507, 344] on button "Sign in" at bounding box center [519, 346] width 189 height 30
type input "nt.es"
click at [506, 344] on button "Sign in" at bounding box center [519, 346] width 189 height 30
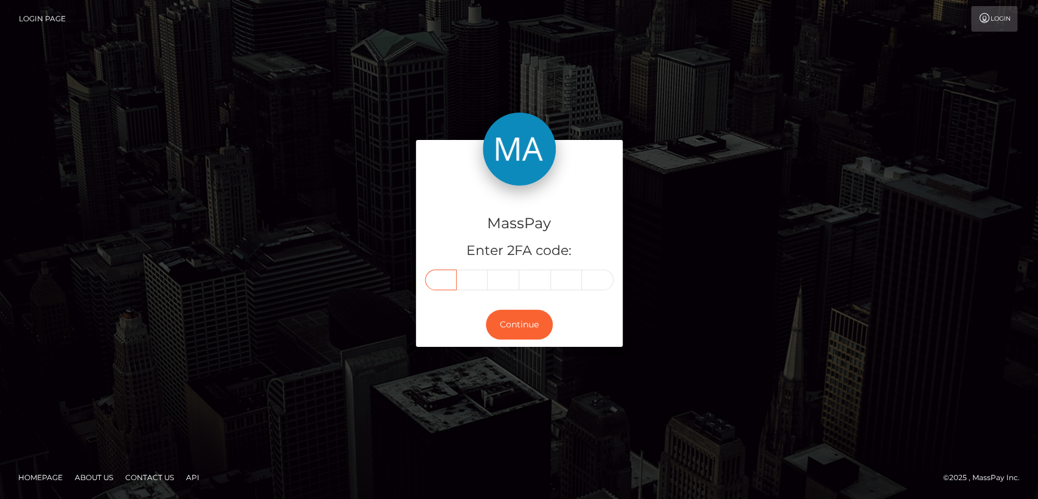
click at [436, 273] on input "text" at bounding box center [441, 279] width 32 height 21
paste input "7"
type input "7"
type input "5"
type input "1"
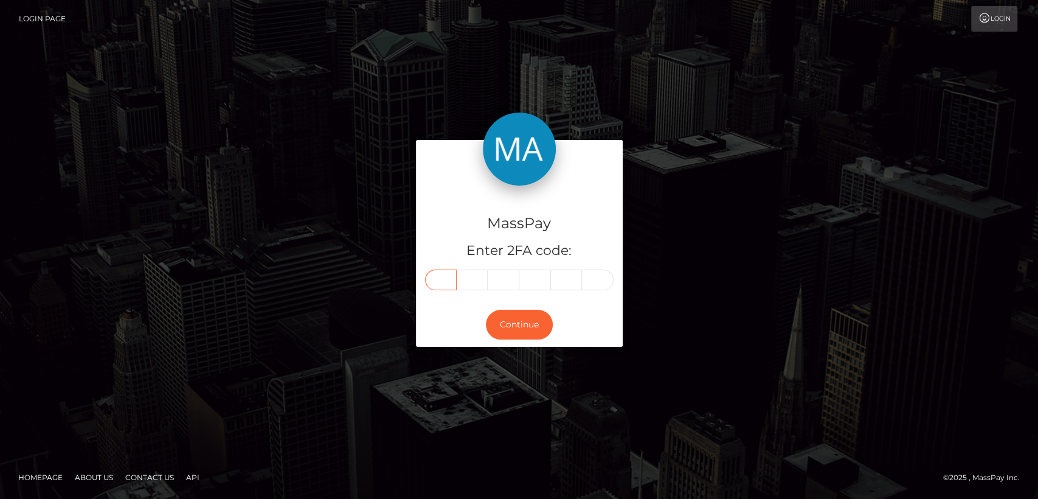
type input "3"
type input "1"
type input "2"
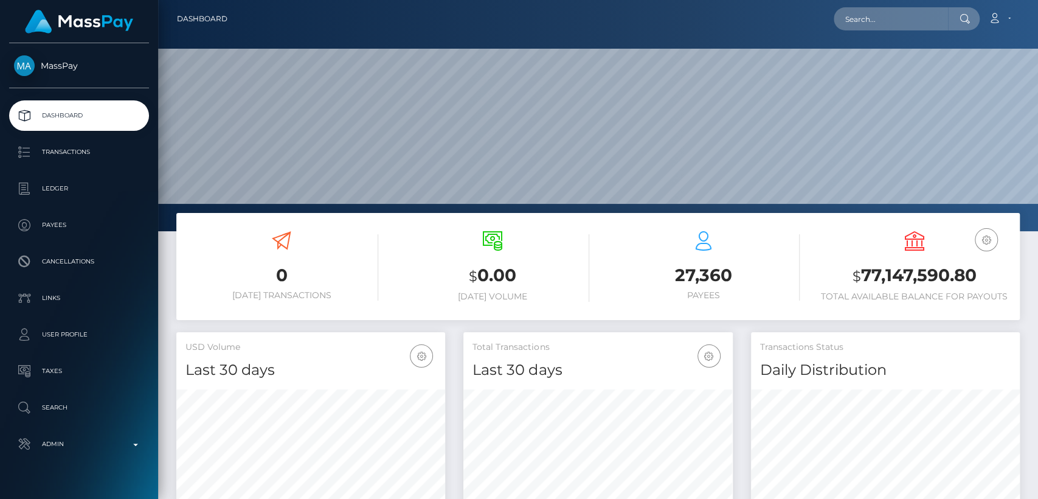
scroll to position [215, 269]
click at [887, 21] on input "text" at bounding box center [891, 18] width 114 height 23
paste input "[EMAIL_ADDRESS][DOMAIN_NAME]"
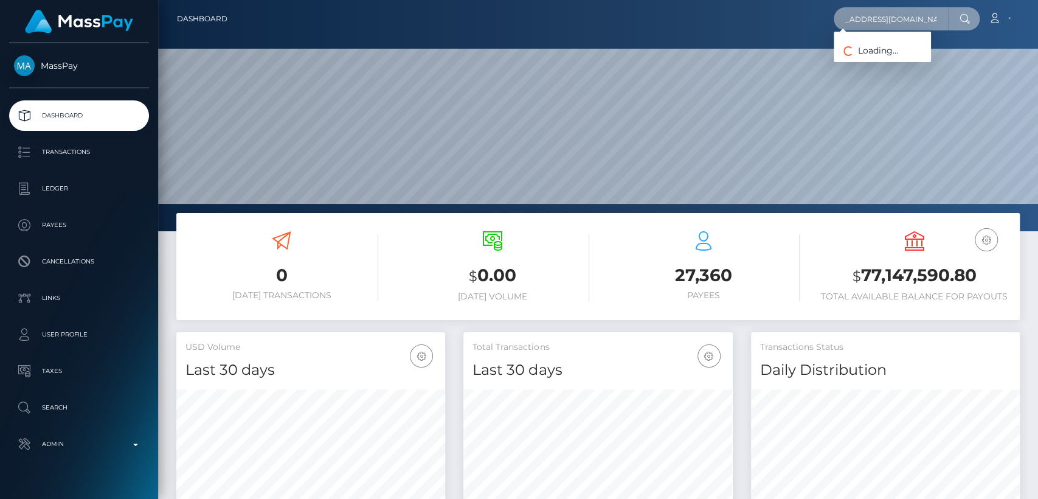
type input "[EMAIL_ADDRESS][DOMAIN_NAME]"
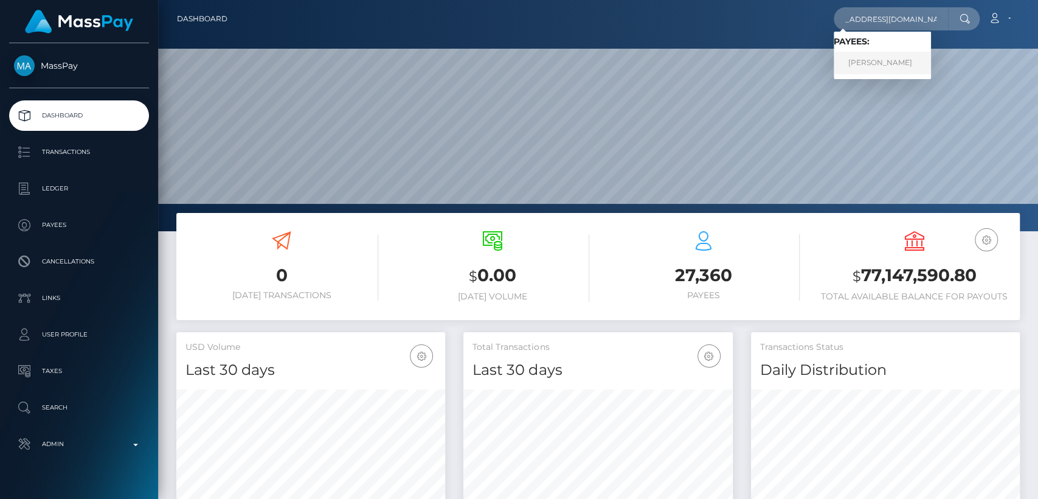
scroll to position [0, 0]
click at [871, 58] on link "[PERSON_NAME]" at bounding box center [882, 63] width 97 height 23
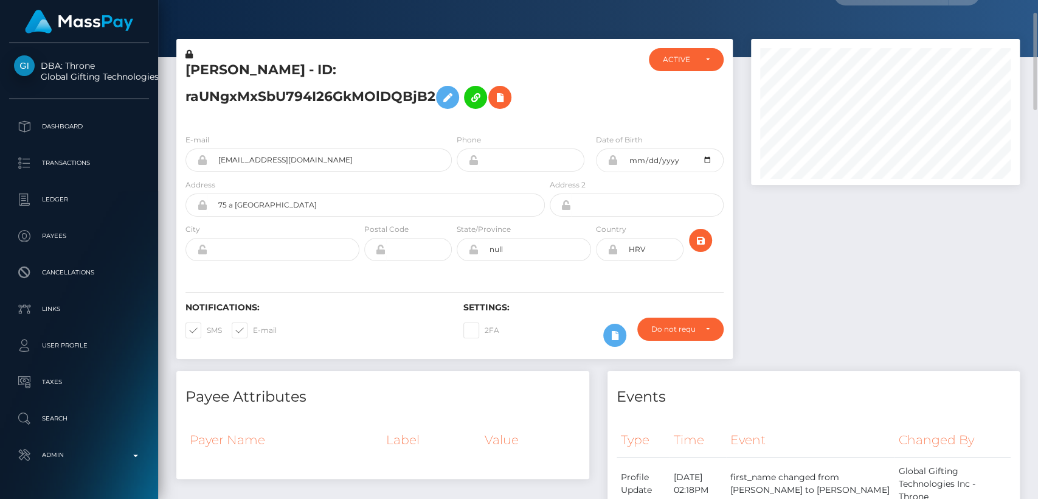
scroll to position [24, 0]
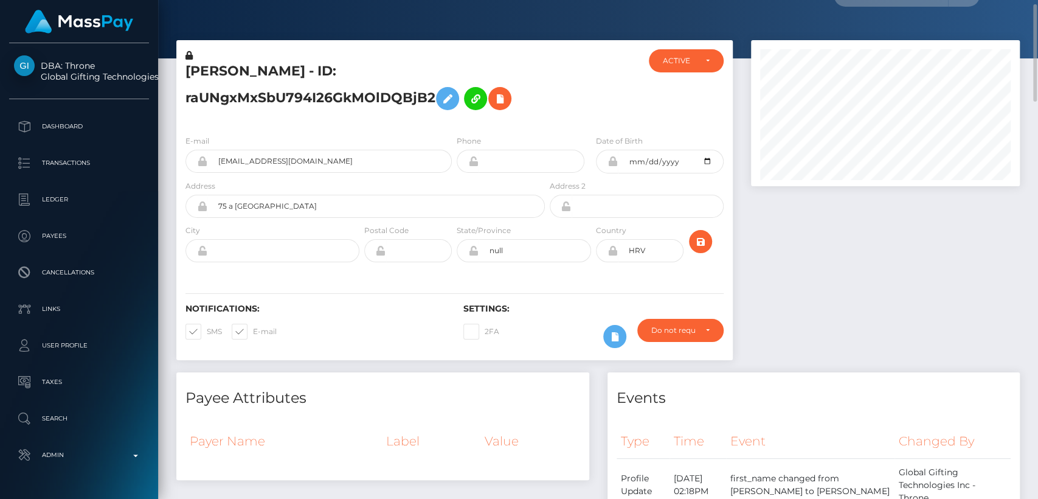
click at [209, 71] on h5 "[PERSON_NAME] - ID: raUNgxMxSbU794I26GkMOlDQBjB2" at bounding box center [361, 89] width 353 height 54
copy h5 "[PERSON_NAME]"
click at [316, 161] on input "[EMAIL_ADDRESS][DOMAIN_NAME]" at bounding box center [329, 161] width 244 height 23
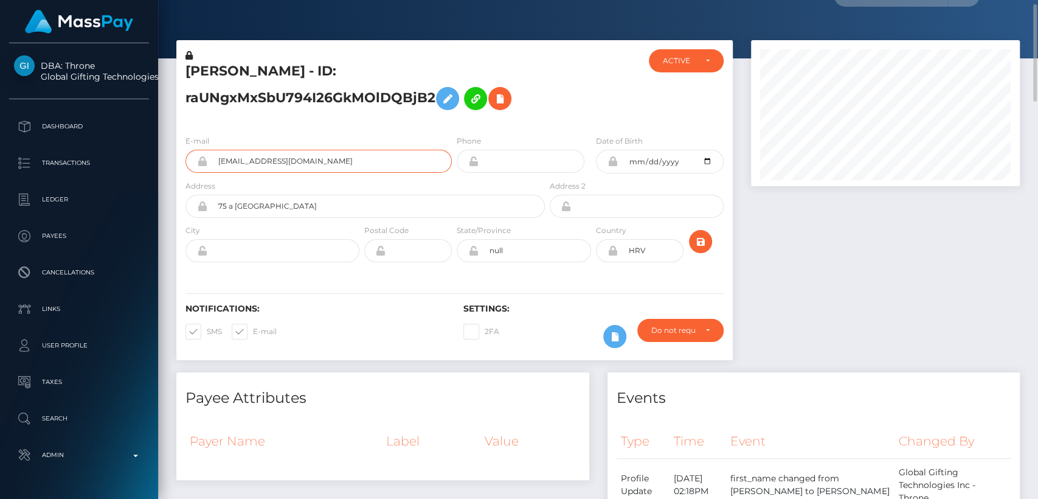
click at [316, 161] on input "[EMAIL_ADDRESS][DOMAIN_NAME]" at bounding box center [329, 161] width 244 height 23
click at [340, 389] on h4 "Payee Attributes" at bounding box center [382, 397] width 395 height 21
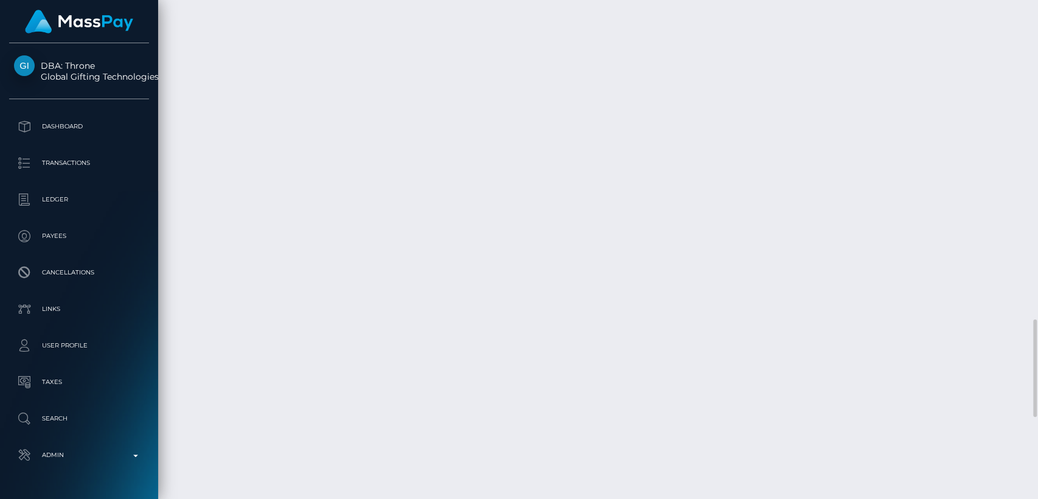
scroll to position [2053, 0]
